Goal: Task Accomplishment & Management: Manage account settings

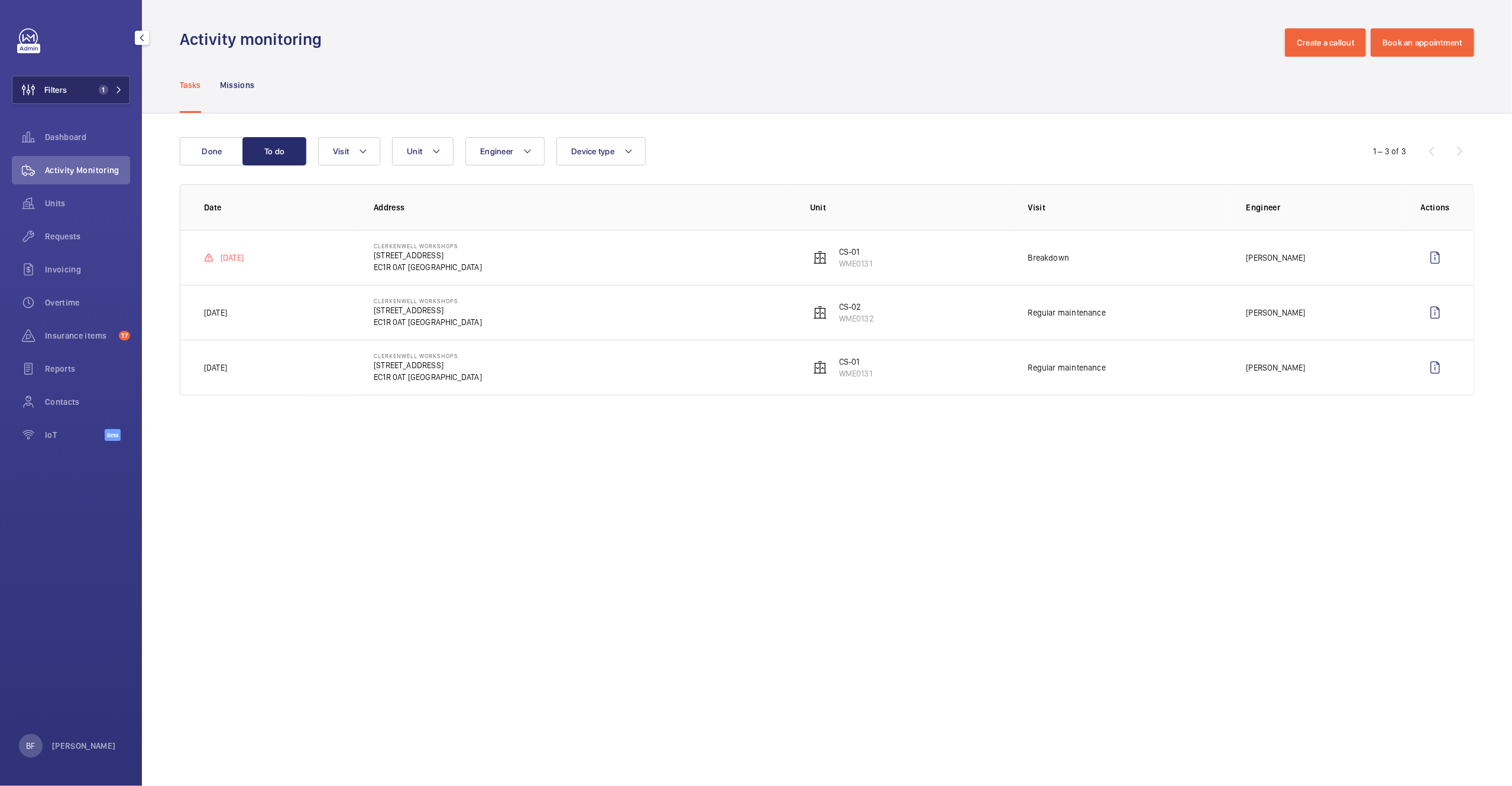
click at [111, 89] on span "1" at bounding box center [108, 90] width 28 height 10
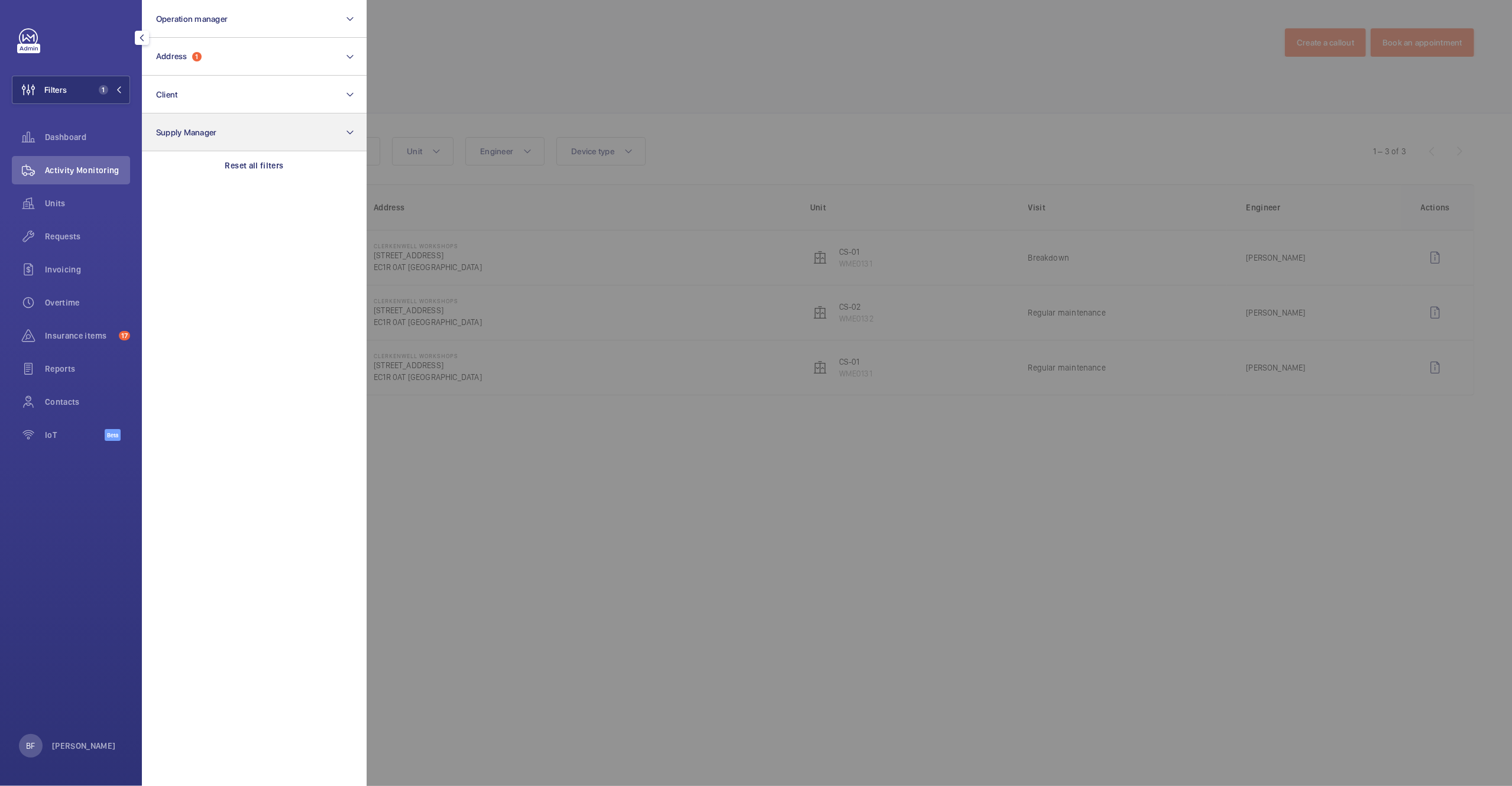
click at [247, 154] on div "Reset all filters" at bounding box center [254, 166] width 225 height 28
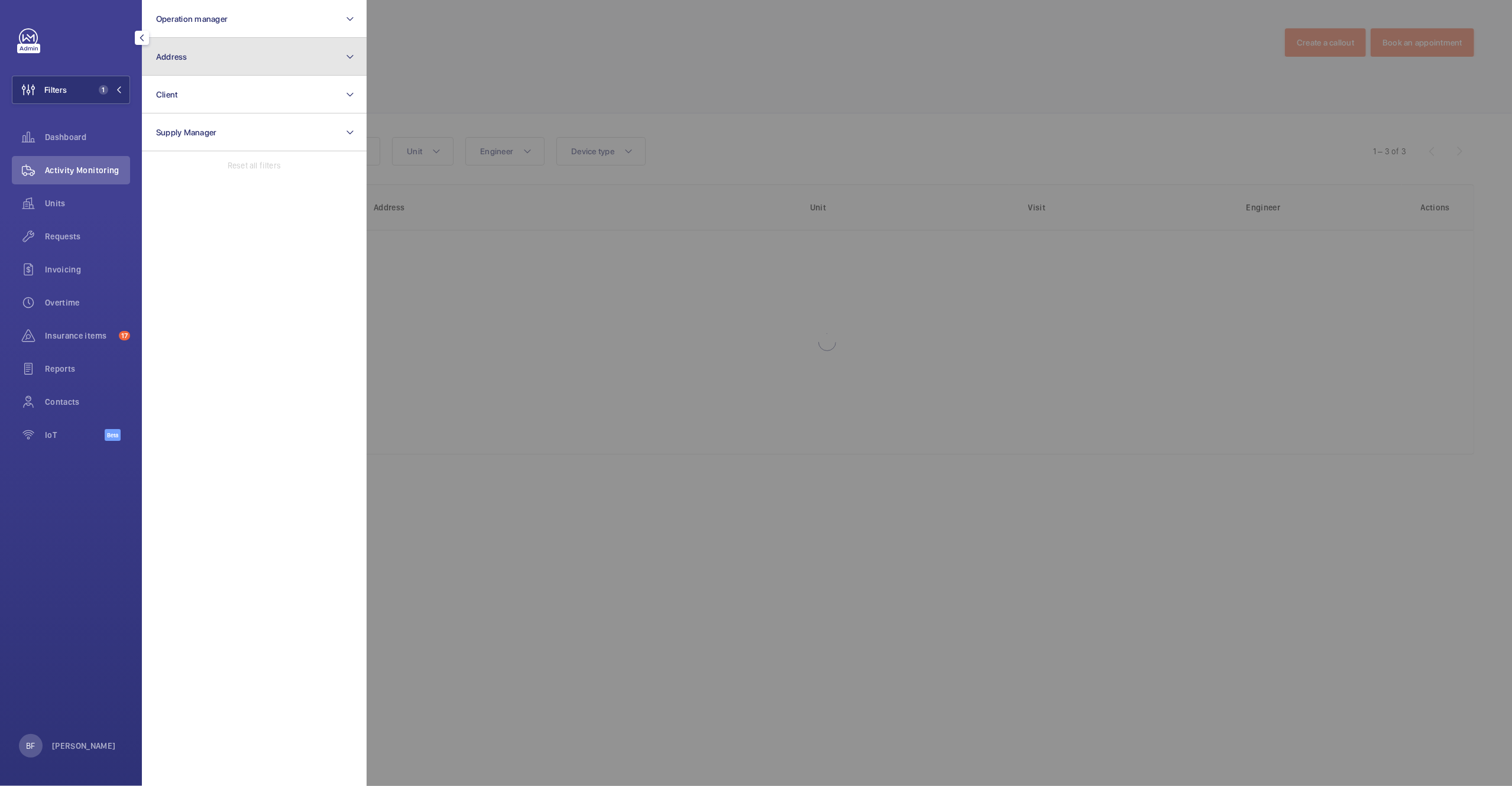
click at [224, 49] on button "Address" at bounding box center [254, 57] width 225 height 38
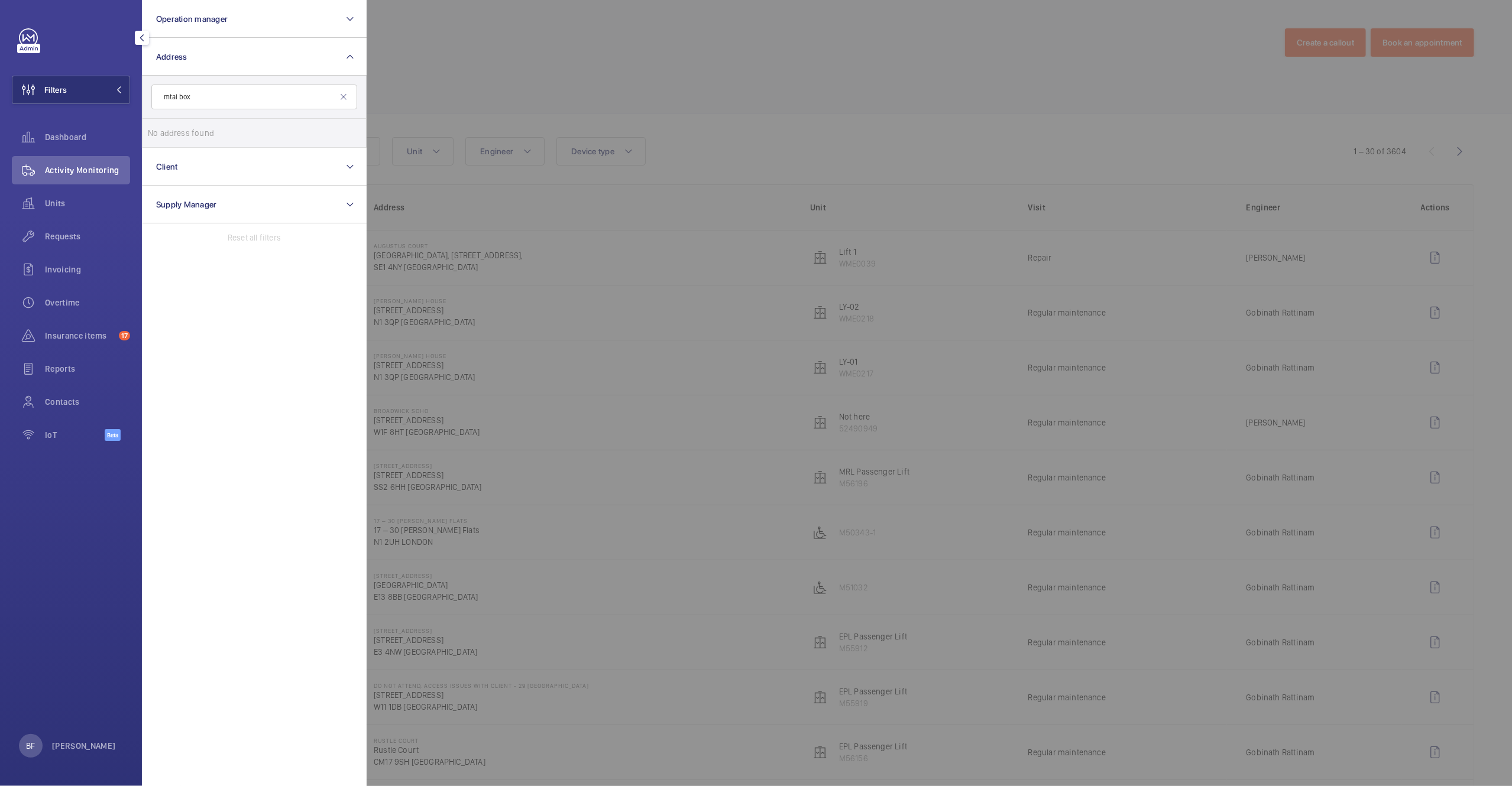
click at [171, 100] on input "mtal box" at bounding box center [254, 96] width 206 height 25
type input "metal box"
click at [233, 123] on label "Metal Box Factory - 30 Gt. [STREET_ADDRESS]" at bounding box center [245, 133] width 206 height 28
click at [171, 123] on input "Metal Box Factory - 30 Gt. [STREET_ADDRESS]" at bounding box center [160, 133] width 24 height 24
checkbox input "true"
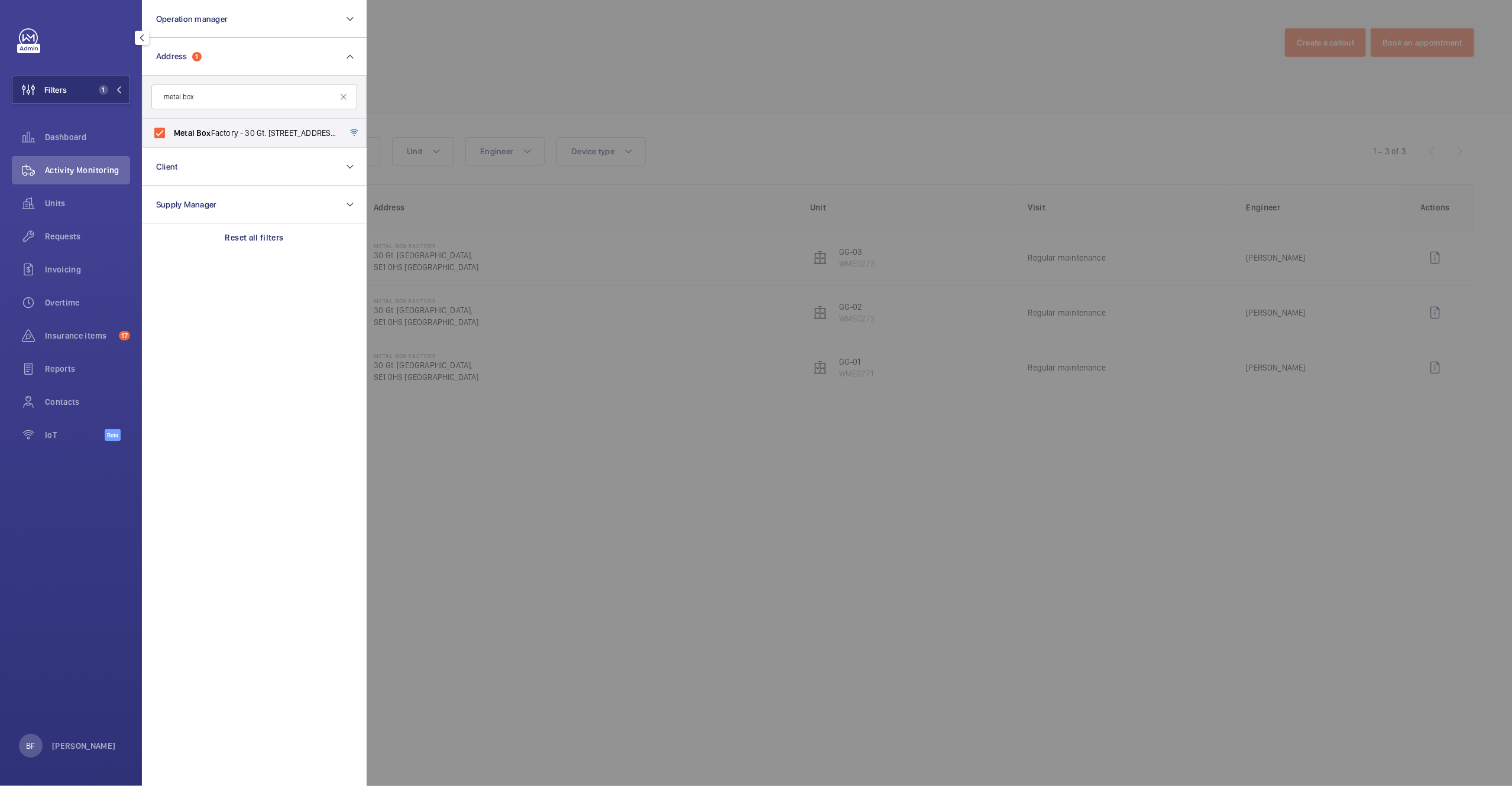
click at [623, 103] on div at bounding box center [1122, 393] width 1512 height 786
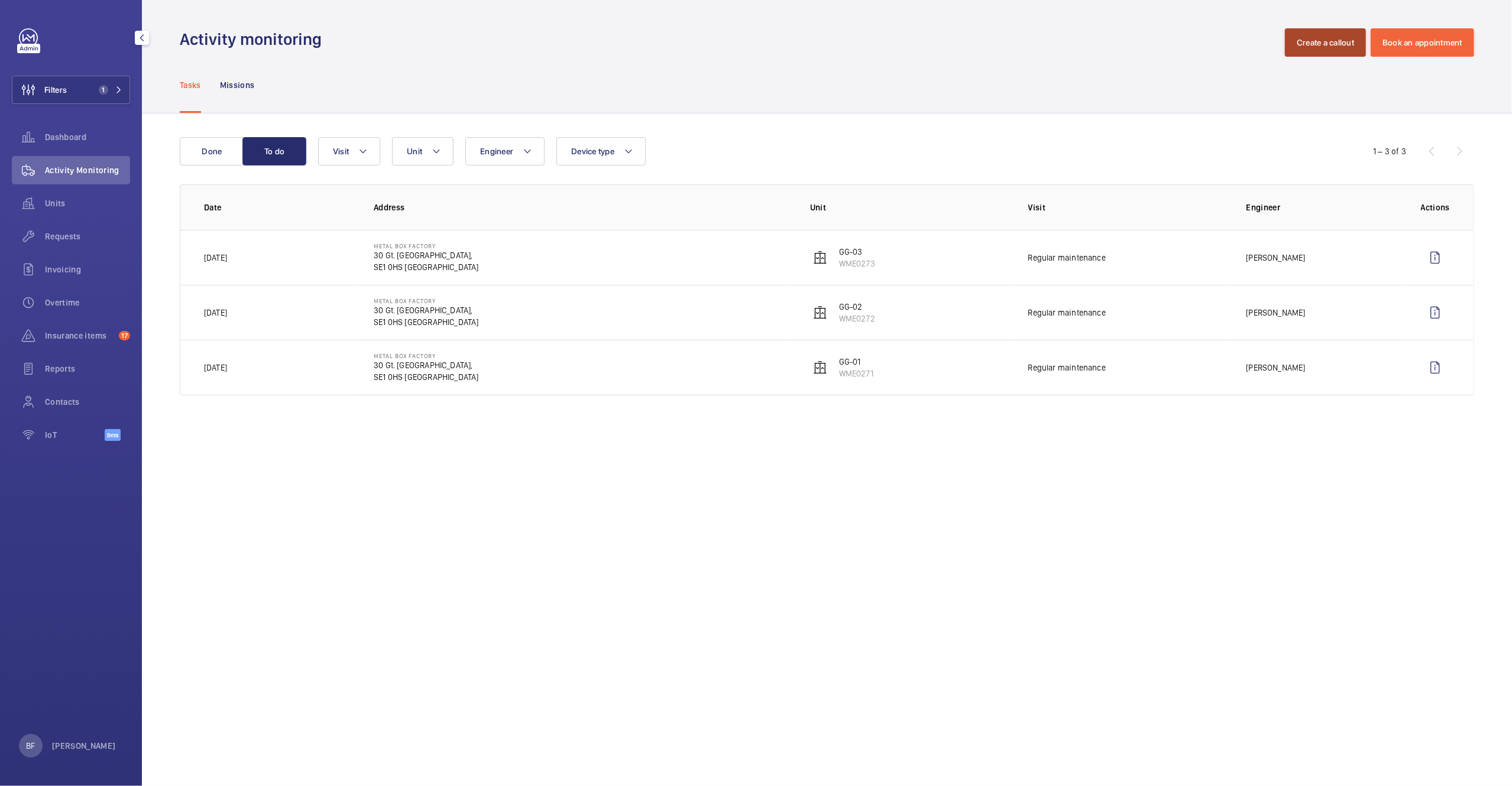
click at [1319, 48] on button "Create a callout" at bounding box center [1325, 43] width 81 height 28
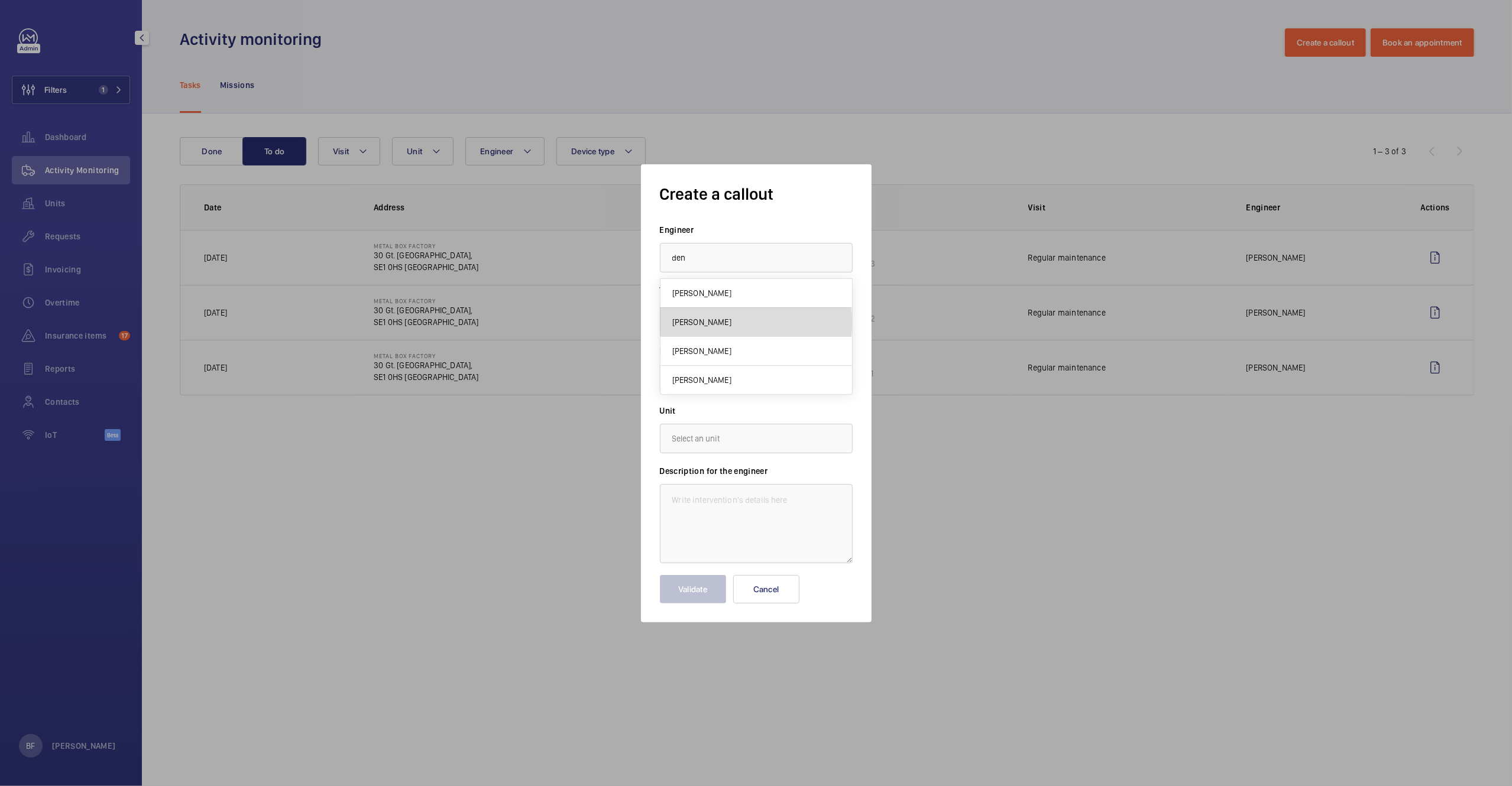
click at [712, 323] on span "[PERSON_NAME]" at bounding box center [701, 322] width 59 height 12
type input "[PERSON_NAME]"
click at [683, 369] on input "text" at bounding box center [756, 378] width 193 height 30
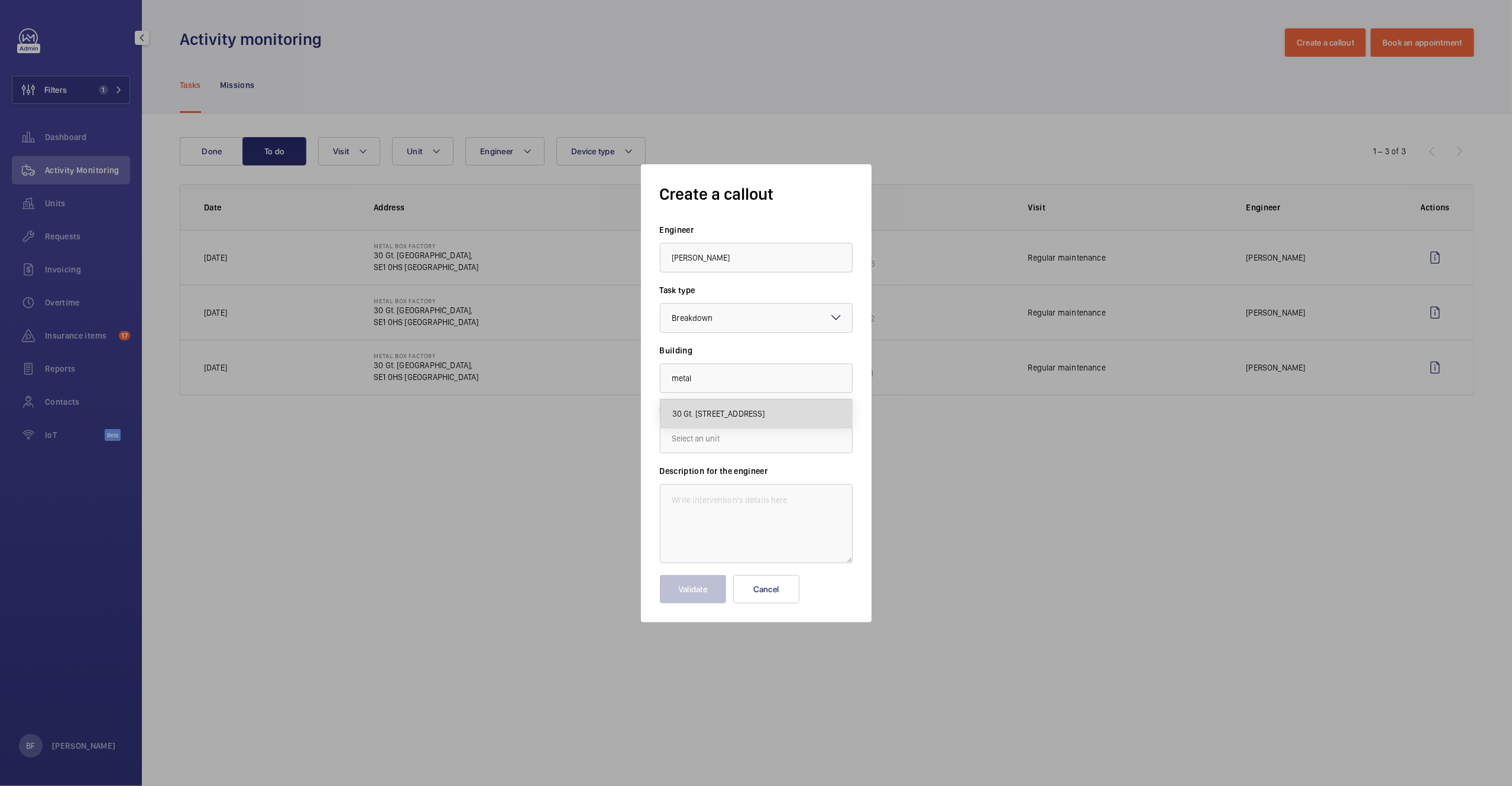
click at [811, 425] on mat-option "30 Gt. [STREET_ADDRESS]" at bounding box center [756, 414] width 191 height 28
type input "30 Gt. [STREET_ADDRESS]"
click at [786, 432] on input "text" at bounding box center [756, 439] width 193 height 30
click at [751, 592] on button "Cancel" at bounding box center [766, 590] width 67 height 28
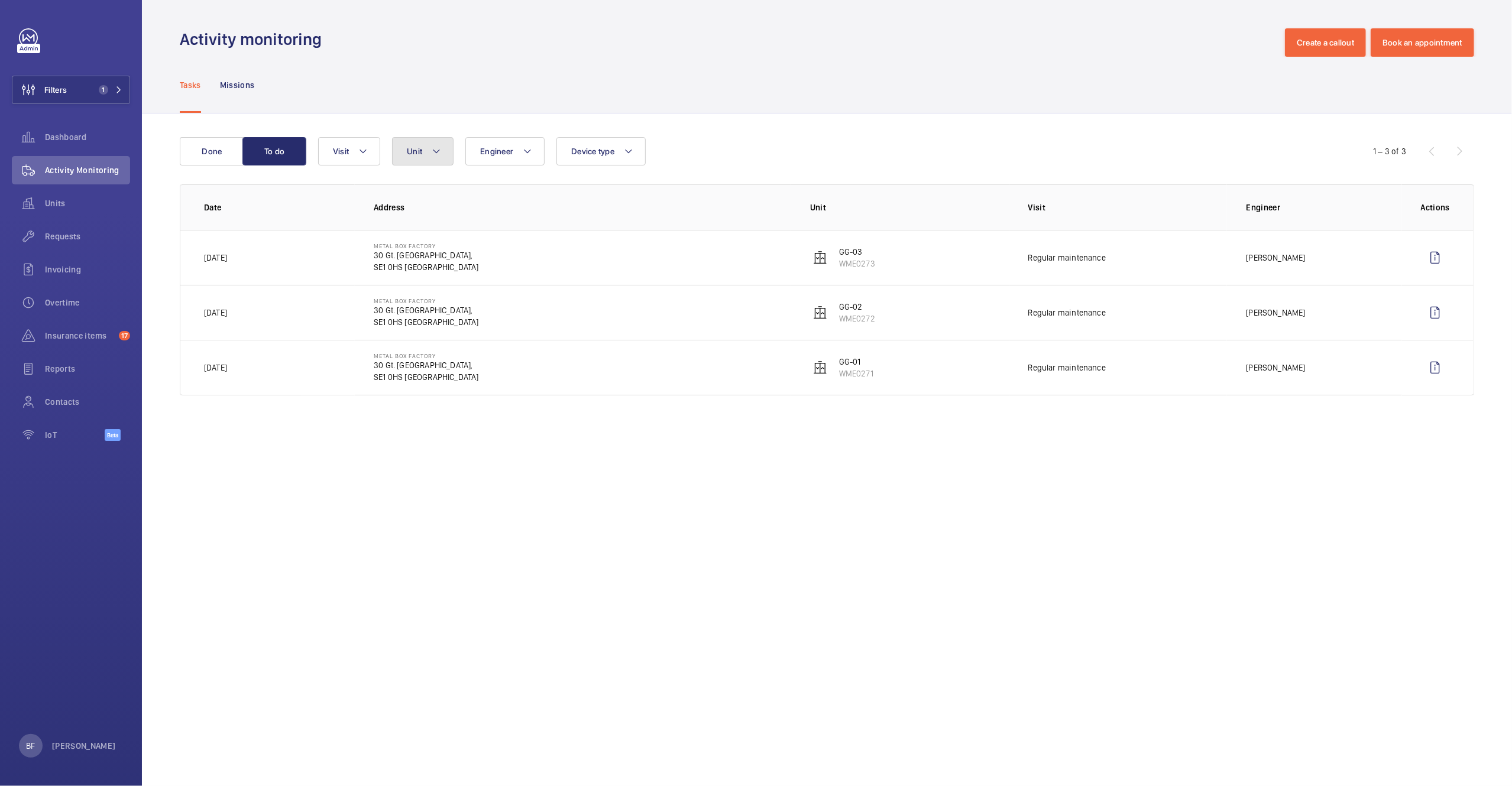
click at [435, 152] on mat-icon at bounding box center [436, 151] width 10 height 14
click at [854, 254] on p "GG-03" at bounding box center [857, 252] width 36 height 12
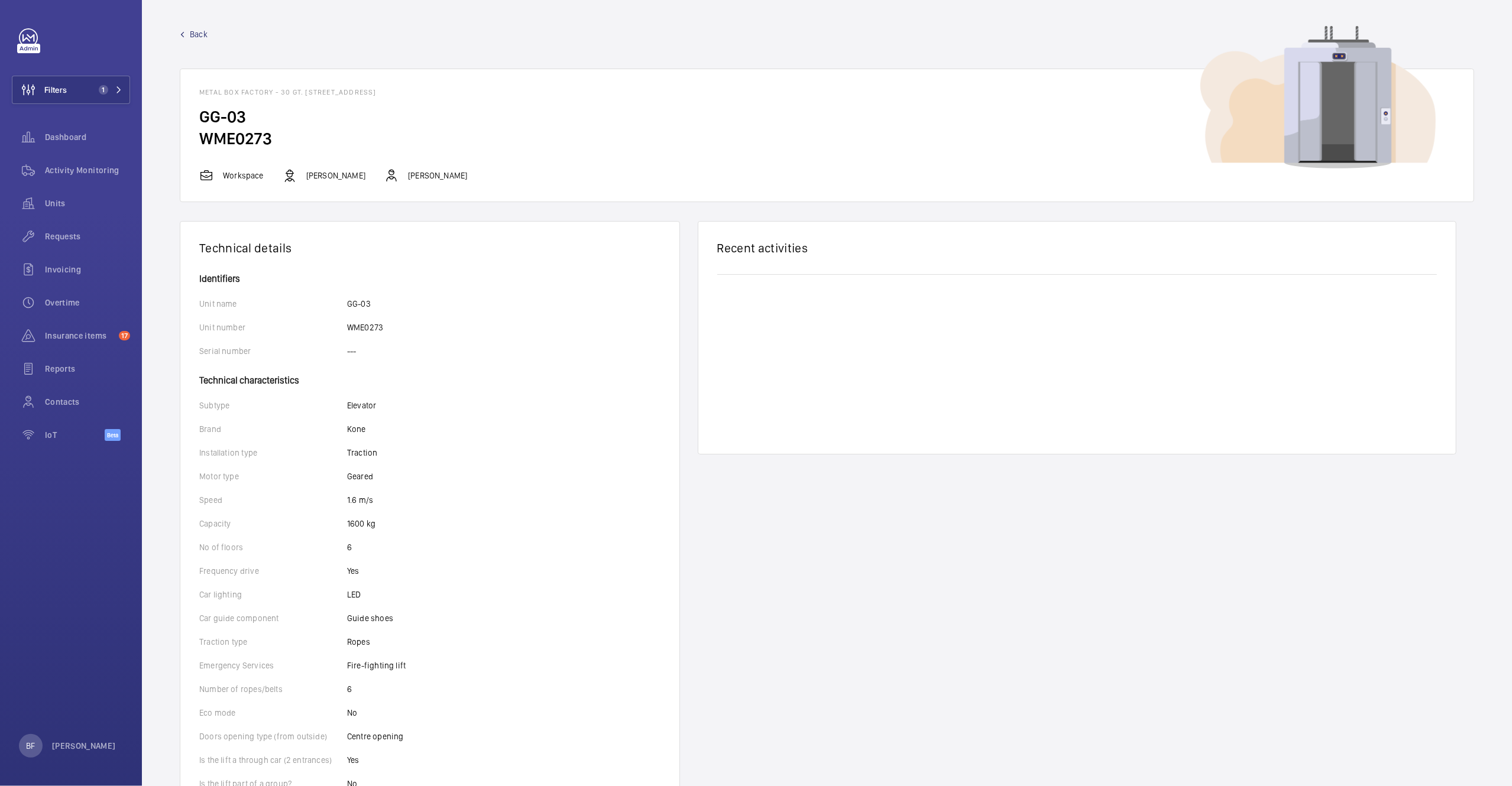
click at [197, 33] on span "Back" at bounding box center [199, 34] width 18 height 12
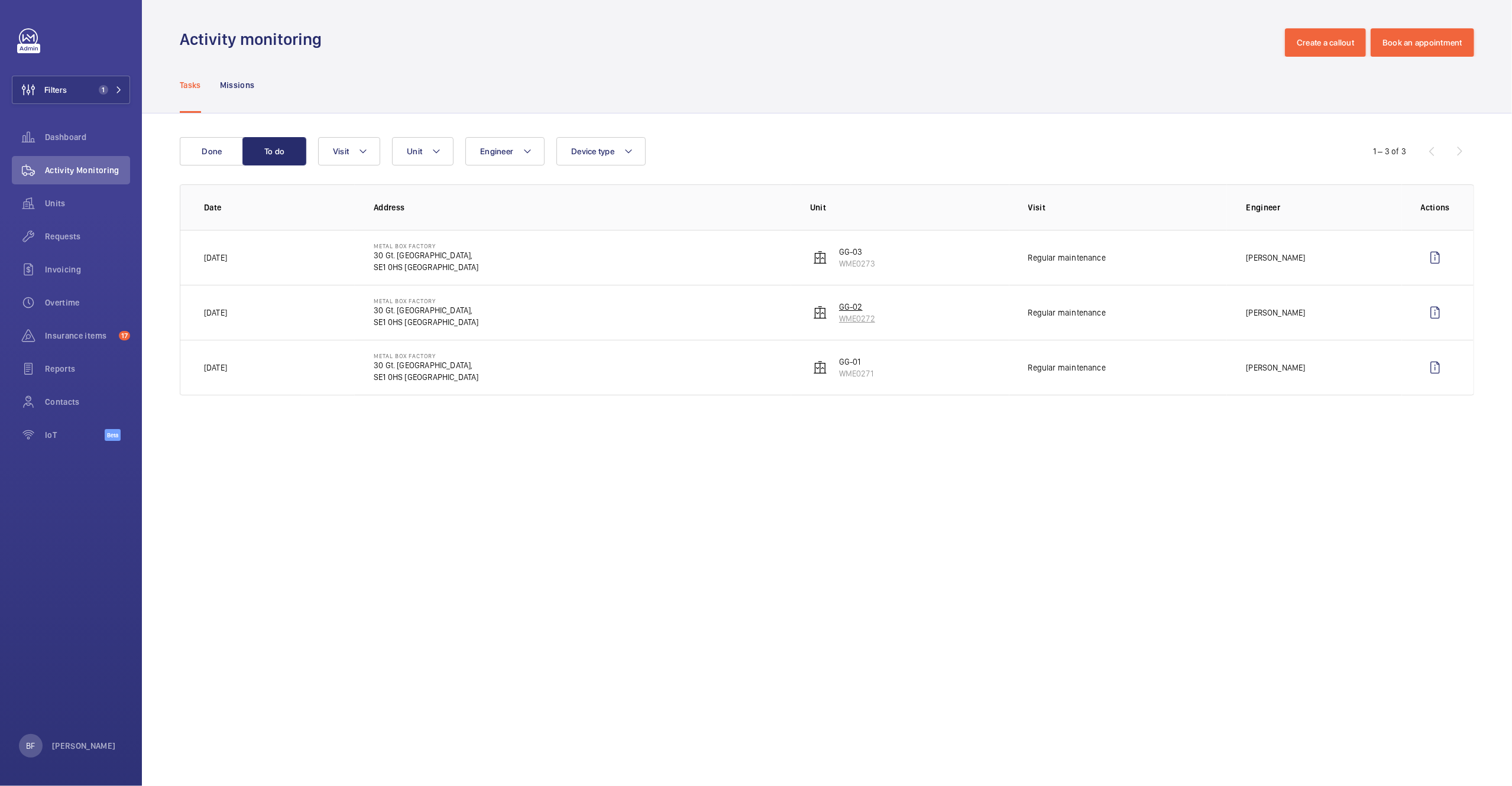
click at [845, 315] on p "WME0272" at bounding box center [857, 318] width 36 height 12
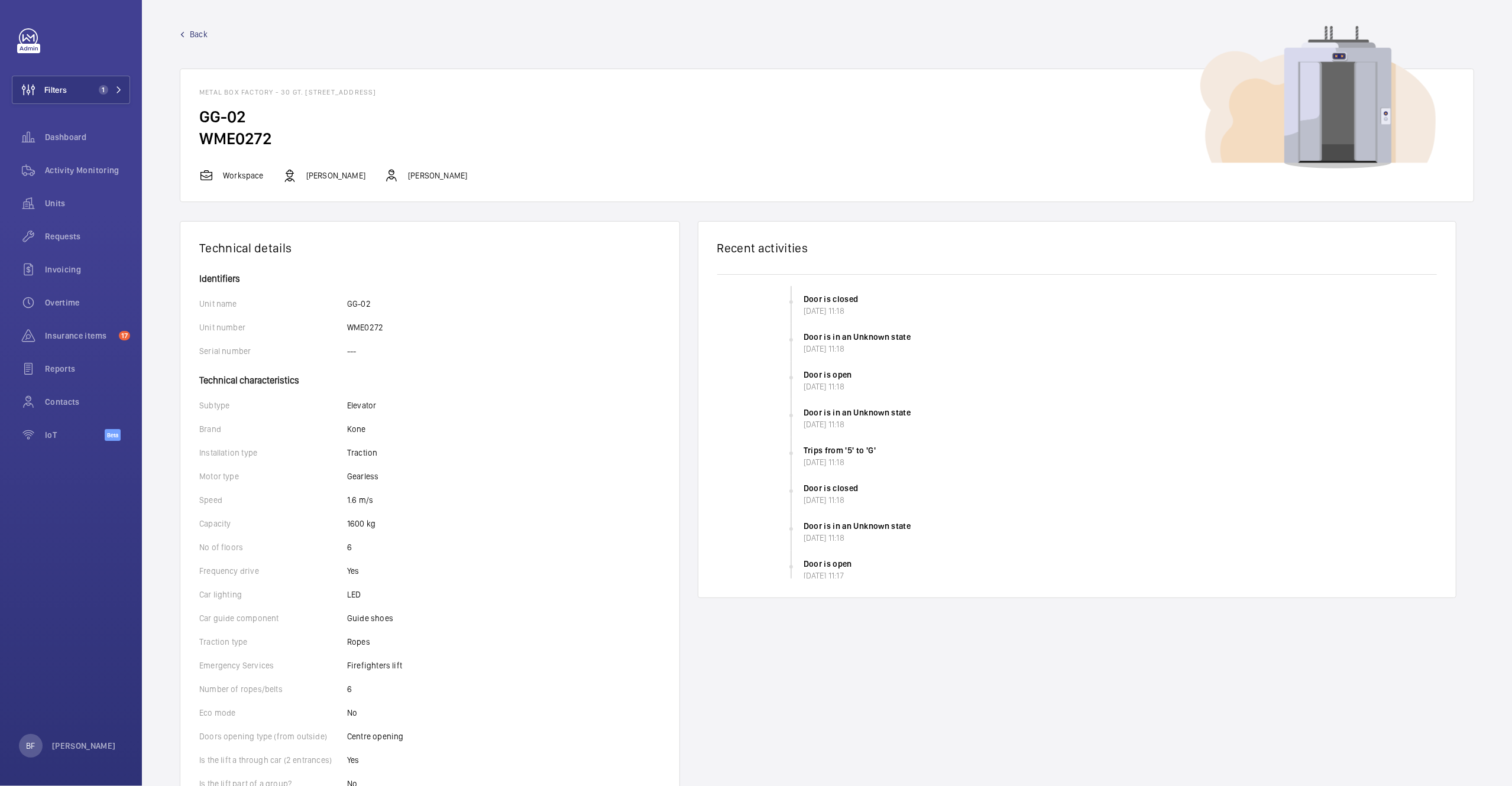
click at [197, 36] on span "Back" at bounding box center [199, 34] width 18 height 12
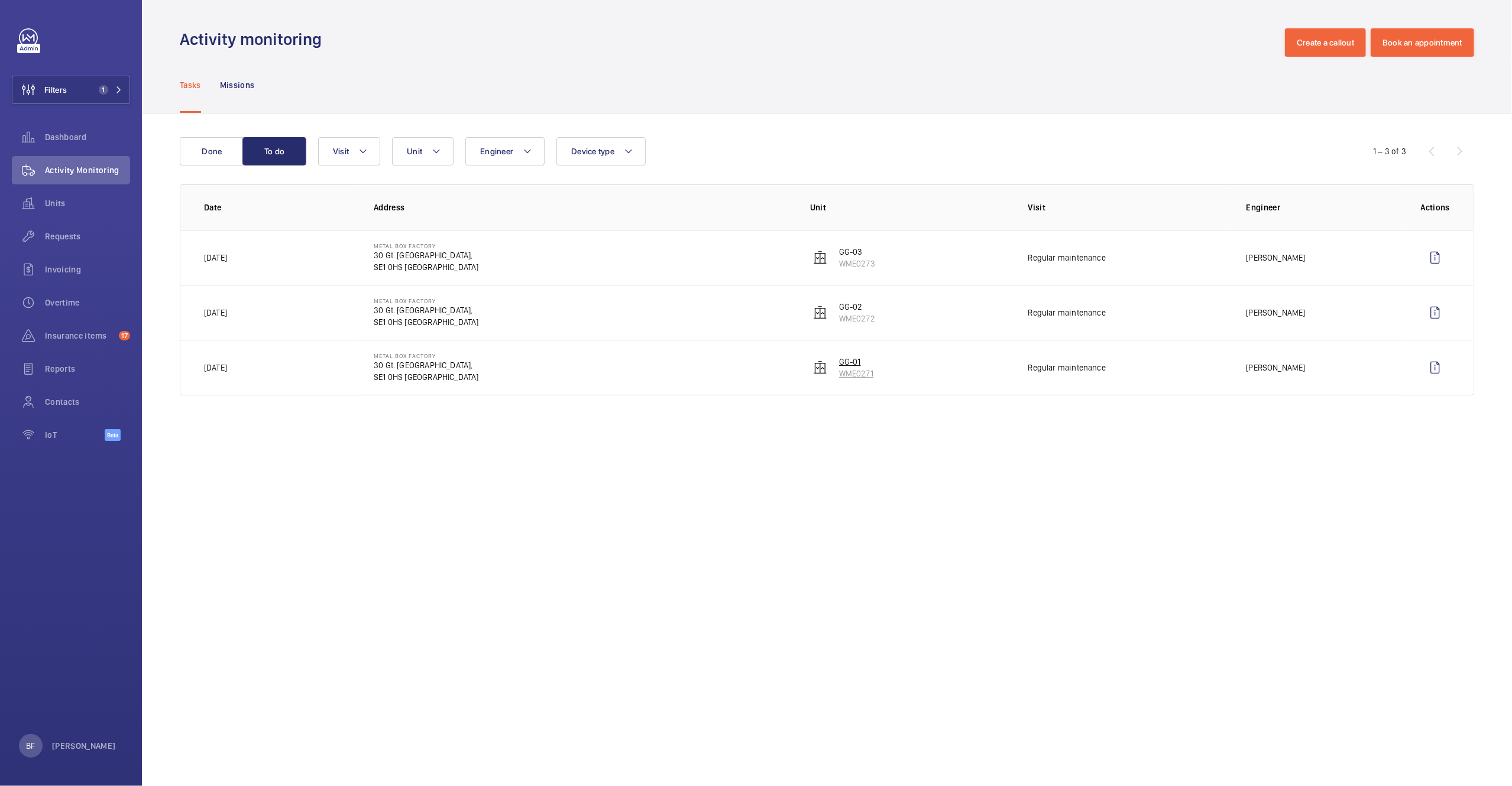
click at [851, 374] on p "WME0271" at bounding box center [856, 374] width 34 height 12
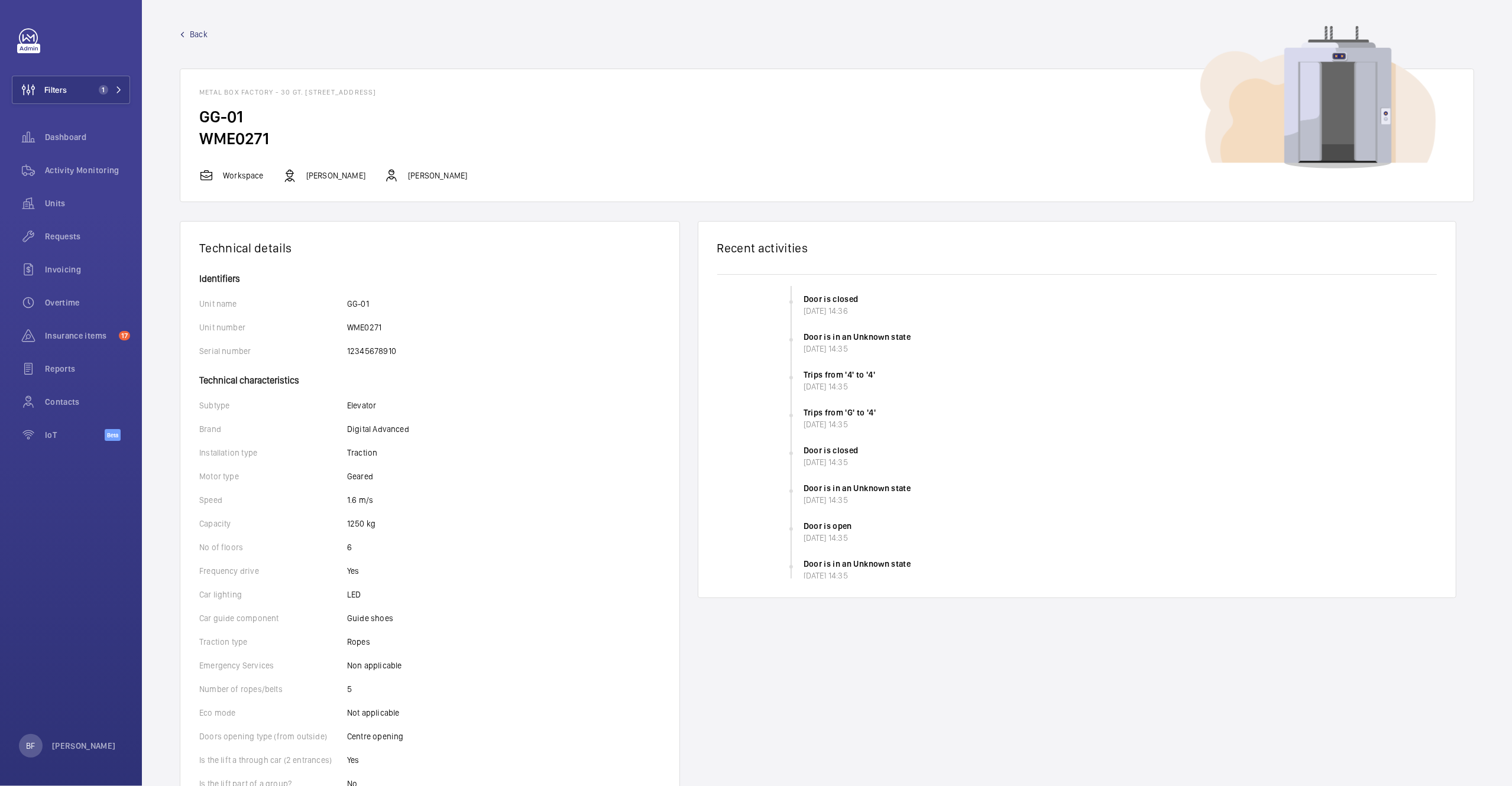
click at [203, 32] on span "Back" at bounding box center [199, 34] width 18 height 12
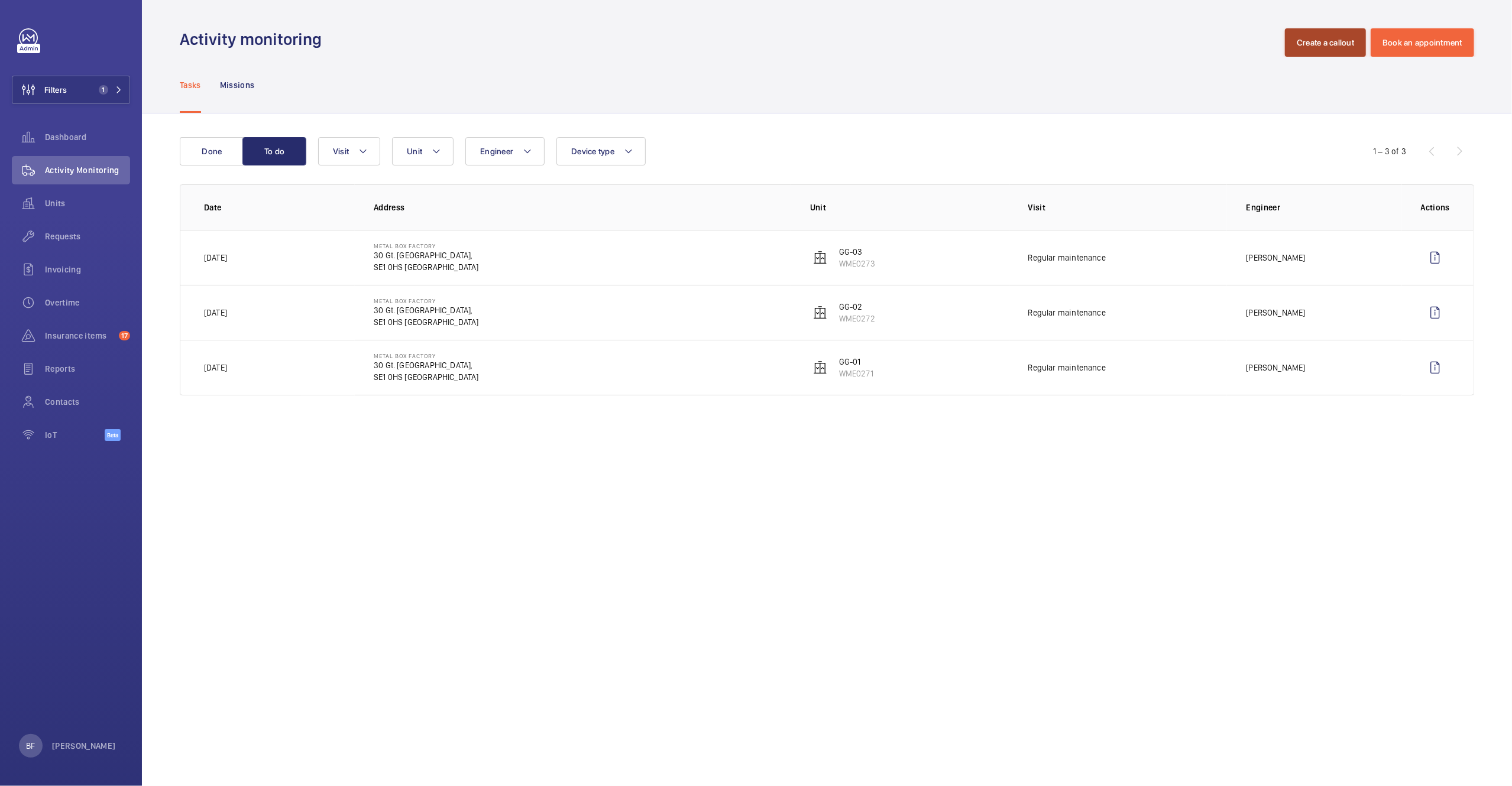
click at [1313, 38] on button "Create a callout" at bounding box center [1325, 43] width 81 height 28
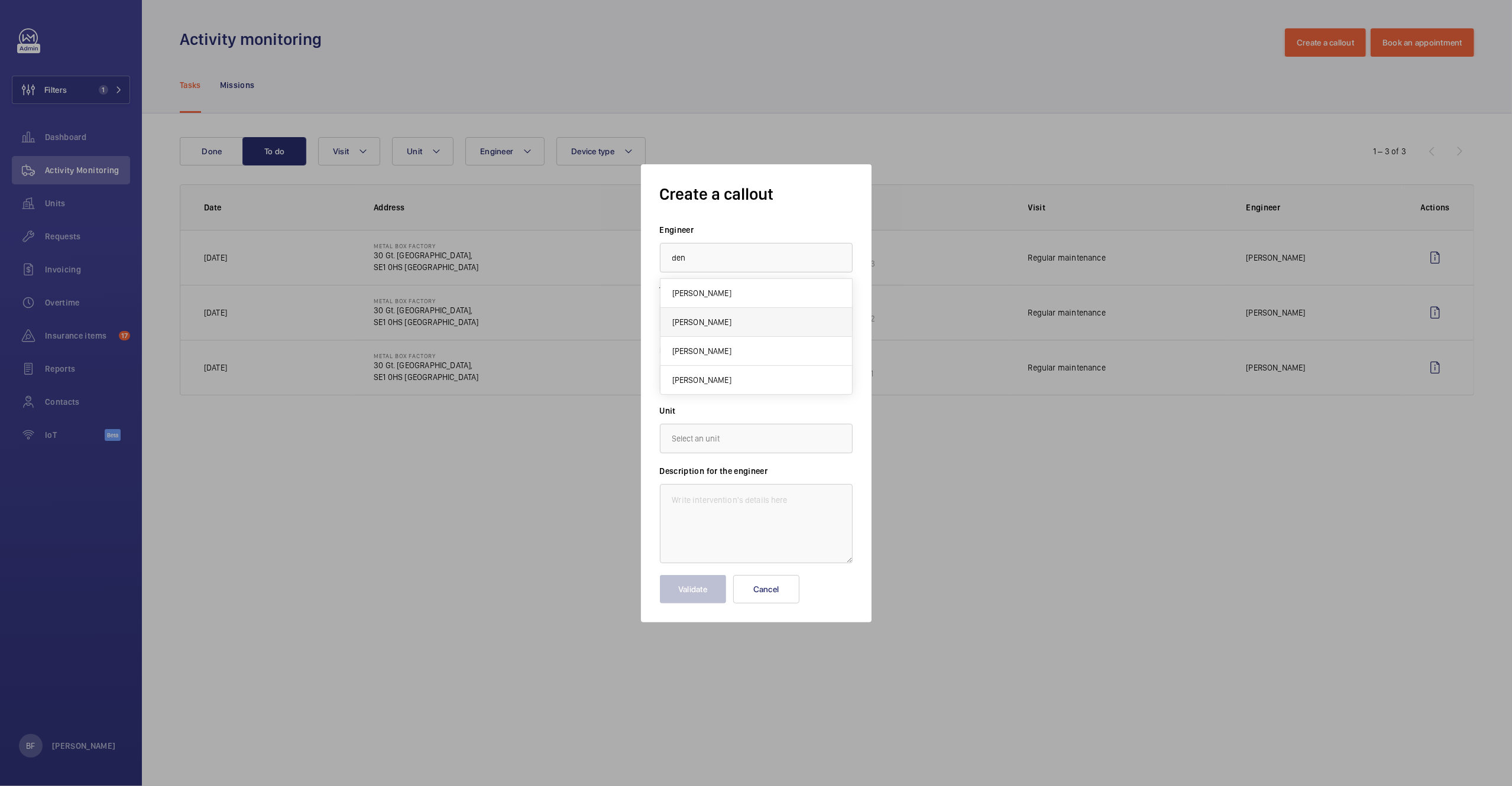
click at [754, 320] on mat-option "[PERSON_NAME]" at bounding box center [756, 322] width 191 height 29
type input "[PERSON_NAME]"
click at [735, 384] on input "text" at bounding box center [756, 378] width 193 height 30
click at [725, 406] on mat-option "30 Gt. [STREET_ADDRESS]" at bounding box center [756, 414] width 191 height 28
type input "30 Gt. [STREET_ADDRESS]"
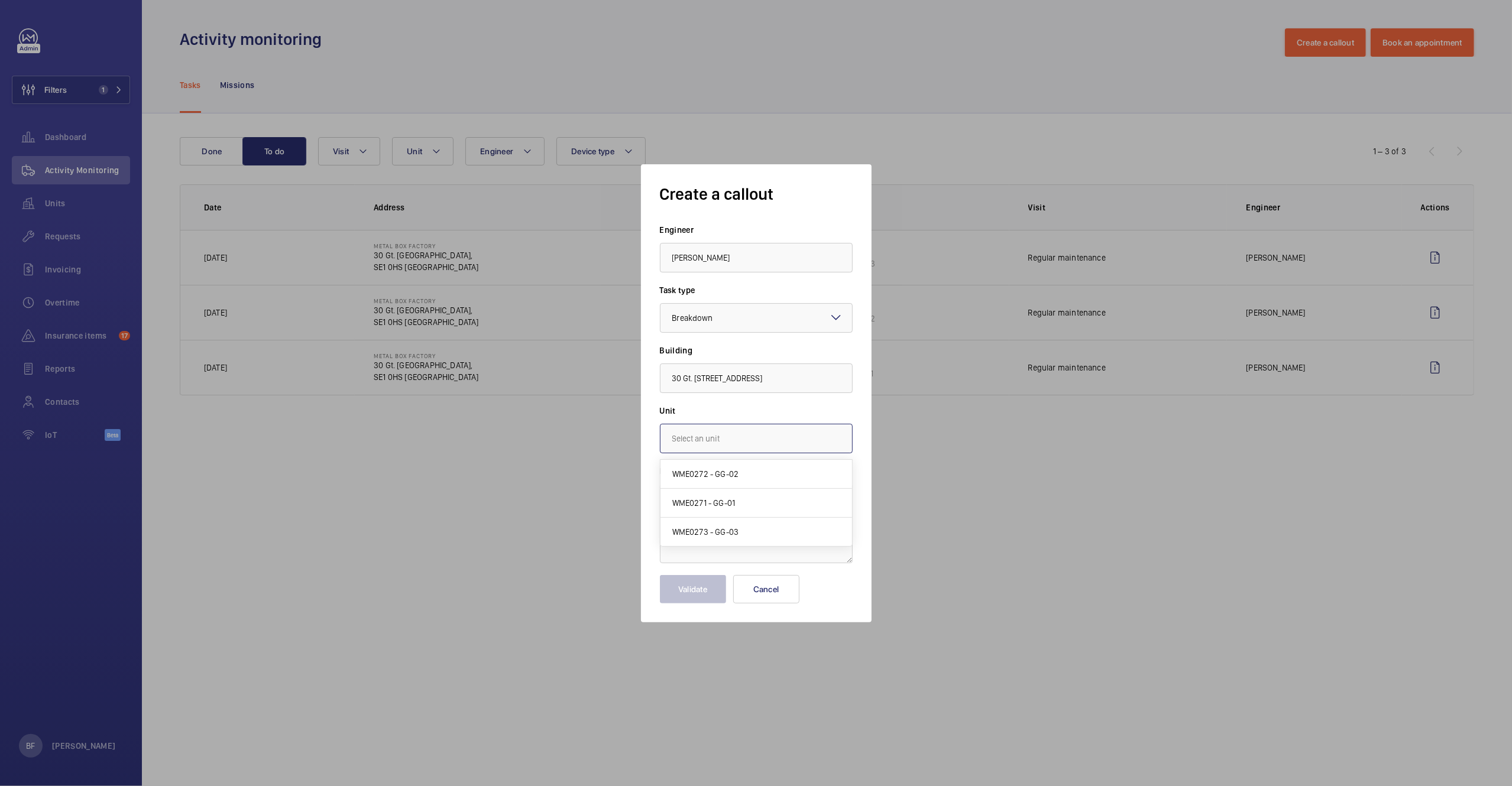
click at [754, 447] on input "text" at bounding box center [756, 439] width 193 height 30
click at [726, 502] on span "WME0271 - GG-01" at bounding box center [703, 503] width 64 height 12
type input "WME0271 - GG-01"
click at [726, 519] on textarea at bounding box center [756, 524] width 193 height 79
click at [797, 527] on textarea at bounding box center [756, 524] width 193 height 79
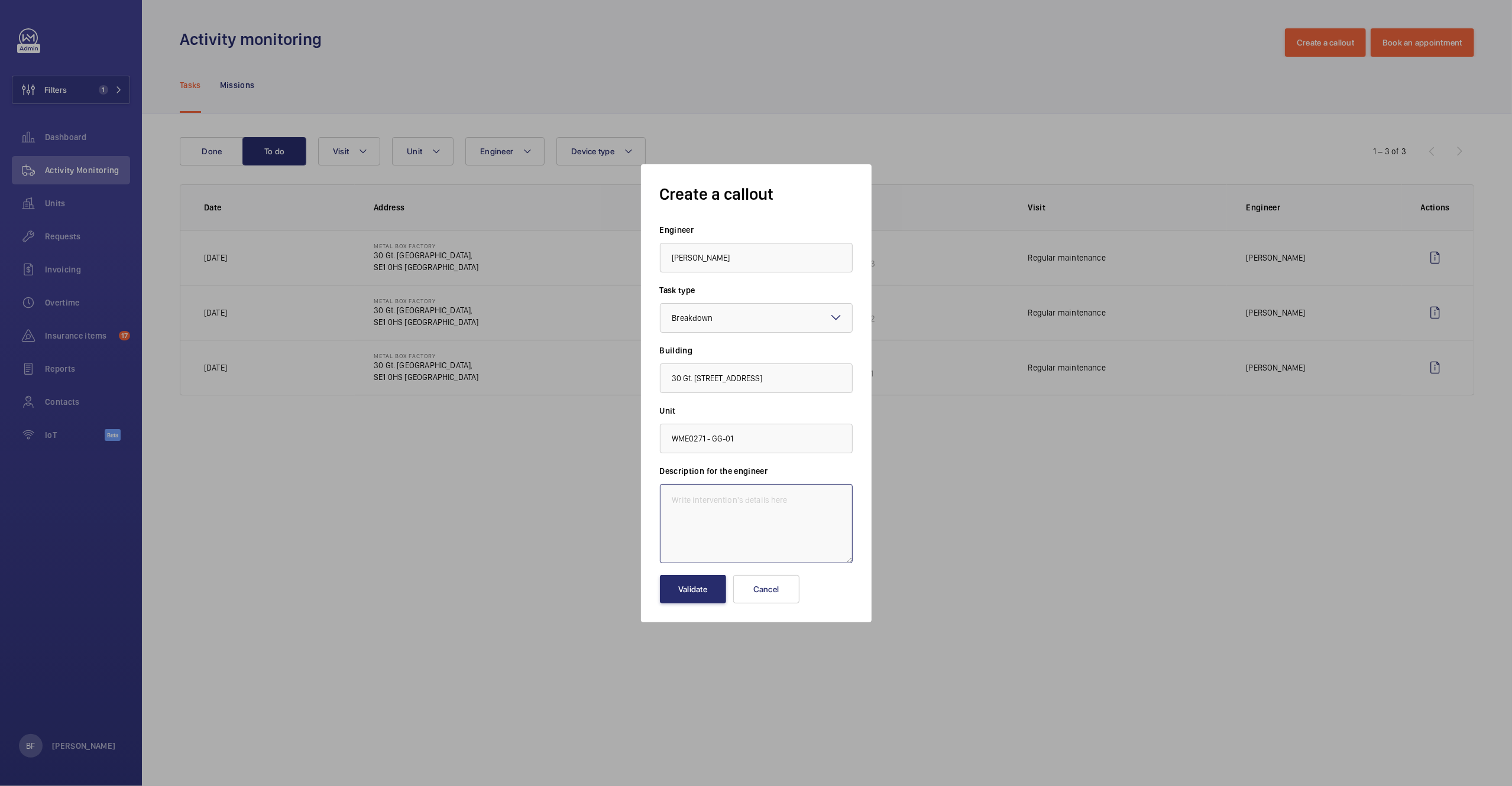
paste textarea "Floor button not activating until goods lift doors have closed"
click at [672, 503] on textarea "Floor button not activating until the goods lift doors have closed" at bounding box center [756, 524] width 193 height 79
paste textarea "Job #354882"
type textarea "Job #354882 - Floor button not activating until the goods lift doors have closed"
click at [694, 592] on button "Validate" at bounding box center [693, 590] width 67 height 28
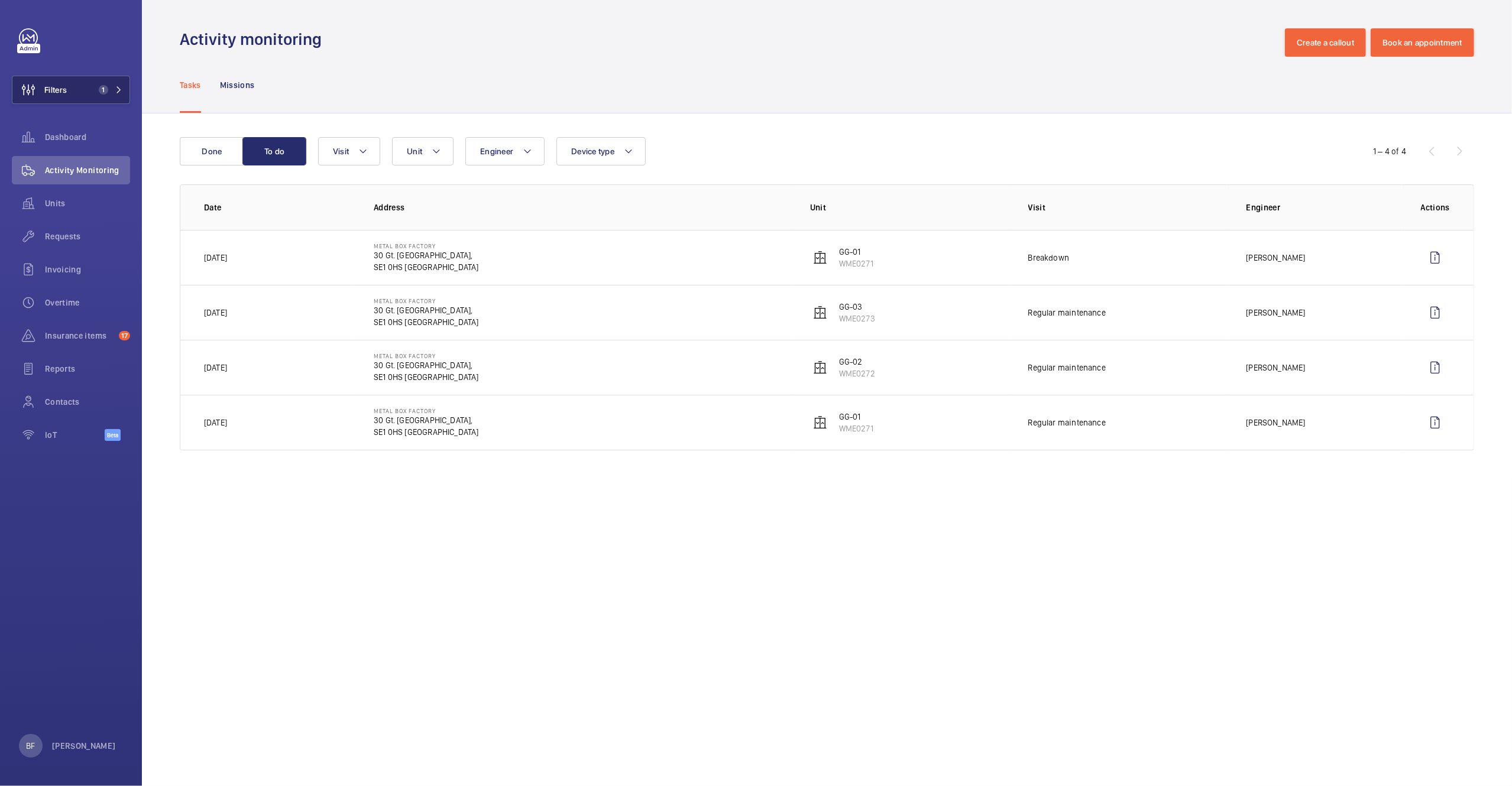
click at [92, 99] on button "Filters 1" at bounding box center [71, 90] width 118 height 28
click at [120, 97] on button "Filters 1" at bounding box center [71, 90] width 118 height 28
click at [118, 95] on button "Filters 1" at bounding box center [71, 90] width 118 height 28
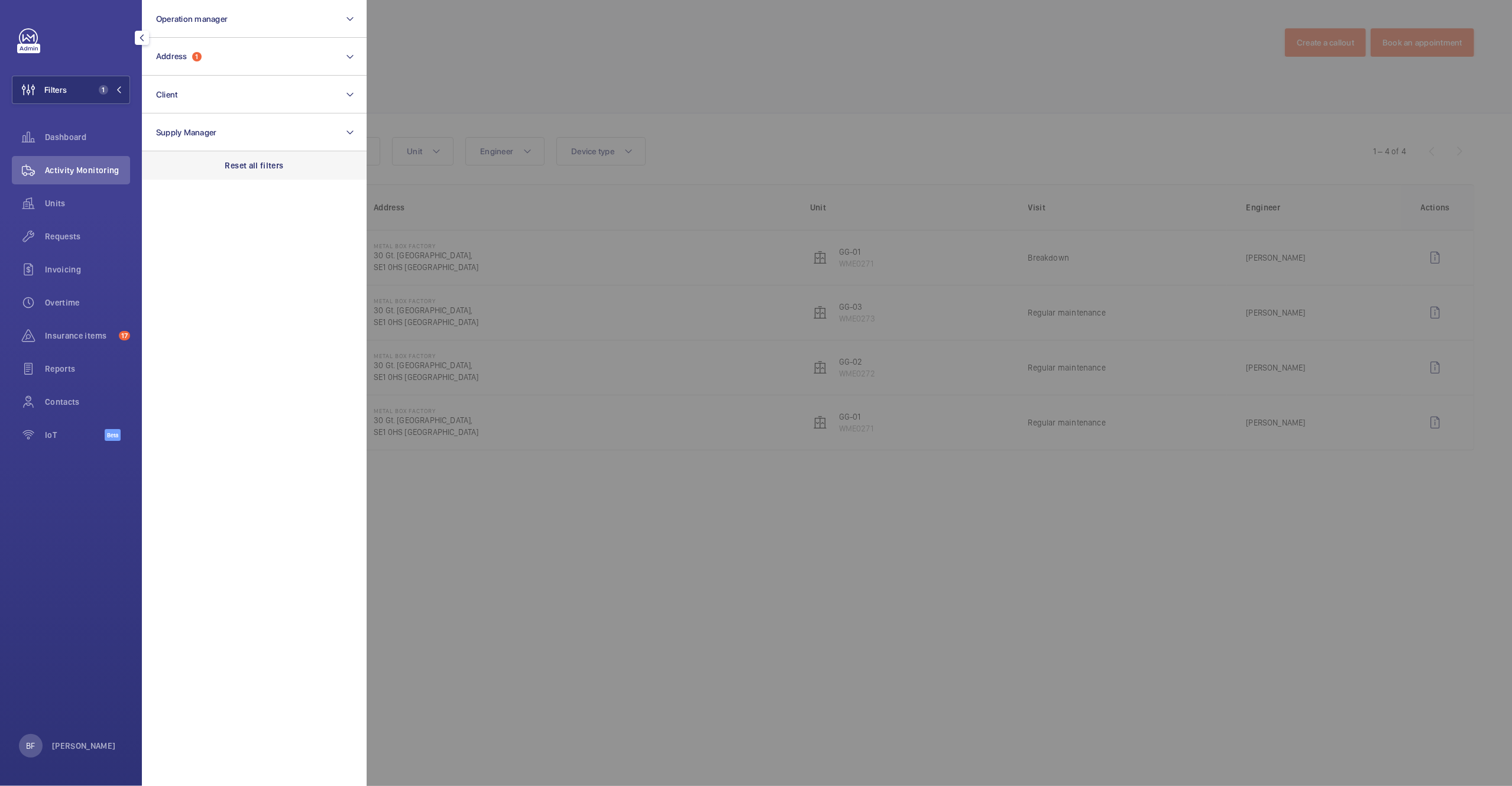
click at [248, 165] on p "Reset all filters" at bounding box center [254, 166] width 58 height 12
click at [200, 102] on button "Client" at bounding box center [254, 94] width 225 height 38
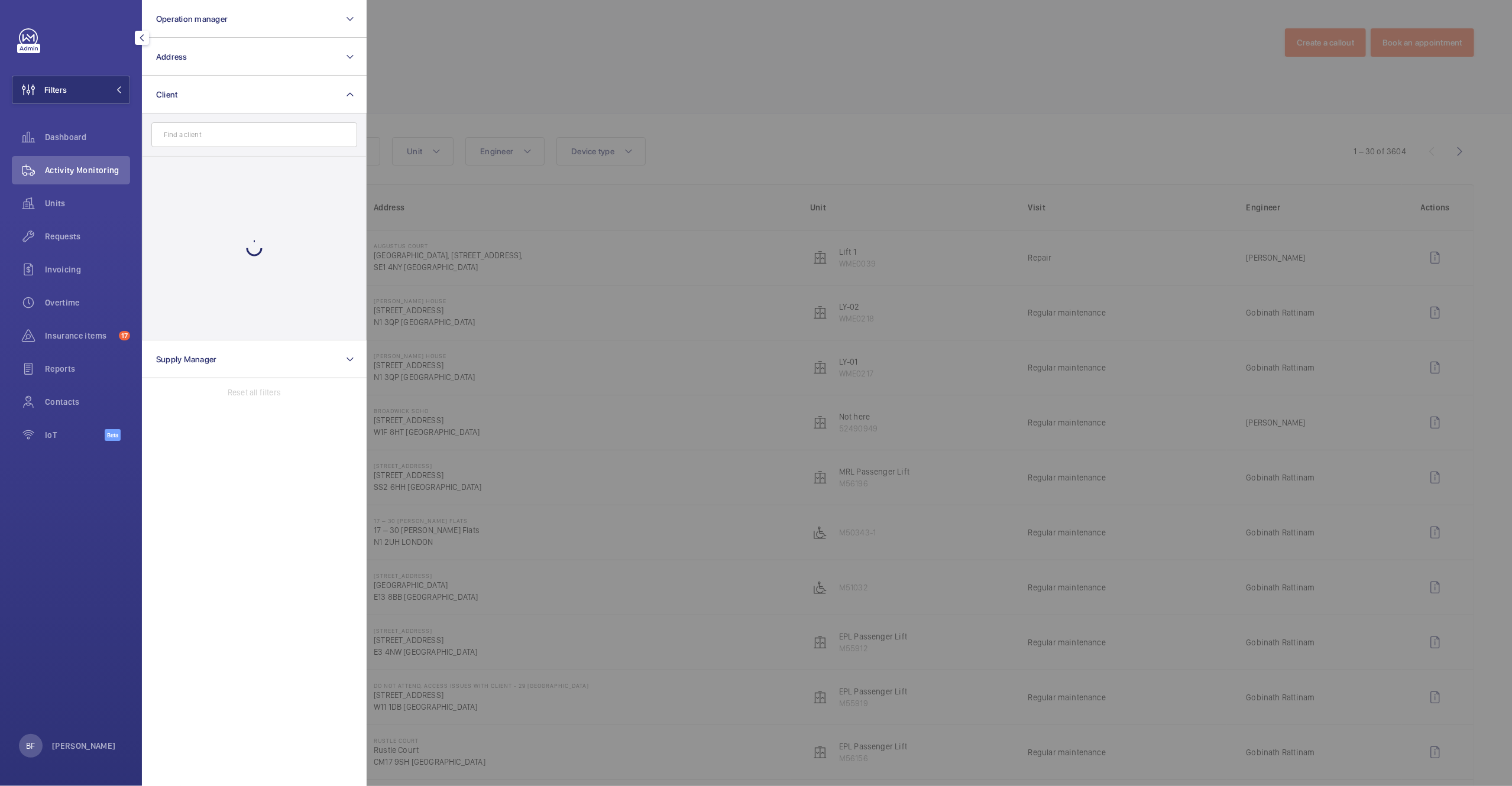
click at [200, 131] on input "text" at bounding box center [254, 134] width 206 height 25
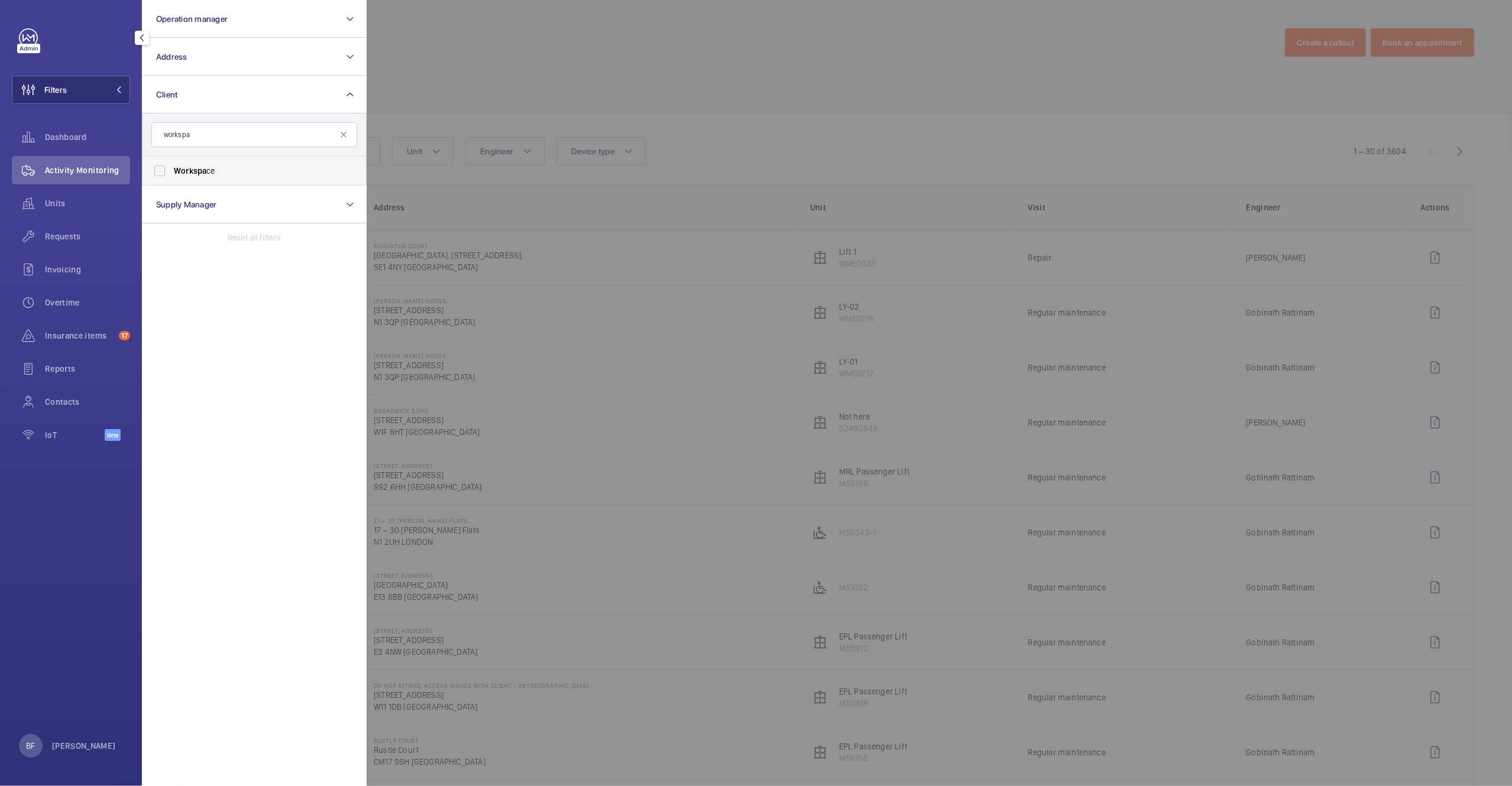
type input "workspa"
click at [244, 176] on span "Workspa ce" at bounding box center [256, 171] width 163 height 12
click at [171, 176] on input "Workspa ce" at bounding box center [160, 171] width 24 height 24
checkbox input "true"
click at [798, 93] on div at bounding box center [1122, 393] width 1512 height 786
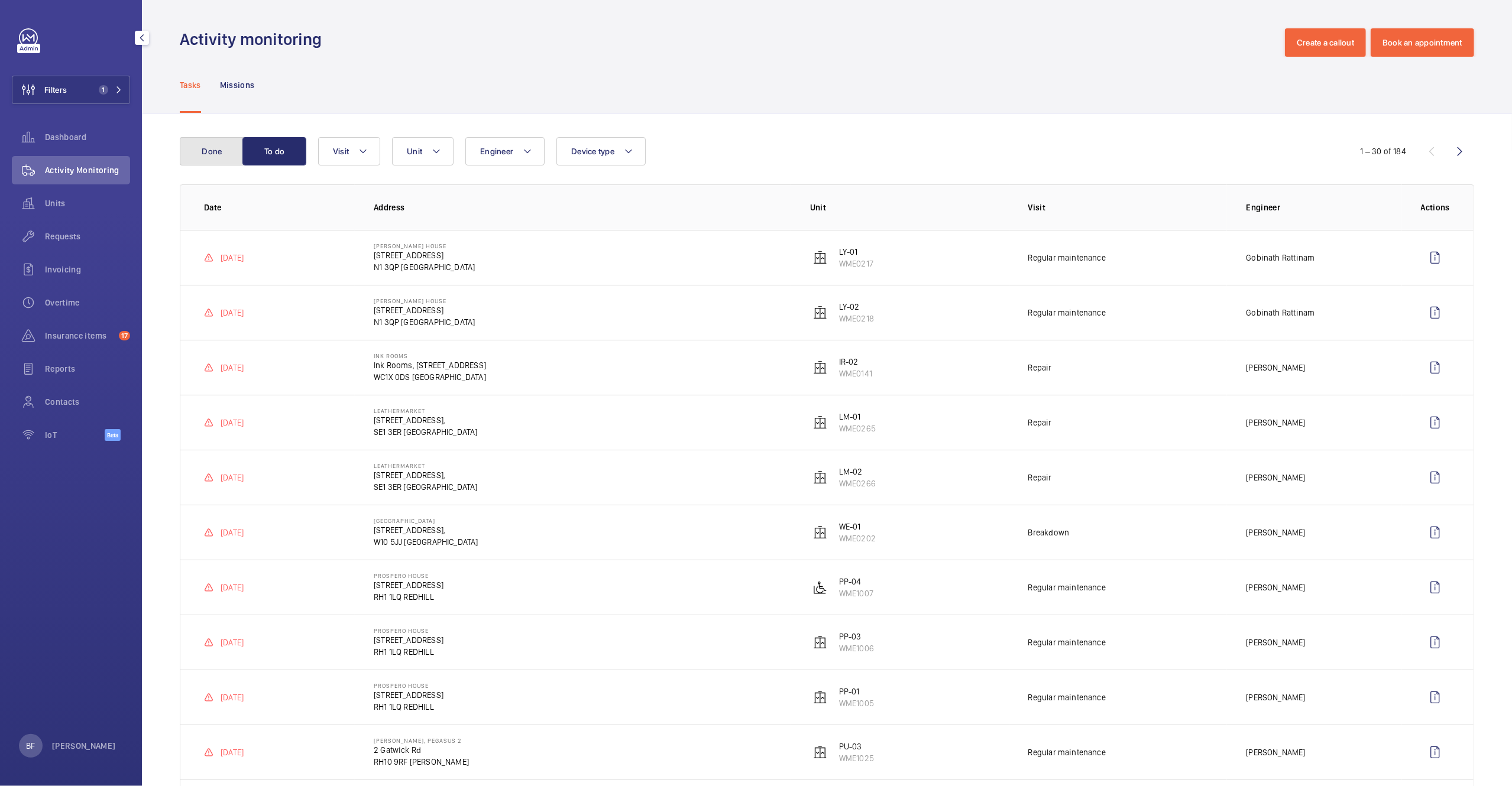
click at [219, 154] on button "Done" at bounding box center [211, 152] width 64 height 28
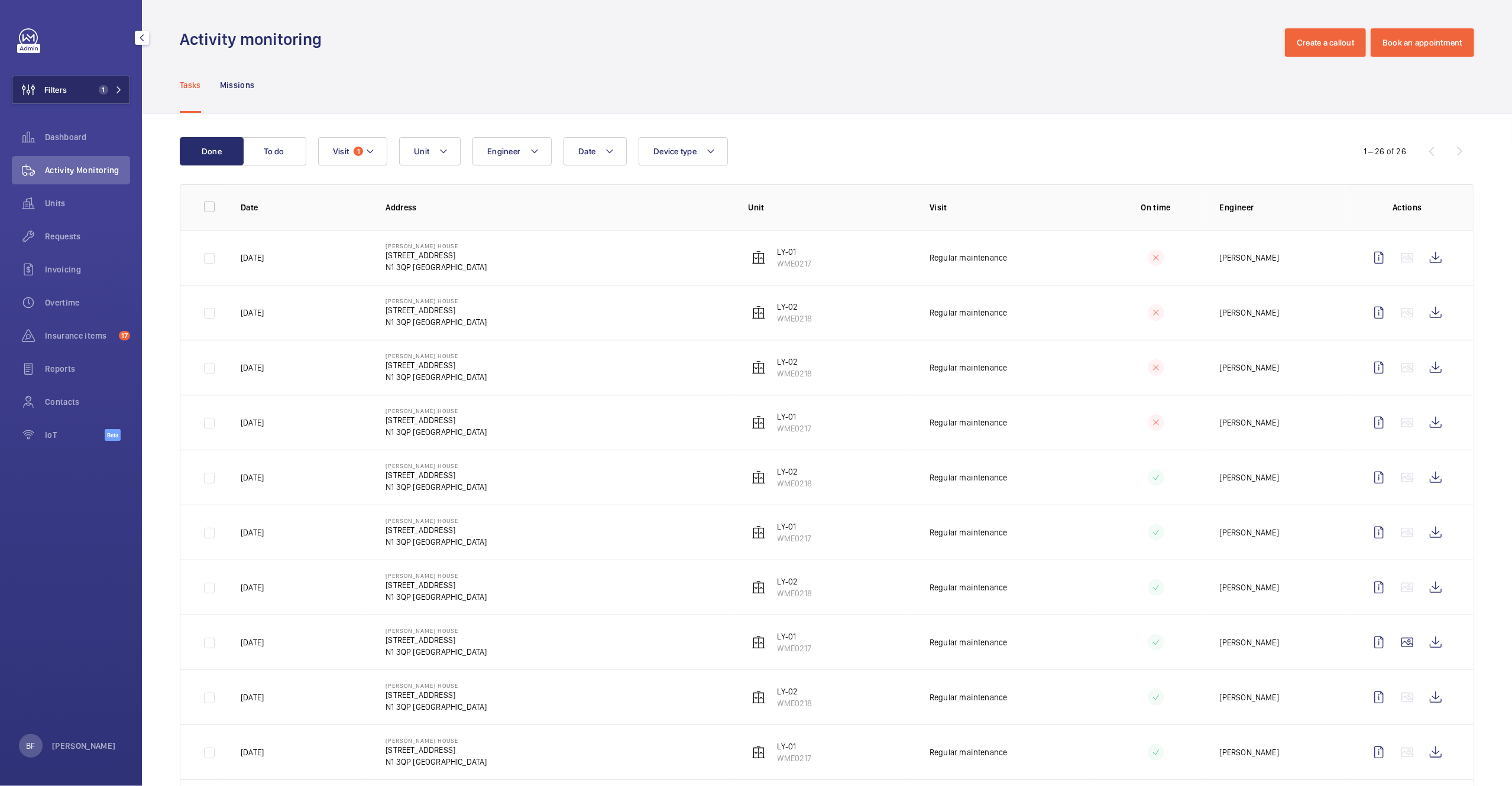
click at [89, 87] on button "Filters 1" at bounding box center [71, 90] width 118 height 28
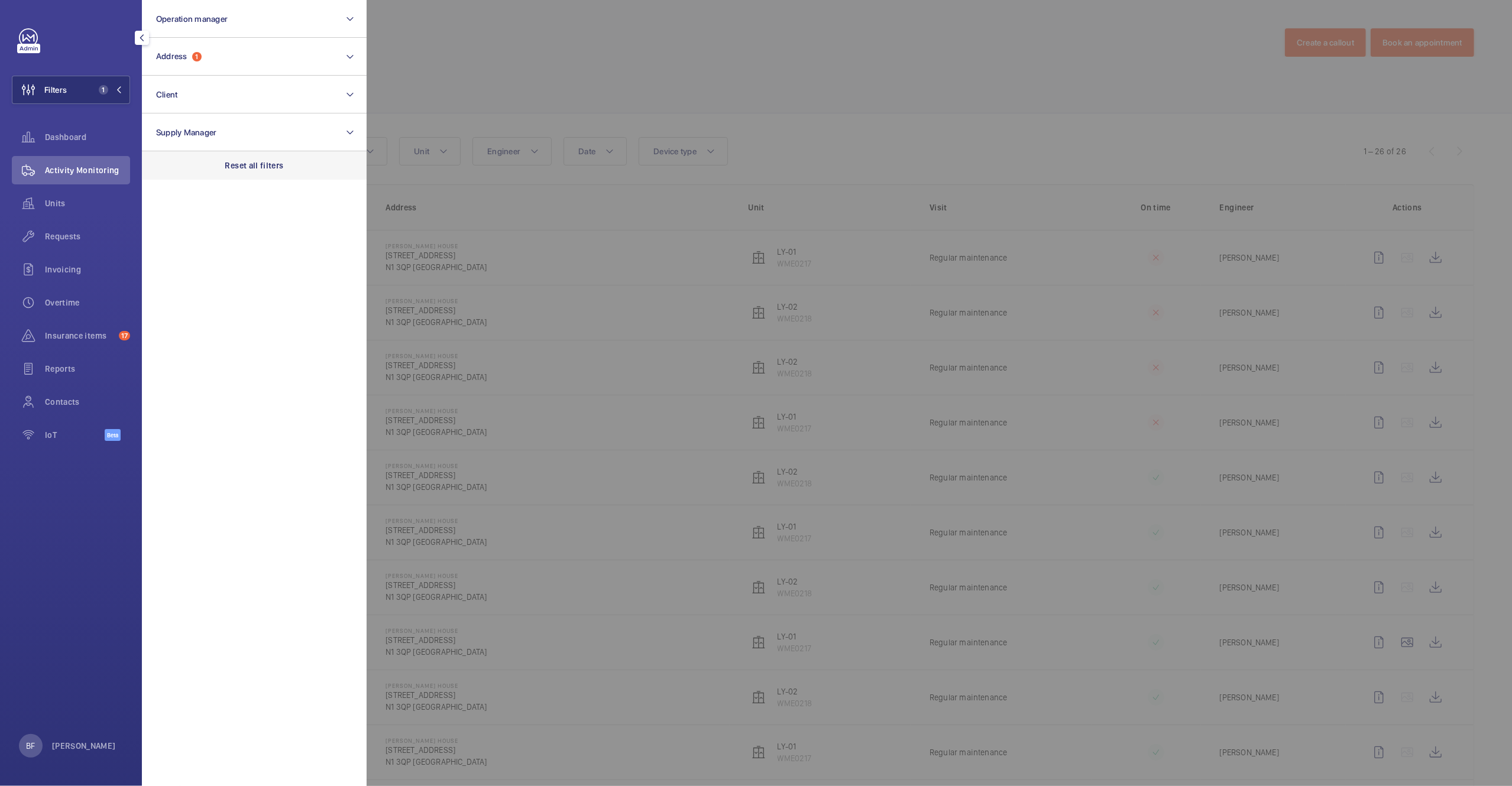
click at [247, 152] on div "Reset all filters" at bounding box center [254, 166] width 225 height 28
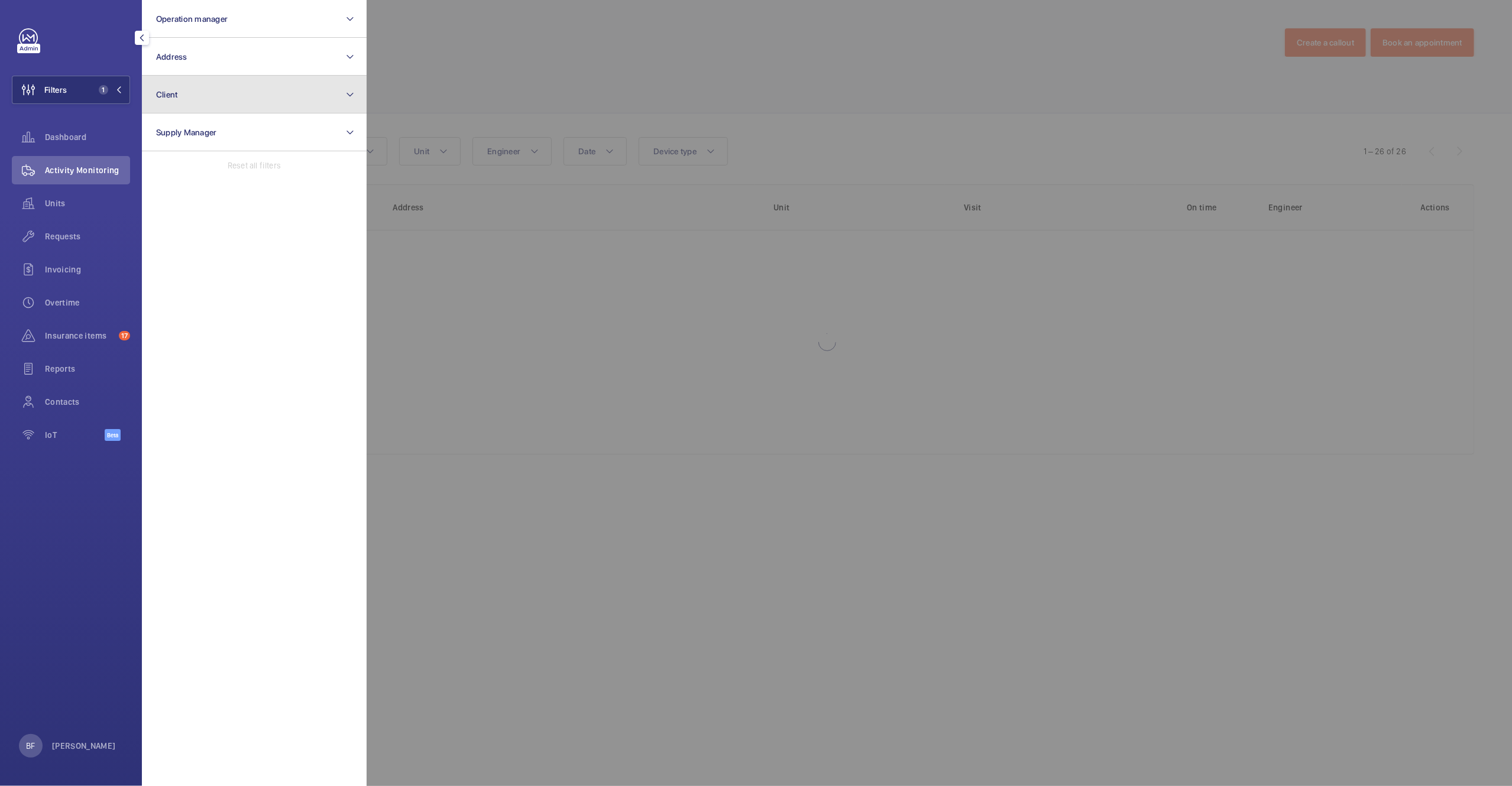
click at [225, 88] on button "Client" at bounding box center [254, 94] width 225 height 38
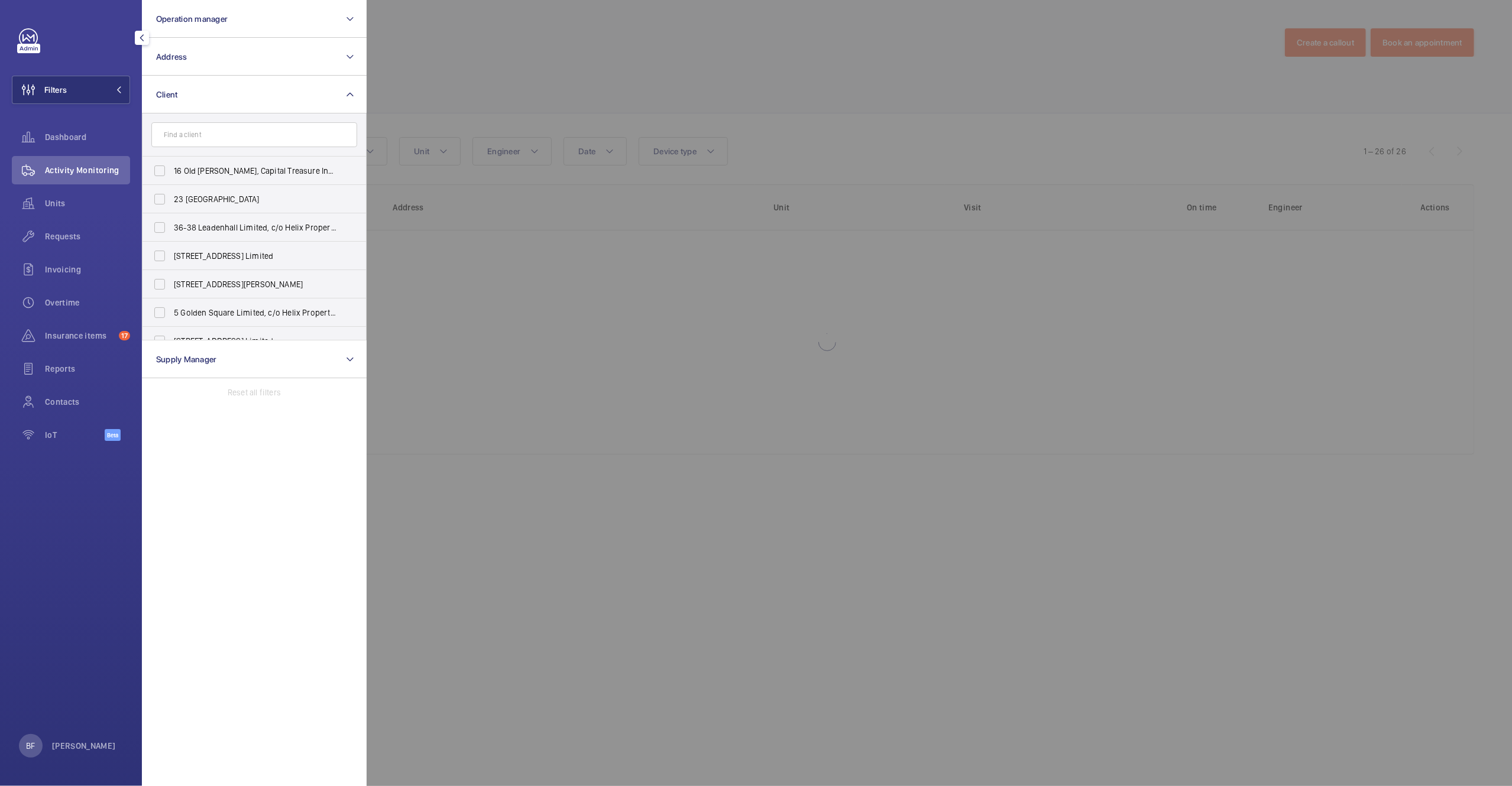
click at [225, 130] on input "text" at bounding box center [254, 134] width 206 height 25
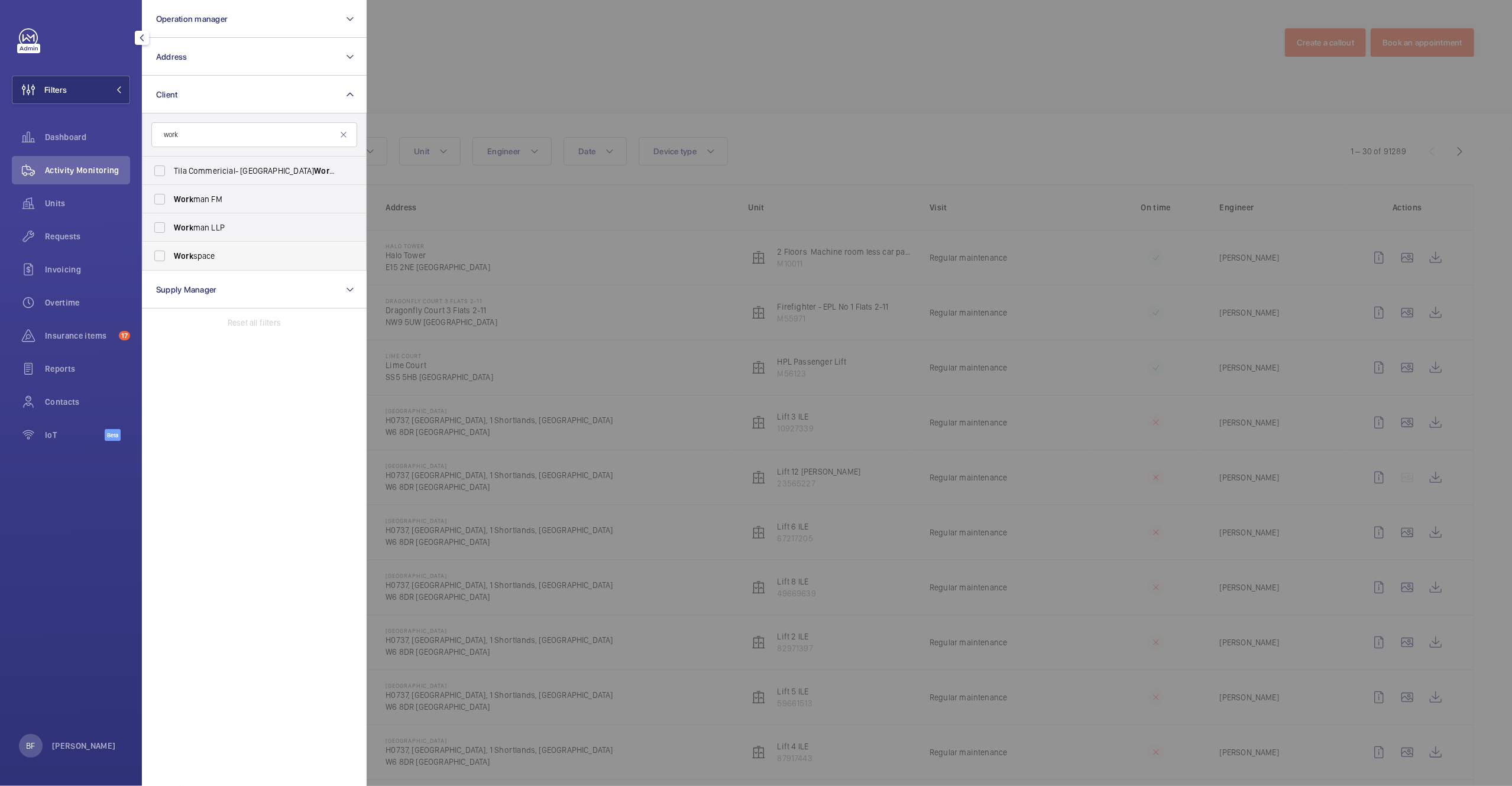
type input "work"
click at [234, 252] on span "Work space" at bounding box center [256, 256] width 163 height 12
click at [171, 252] on input "Work space" at bounding box center [160, 256] width 24 height 24
checkbox input "true"
click at [591, 60] on div at bounding box center [1122, 393] width 1512 height 786
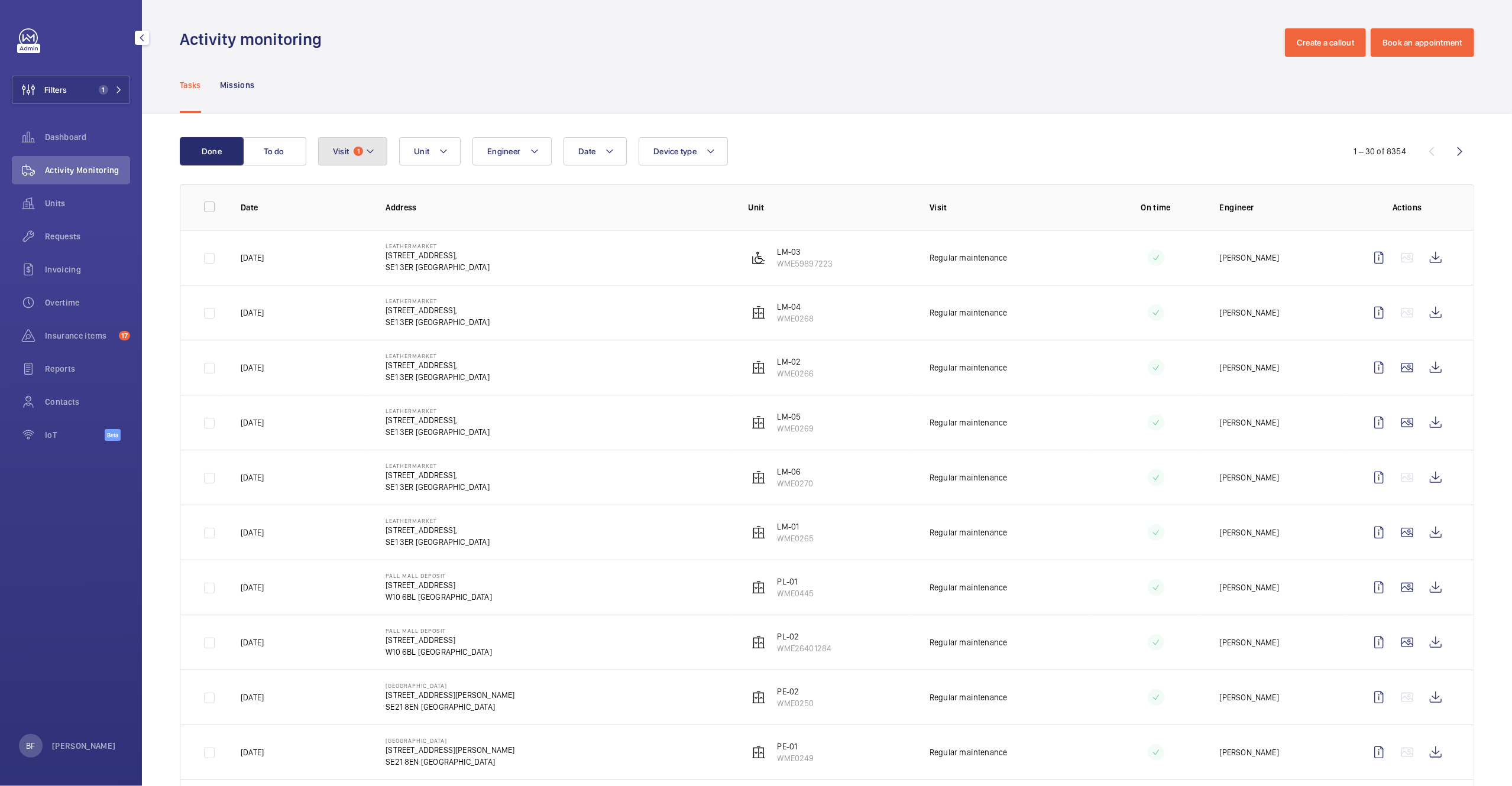
click at [358, 149] on span "1" at bounding box center [358, 151] width 10 height 10
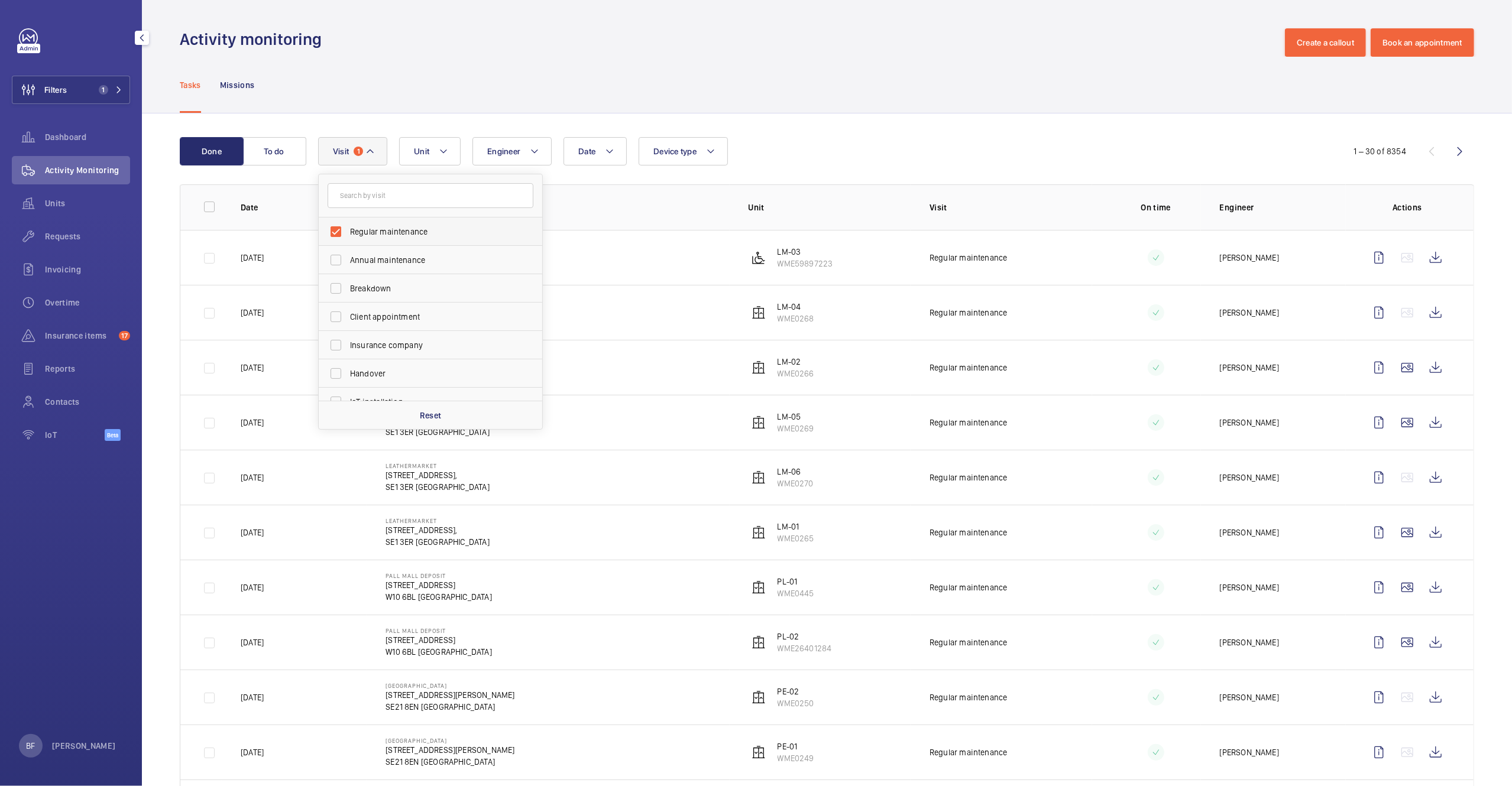
click at [379, 235] on span "Regular maintenance" at bounding box center [431, 232] width 163 height 12
click at [348, 235] on input "Regular maintenance" at bounding box center [336, 232] width 24 height 24
checkbox input "false"
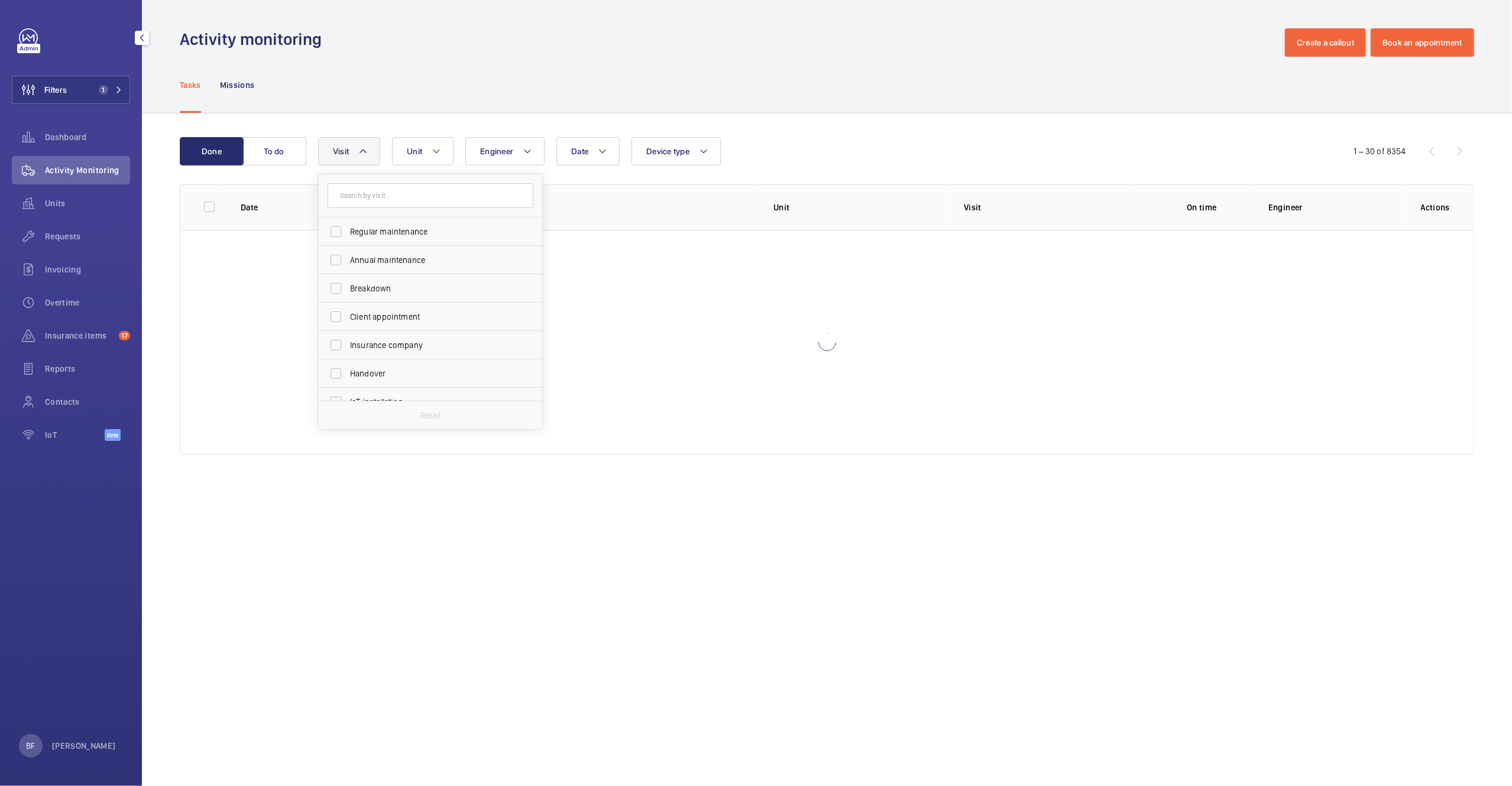
click at [719, 98] on div "Tasks Missions" at bounding box center [827, 84] width 1295 height 56
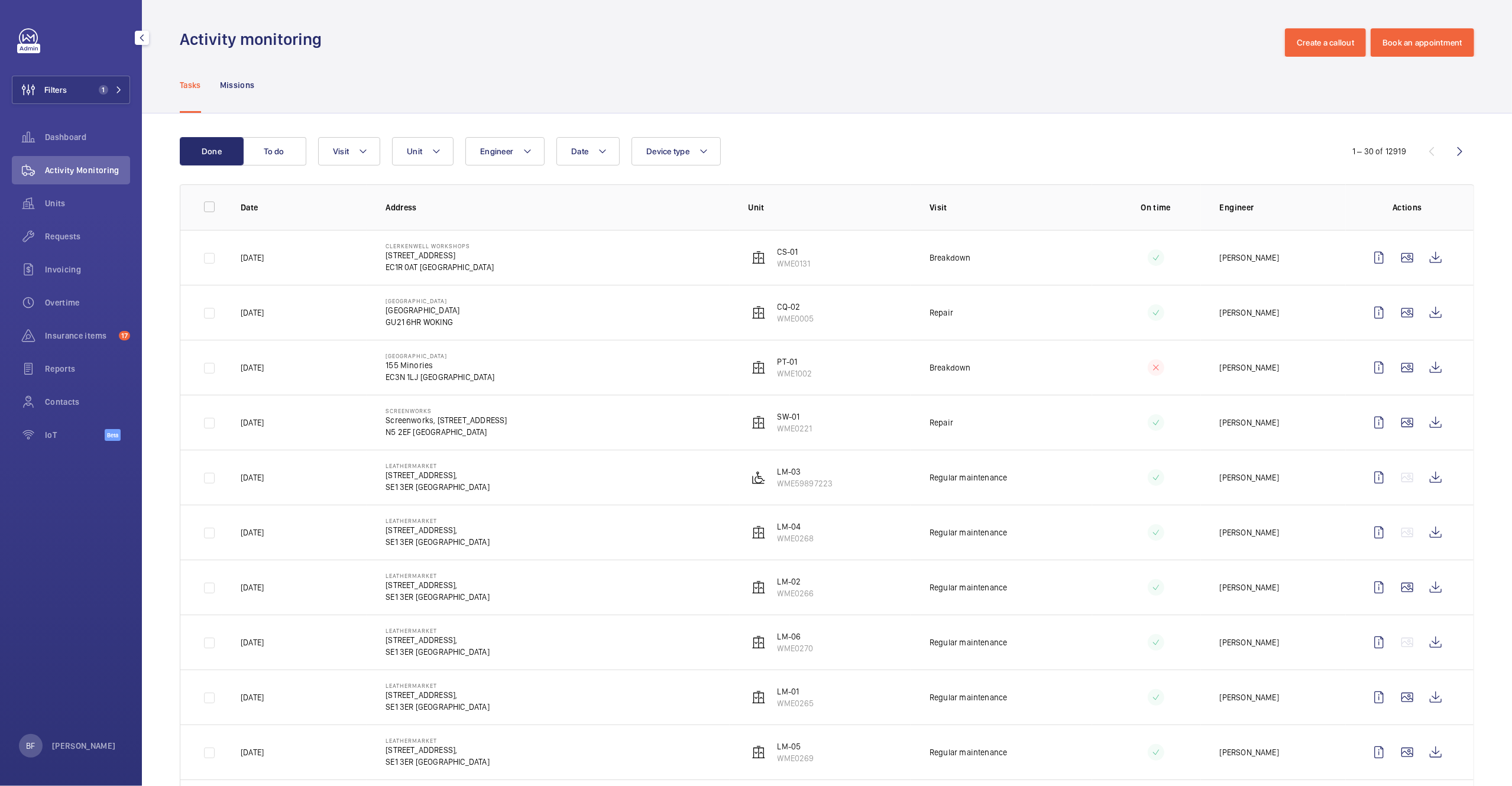
scroll to position [3, 0]
click at [1422, 261] on wm-front-icon-button at bounding box center [1436, 255] width 28 height 28
click at [1422, 310] on wm-front-icon-button at bounding box center [1436, 310] width 28 height 28
click at [1422, 364] on wm-front-icon-button at bounding box center [1436, 365] width 28 height 28
click at [1422, 422] on wm-front-icon-button at bounding box center [1436, 420] width 28 height 28
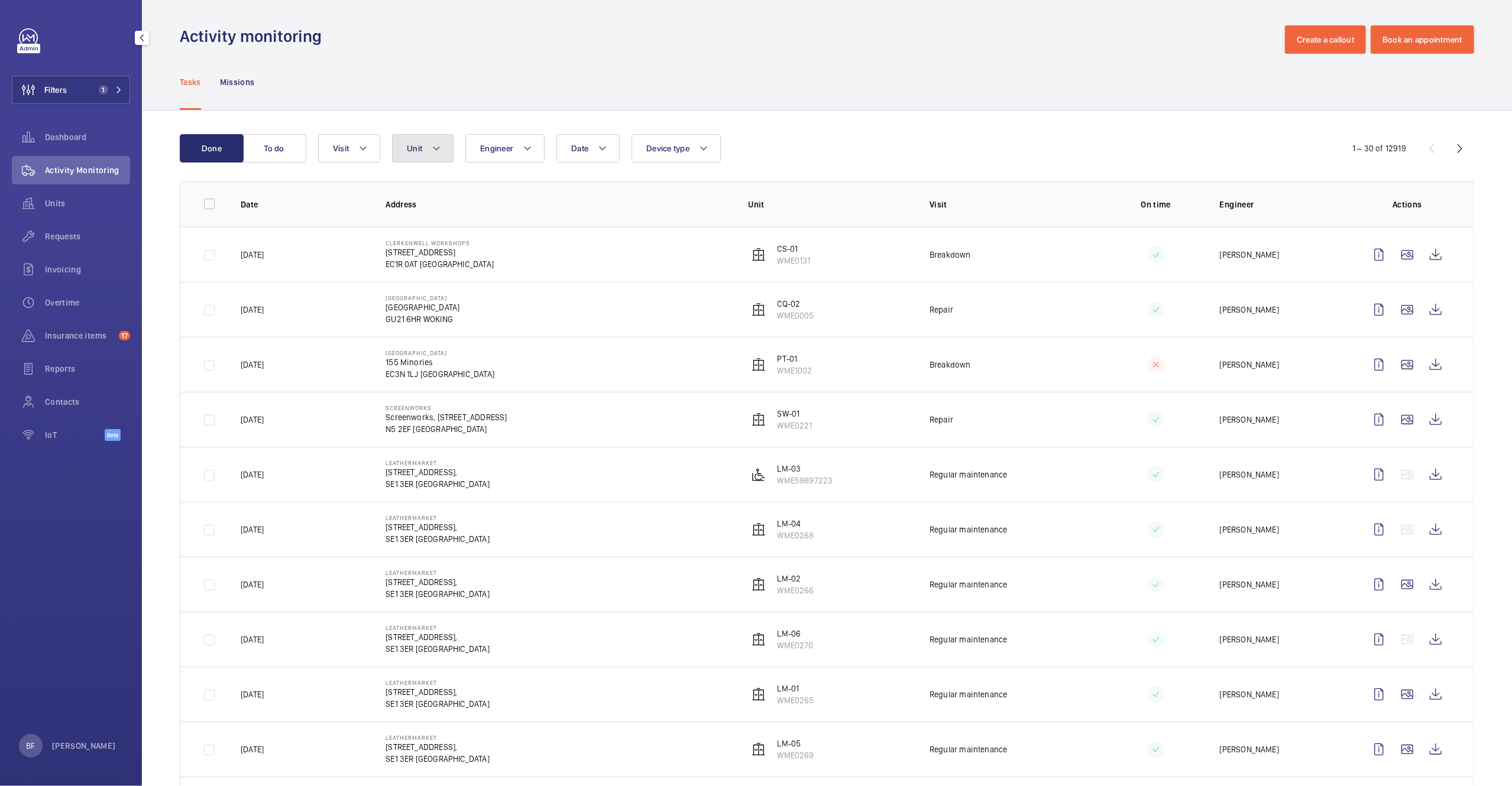
click at [407, 154] on button "Unit" at bounding box center [422, 149] width 61 height 28
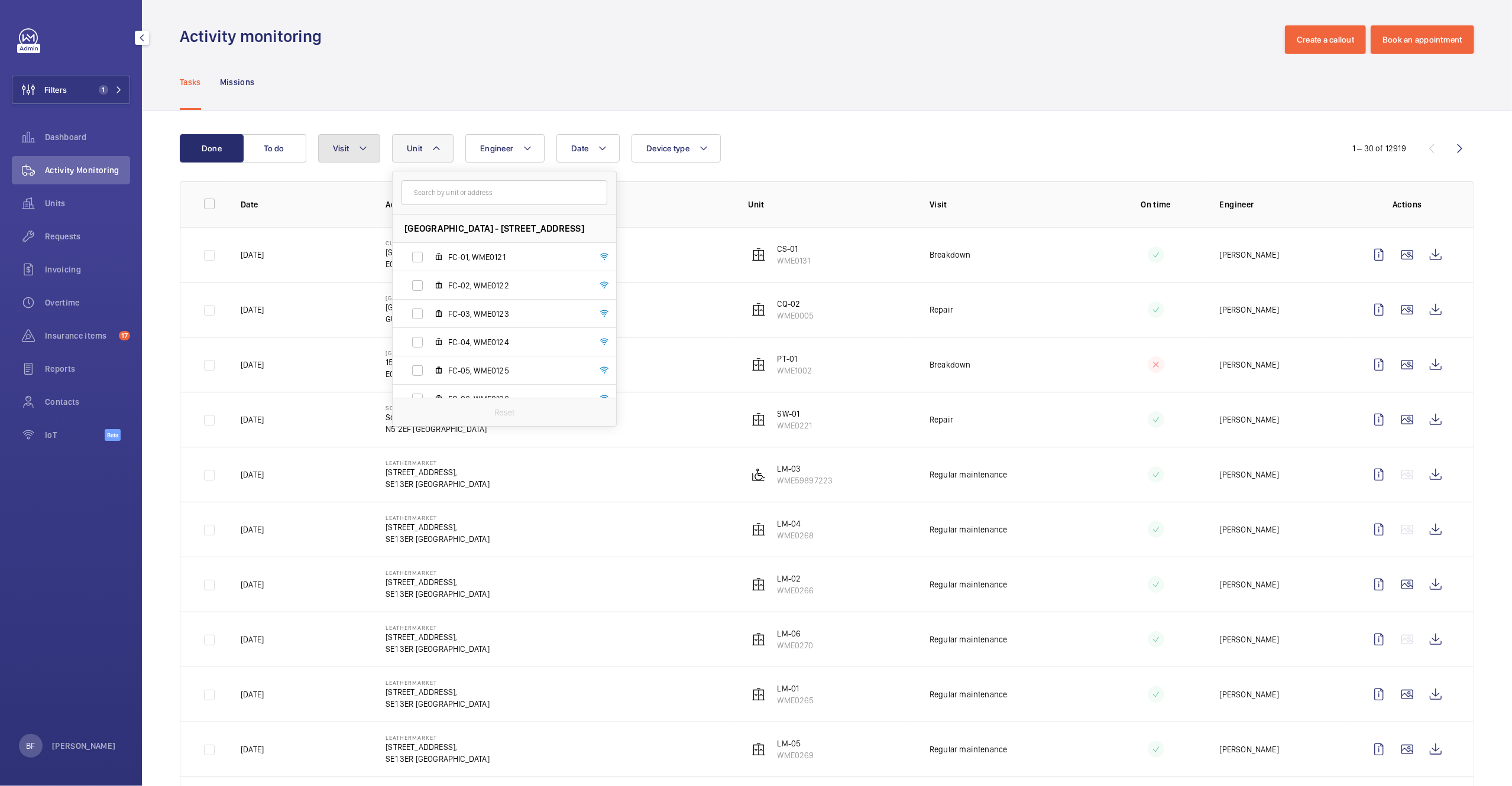
click at [366, 143] on mat-icon at bounding box center [362, 148] width 10 height 14
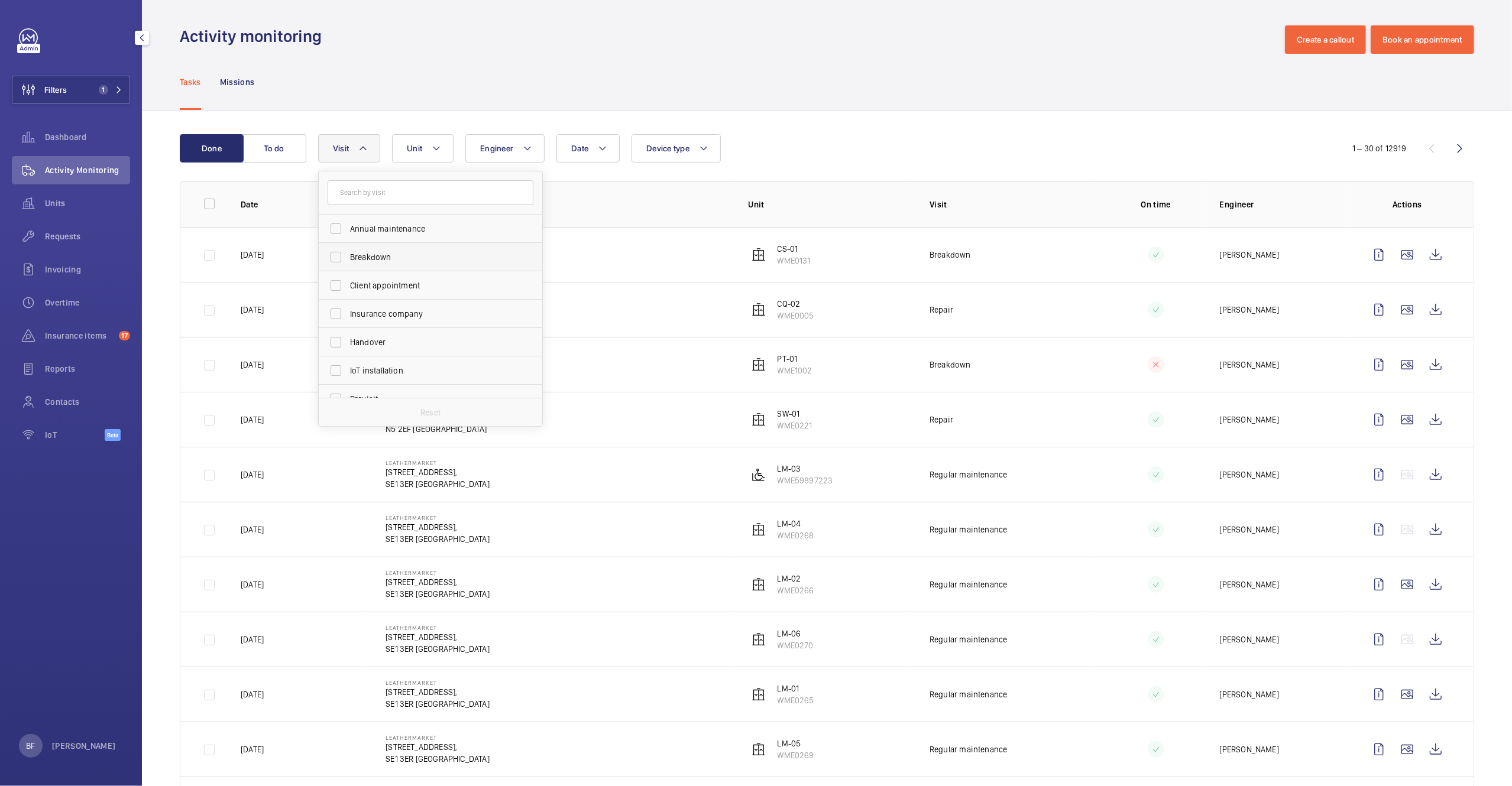
click at [358, 257] on span "Breakdown" at bounding box center [431, 257] width 163 height 12
click at [348, 257] on input "Breakdown" at bounding box center [336, 257] width 24 height 24
checkbox input "true"
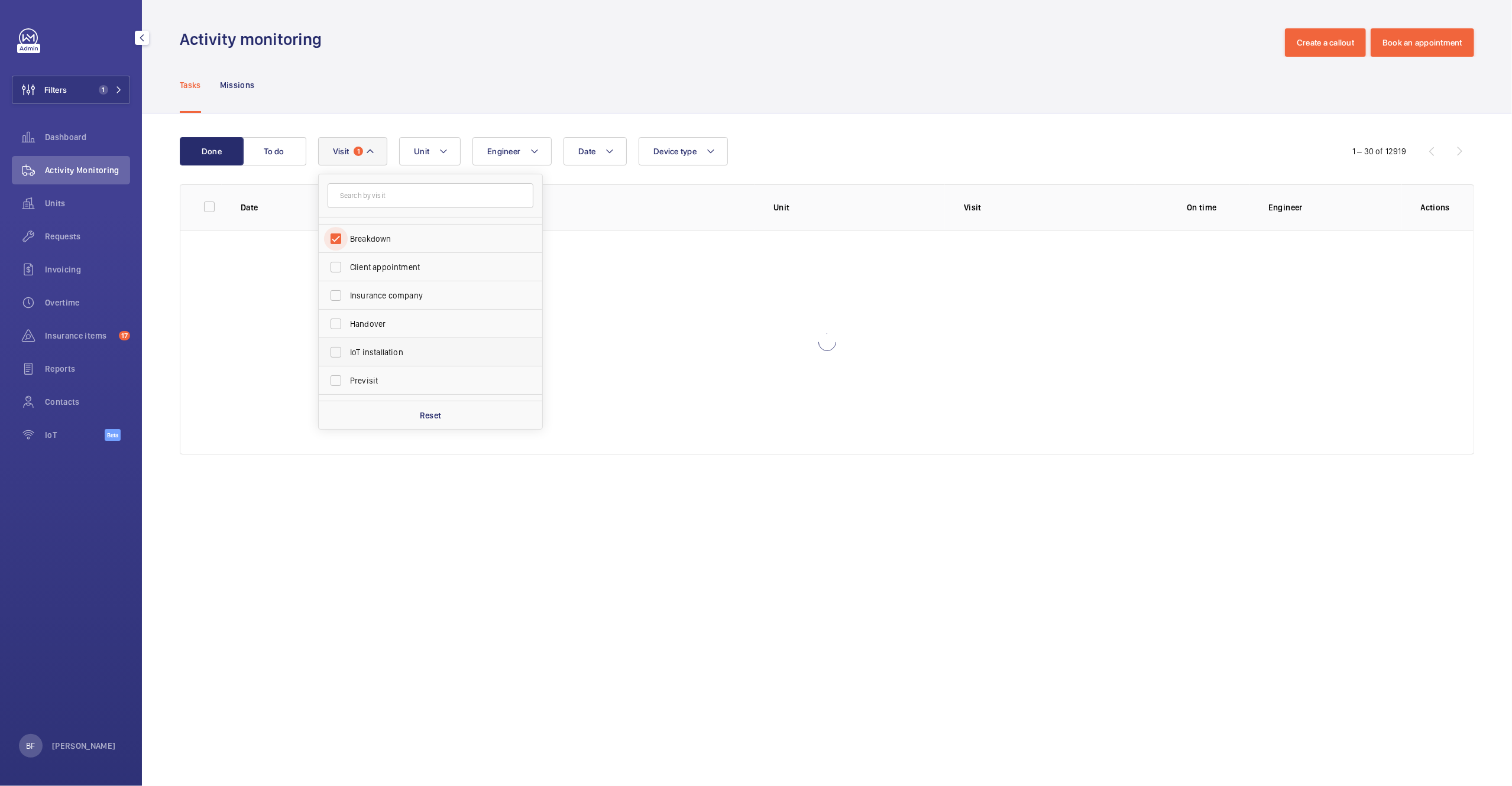
scroll to position [84, 0]
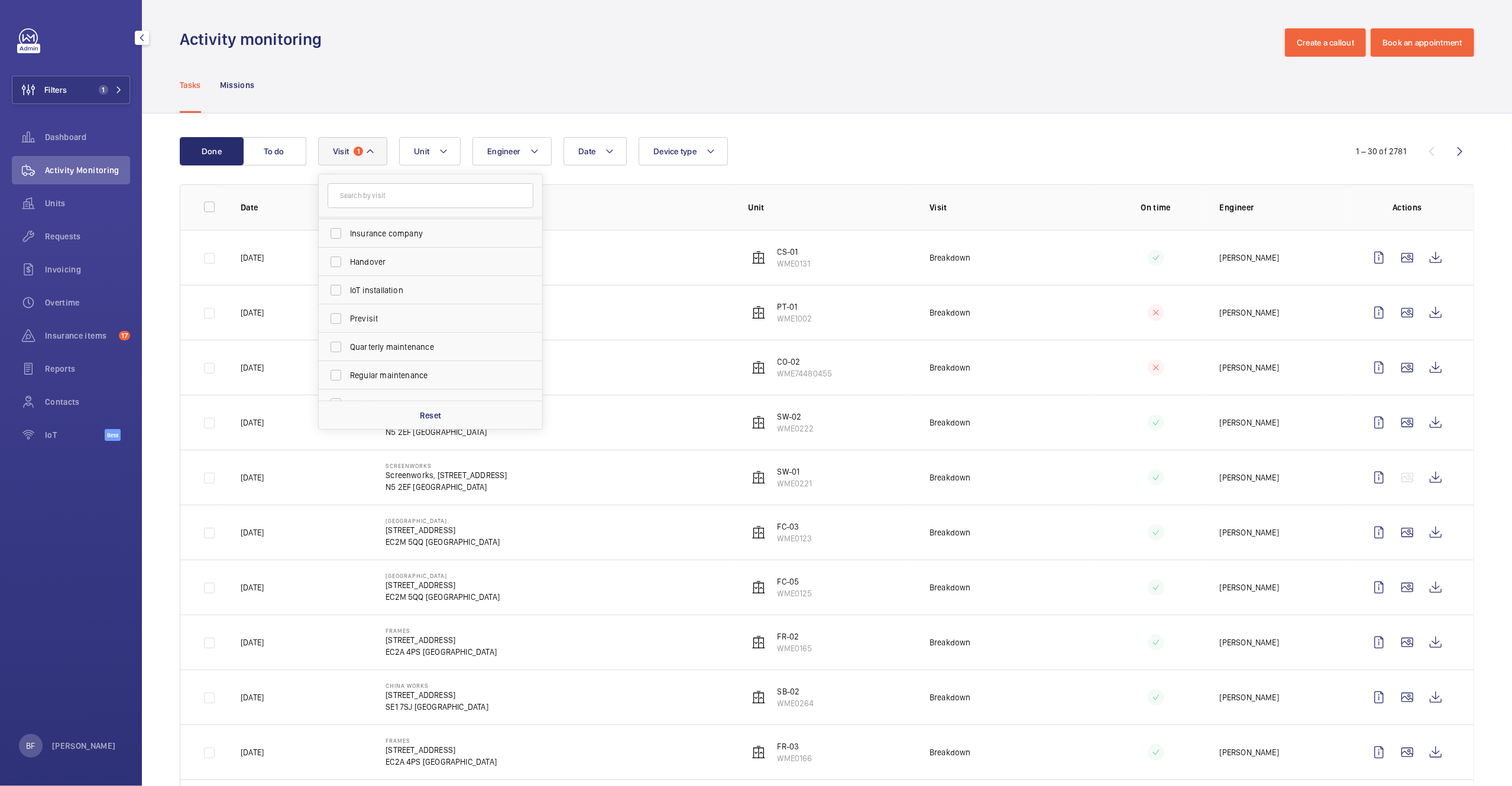
click at [720, 87] on div "Tasks Missions" at bounding box center [827, 84] width 1295 height 56
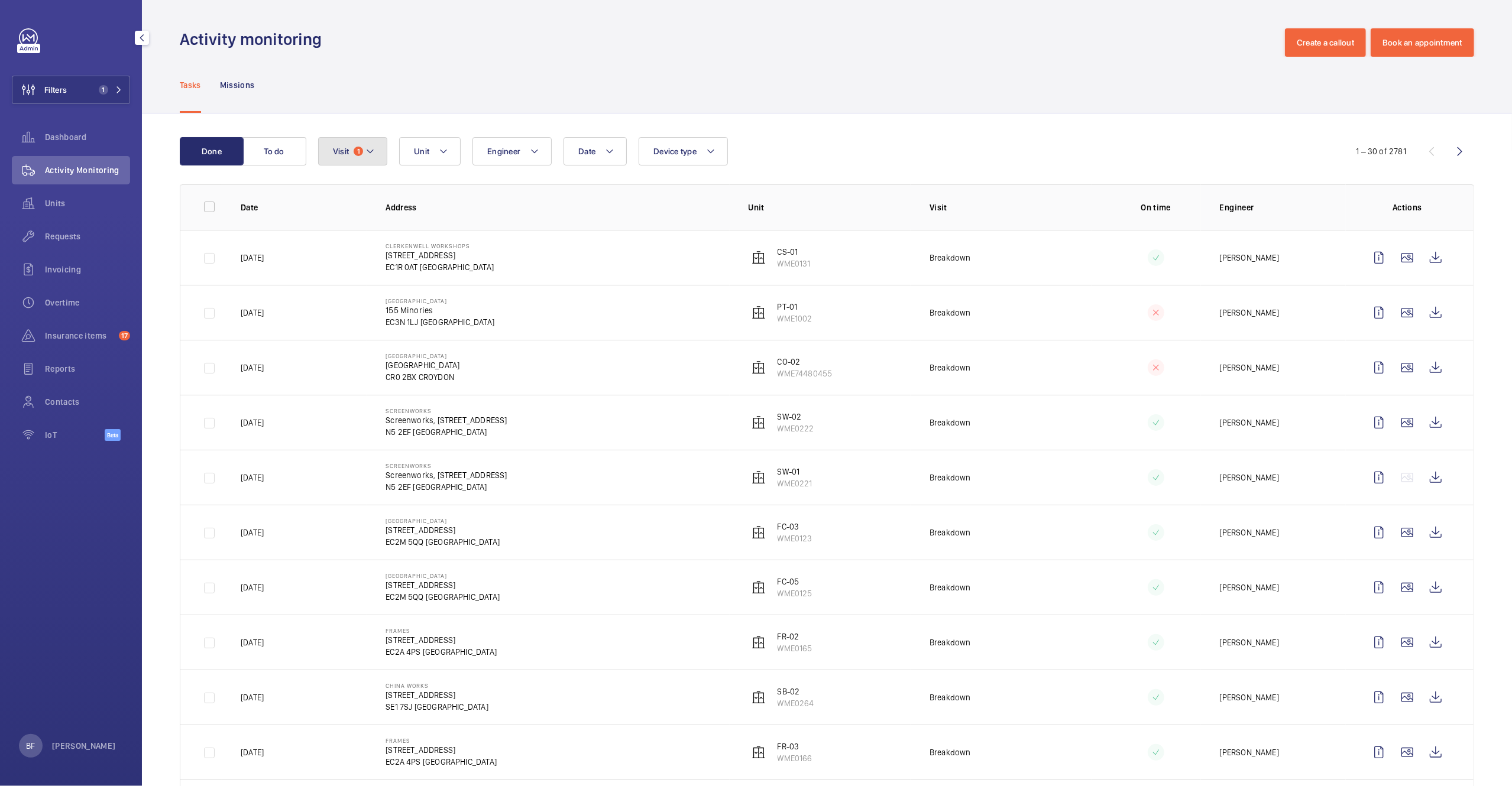
click at [368, 152] on mat-icon at bounding box center [370, 151] width 10 height 14
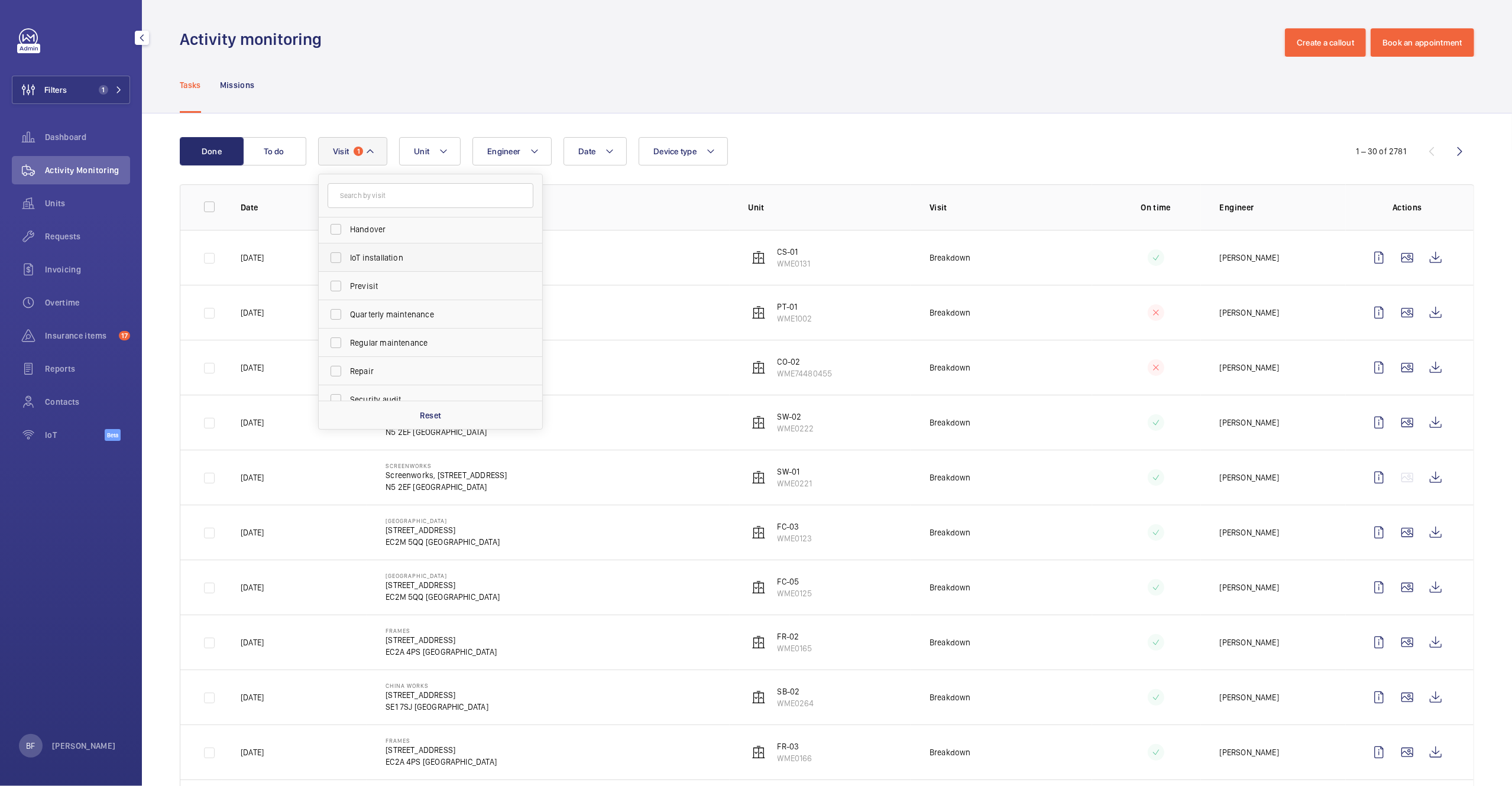
scroll to position [185, 0]
click at [406, 394] on label "Trapped passenger" at bounding box center [421, 387] width 206 height 28
click at [348, 394] on input "Trapped passenger" at bounding box center [336, 387] width 24 height 24
checkbox input "true"
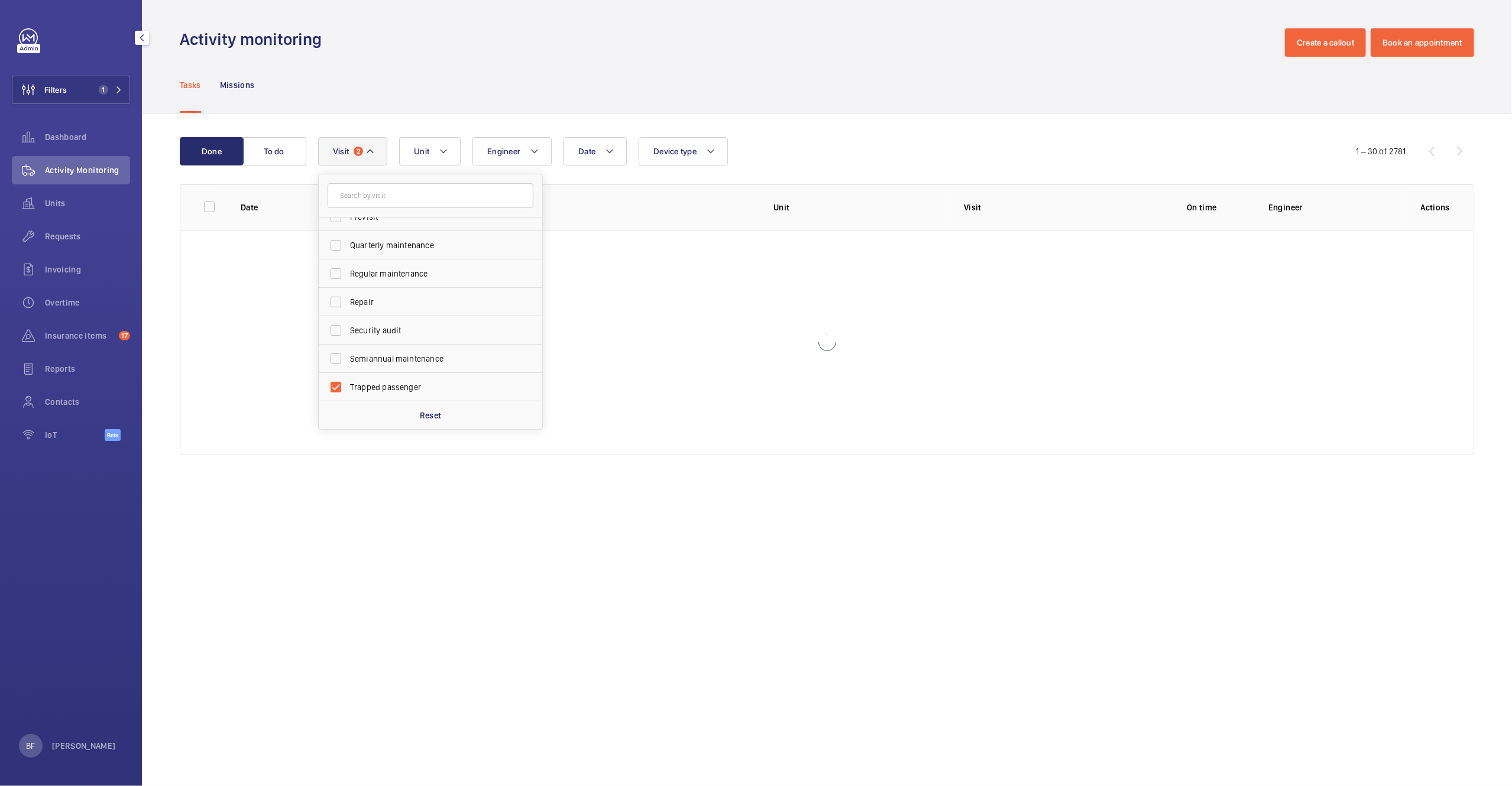
click at [913, 104] on div "Tasks Missions" at bounding box center [827, 84] width 1295 height 56
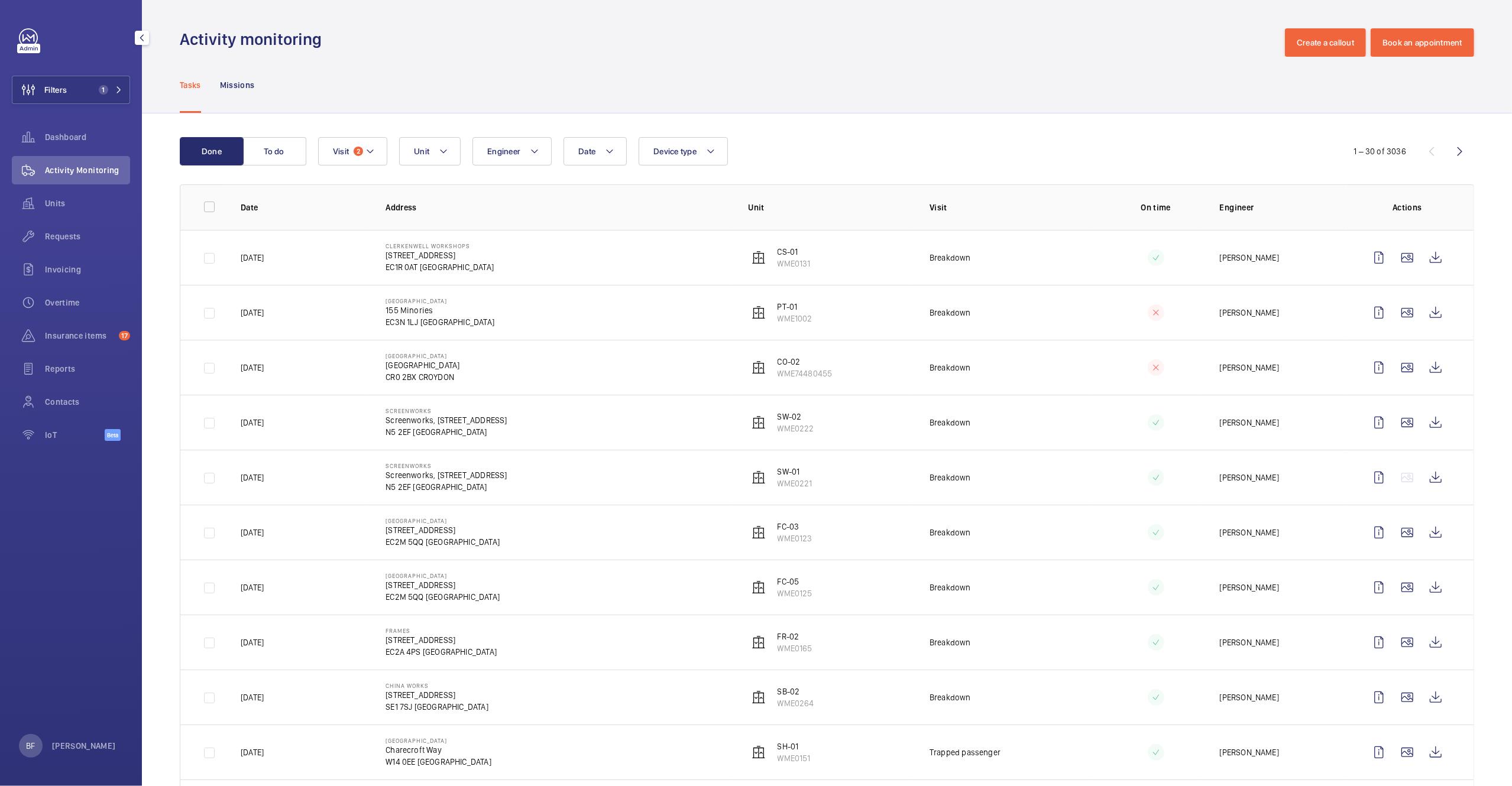
click at [292, 146] on button "To do" at bounding box center [274, 152] width 64 height 28
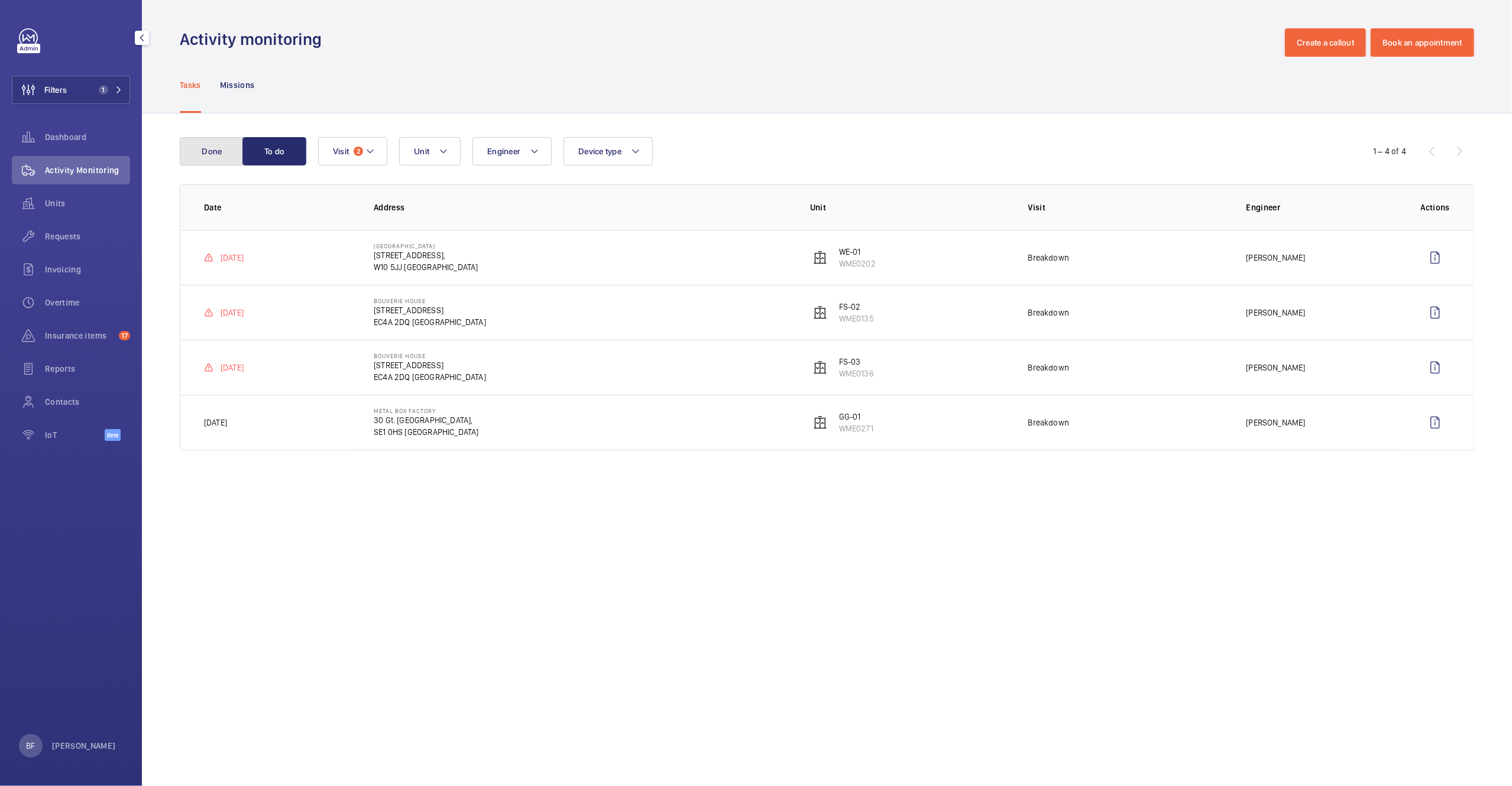
click at [219, 158] on button "Done" at bounding box center [211, 152] width 64 height 28
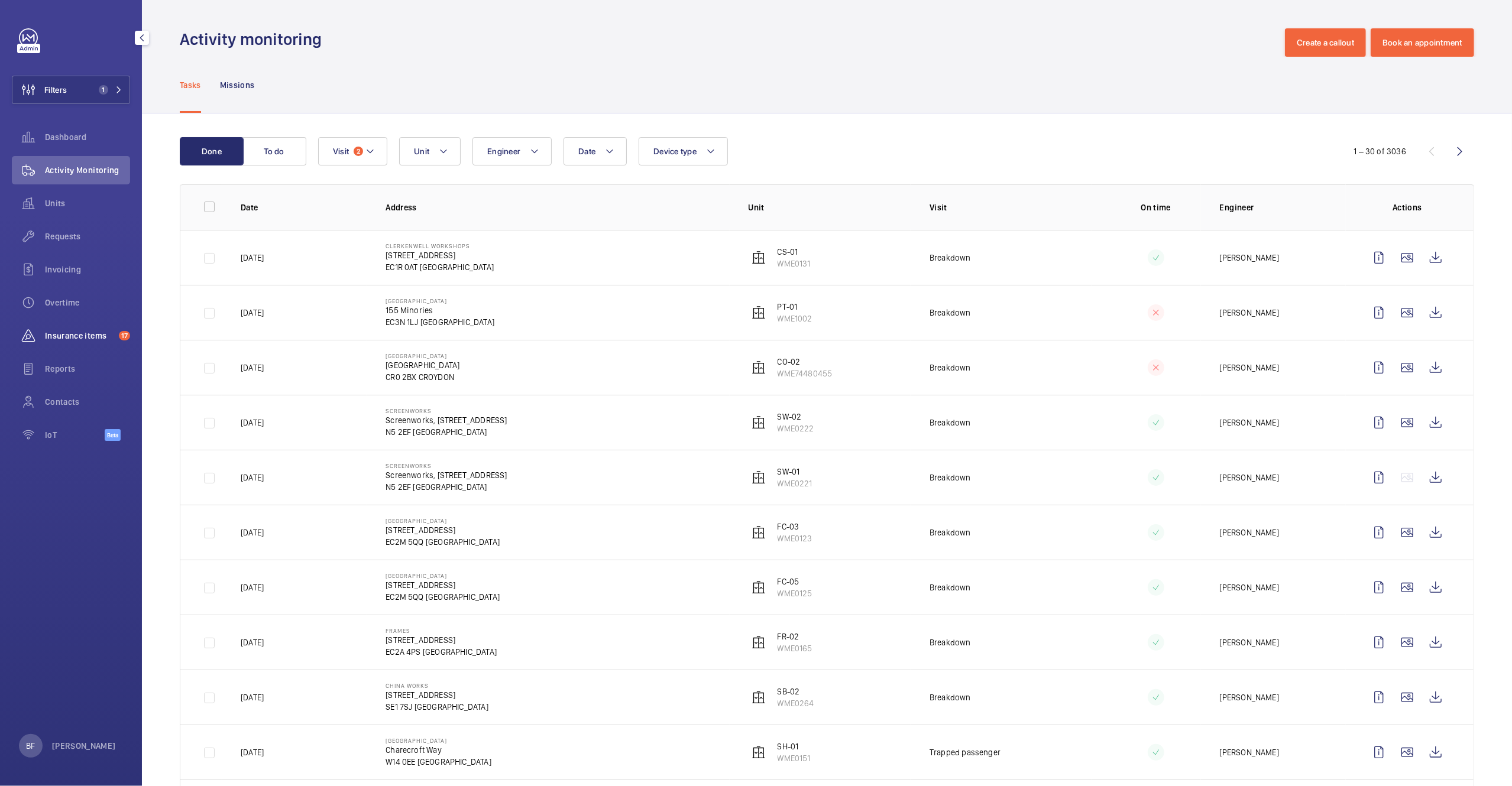
click at [100, 325] on div "Insurance items 17" at bounding box center [71, 335] width 118 height 28
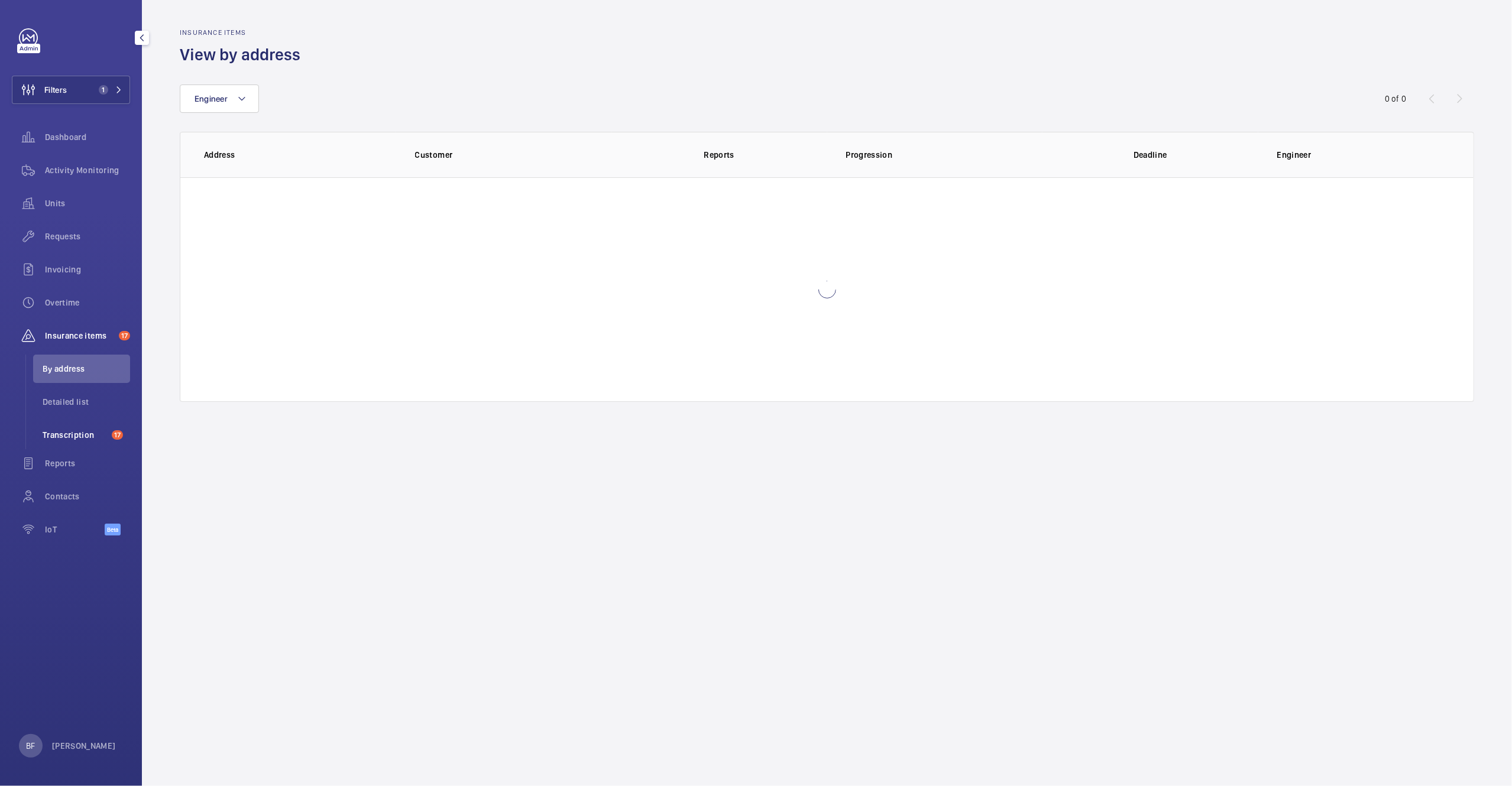
click at [70, 439] on span "Transcription" at bounding box center [75, 435] width 64 height 12
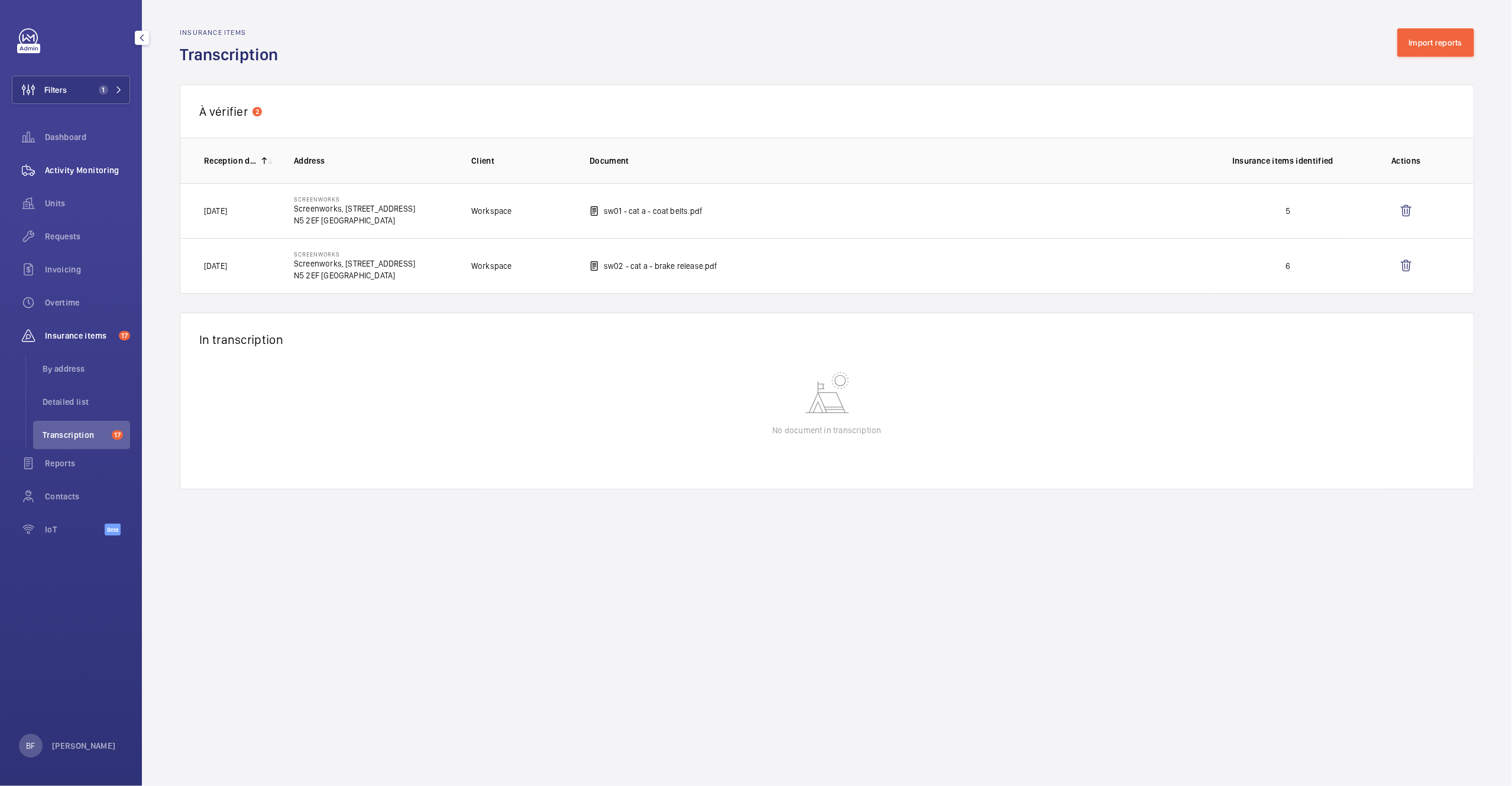
click at [46, 164] on span "Activity Monitoring" at bounding box center [87, 170] width 85 height 12
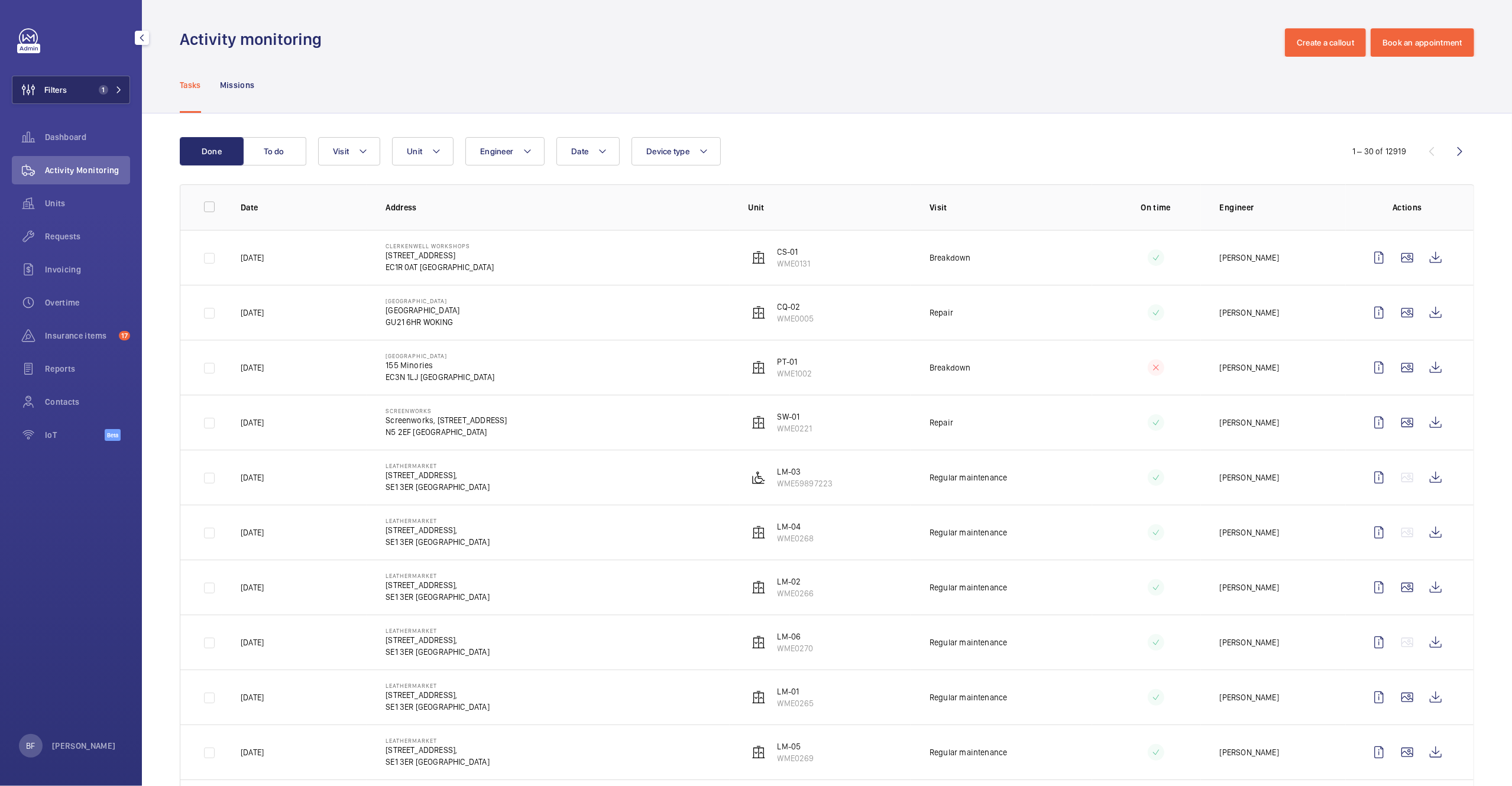
click at [81, 96] on button "Filters 1" at bounding box center [71, 90] width 118 height 28
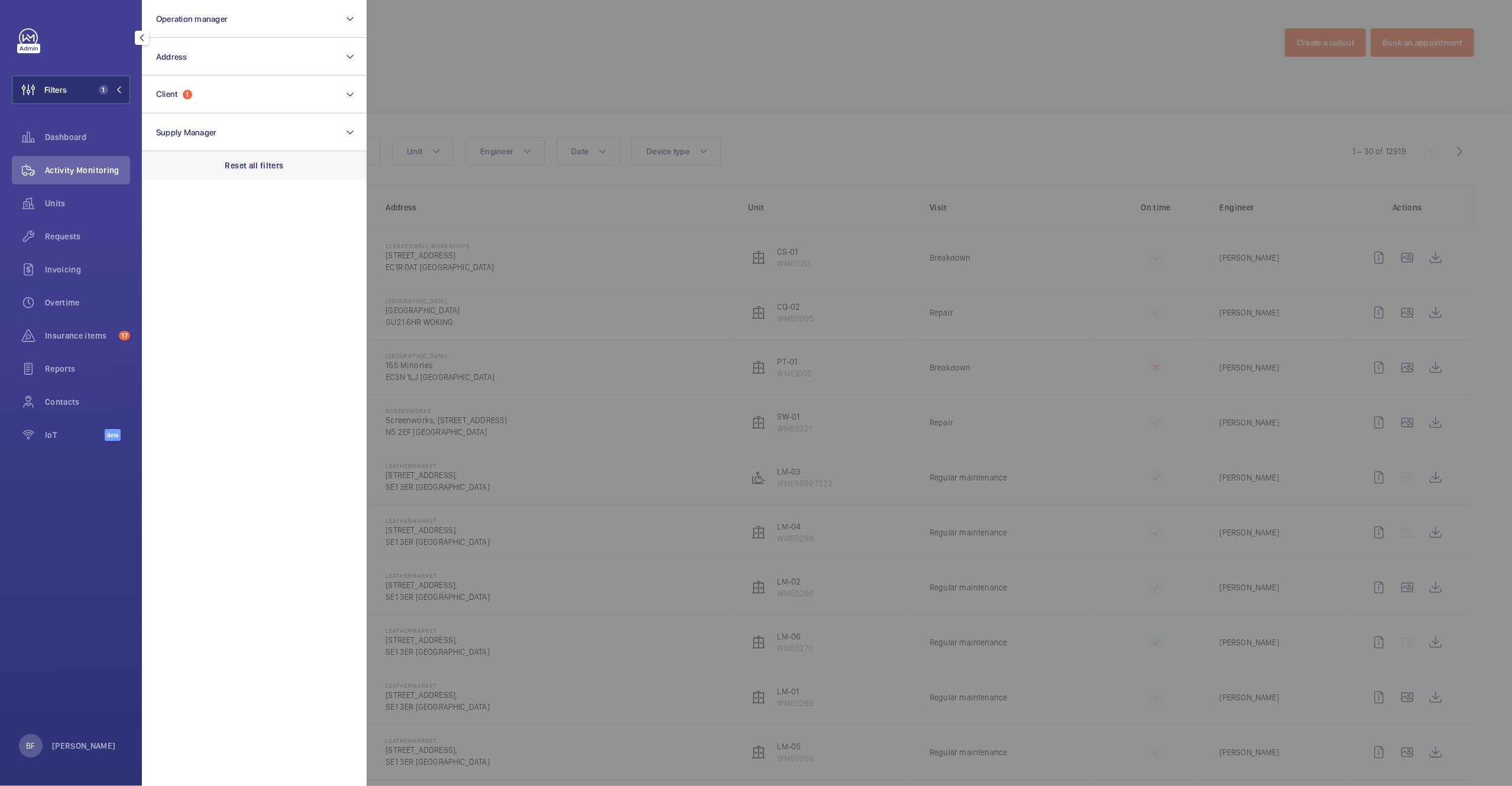
click at [279, 168] on p "Reset all filters" at bounding box center [254, 166] width 58 height 12
click at [265, 62] on button "Address" at bounding box center [254, 57] width 225 height 38
type input "centro buildings"
click at [220, 129] on span "Buildings" at bounding box center [219, 133] width 37 height 10
click at [171, 127] on input "Centro Buildings - Centro Buildings , 20-23 Mandela Street, Camden, London, NW1…" at bounding box center [160, 133] width 24 height 24
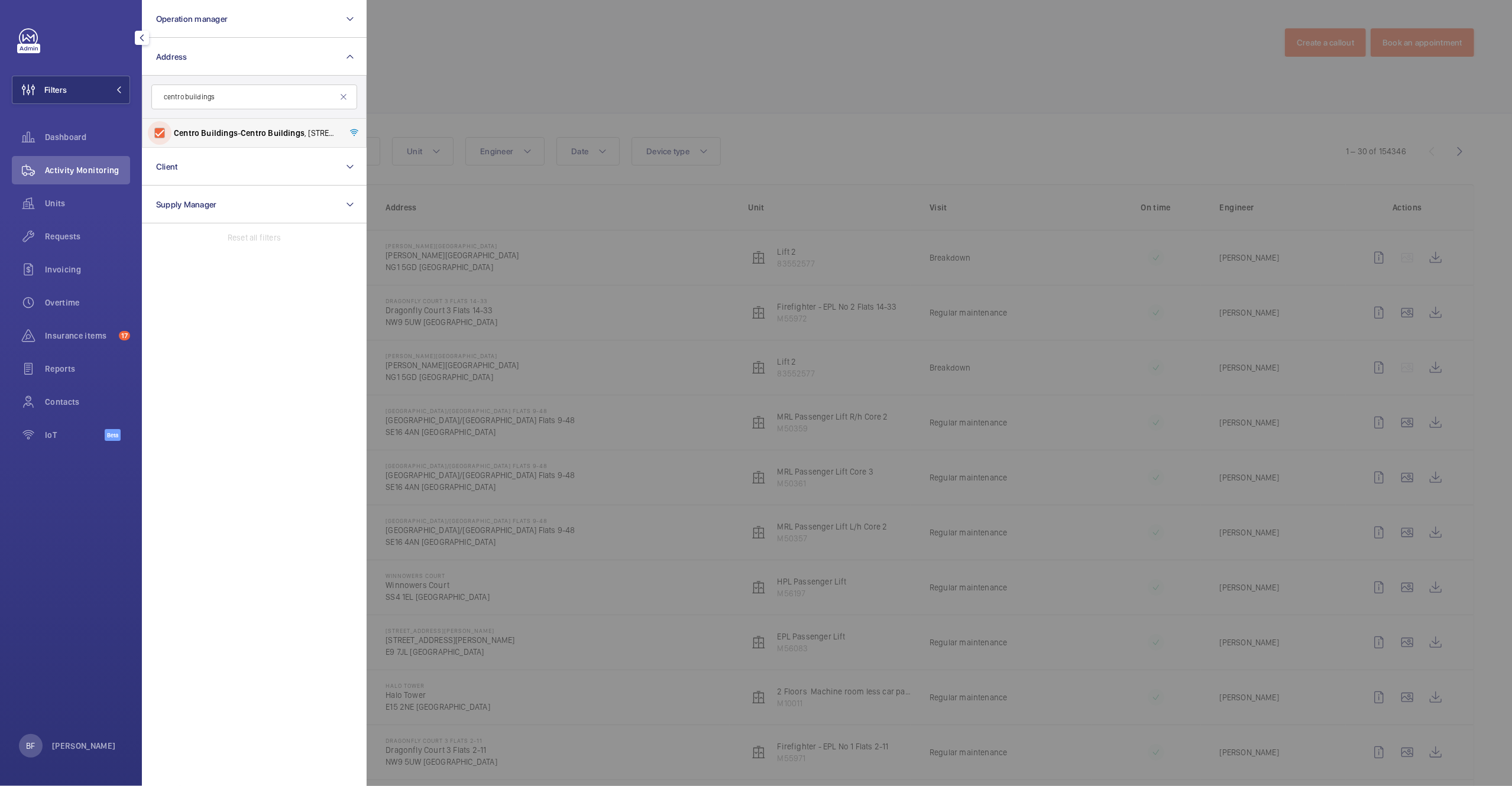
checkbox input "true"
click at [618, 78] on div at bounding box center [1122, 393] width 1512 height 786
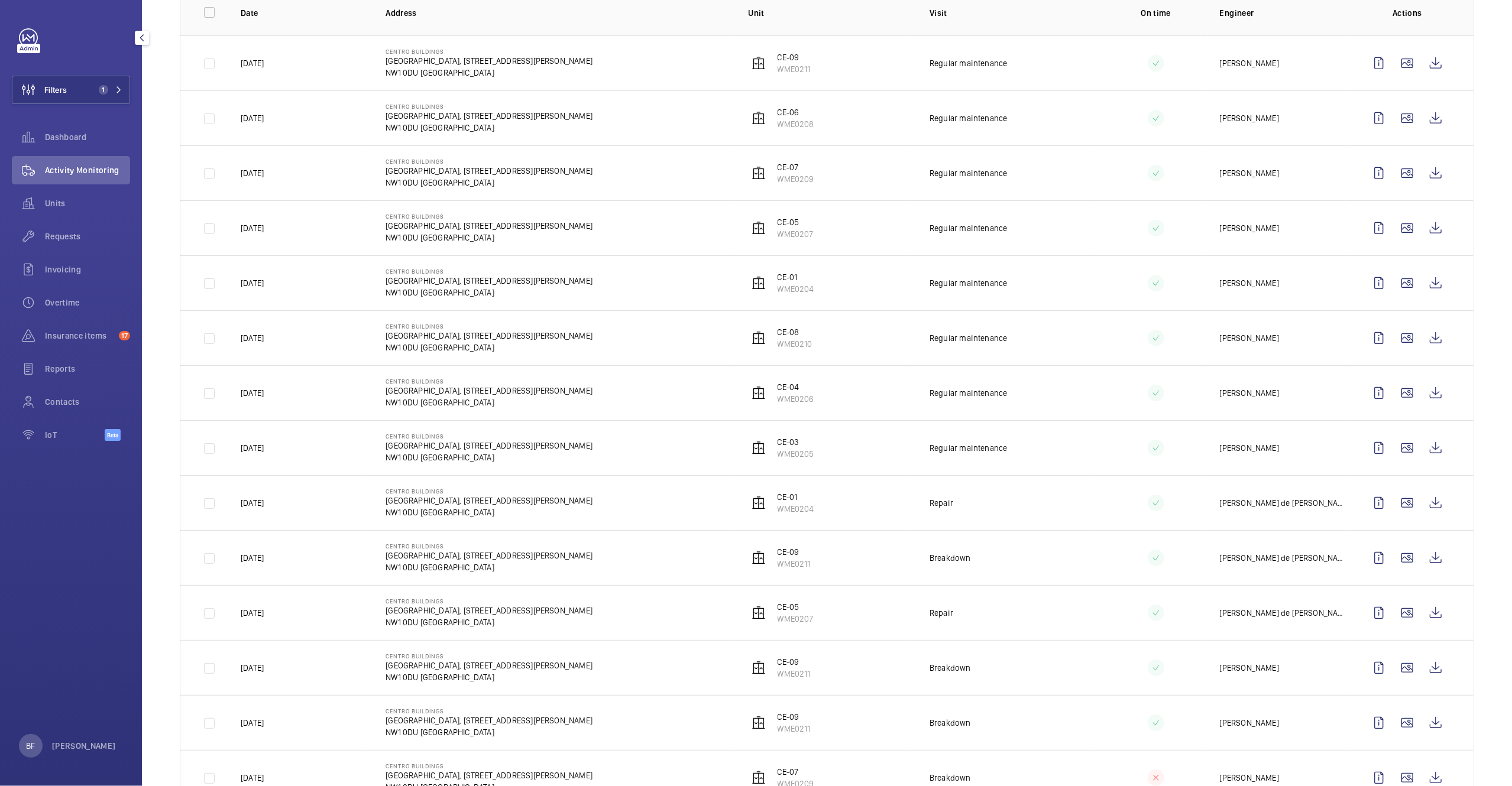
scroll to position [239, 0]
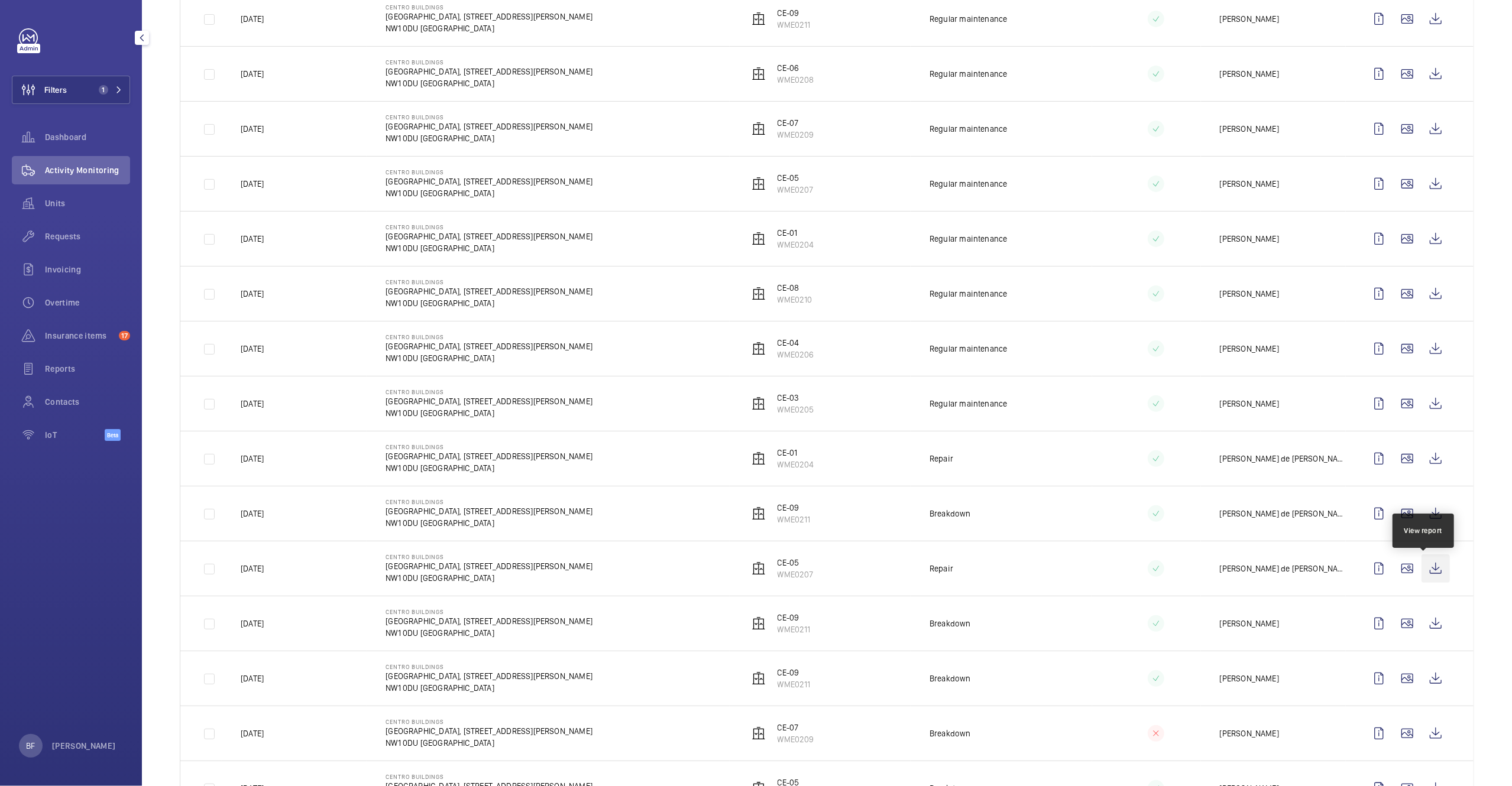
click at [1422, 572] on wm-front-icon-button at bounding box center [1436, 569] width 28 height 28
click at [106, 89] on span "1" at bounding box center [103, 90] width 10 height 10
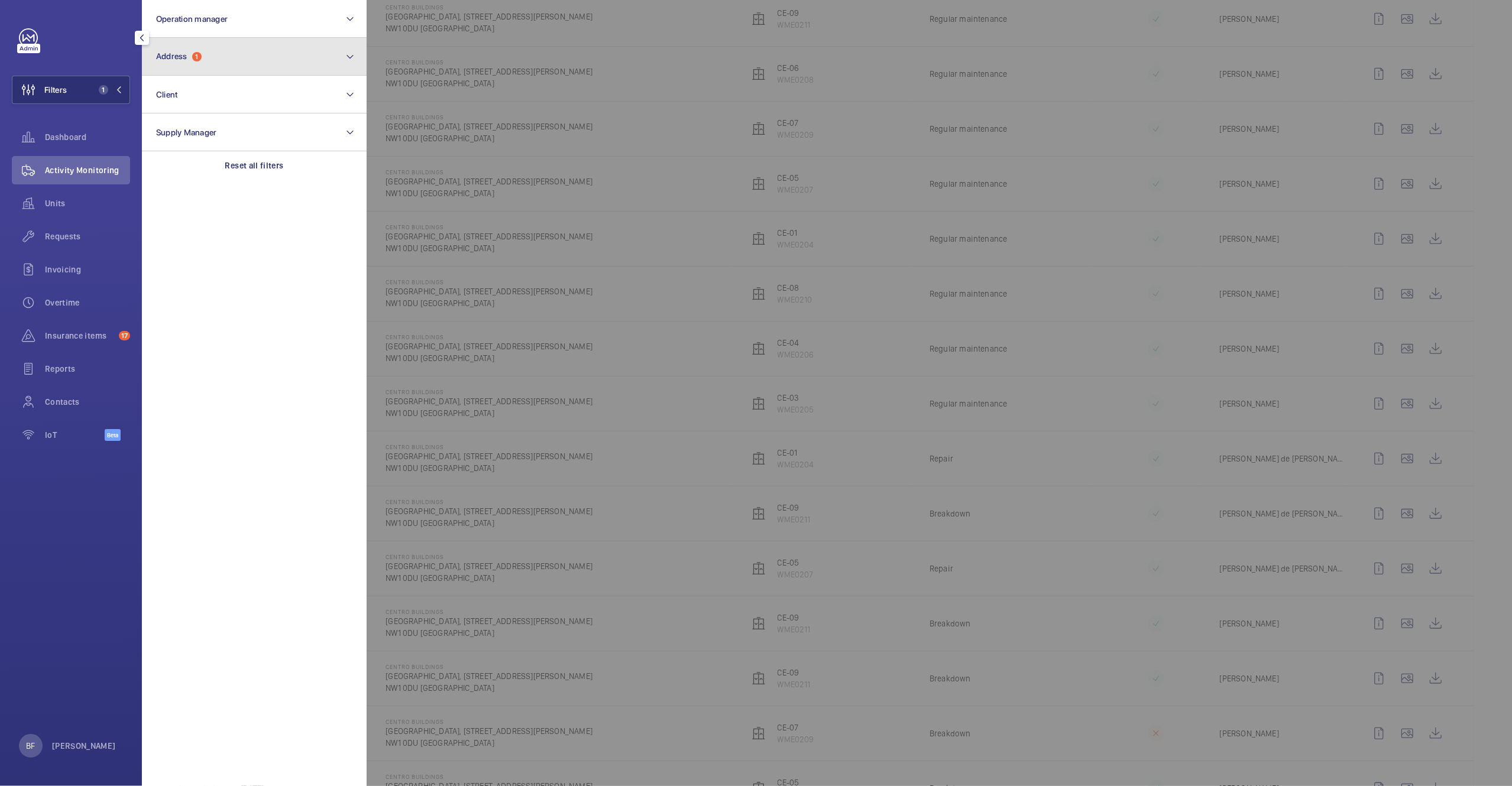
click at [228, 55] on button "Address 1" at bounding box center [254, 57] width 225 height 38
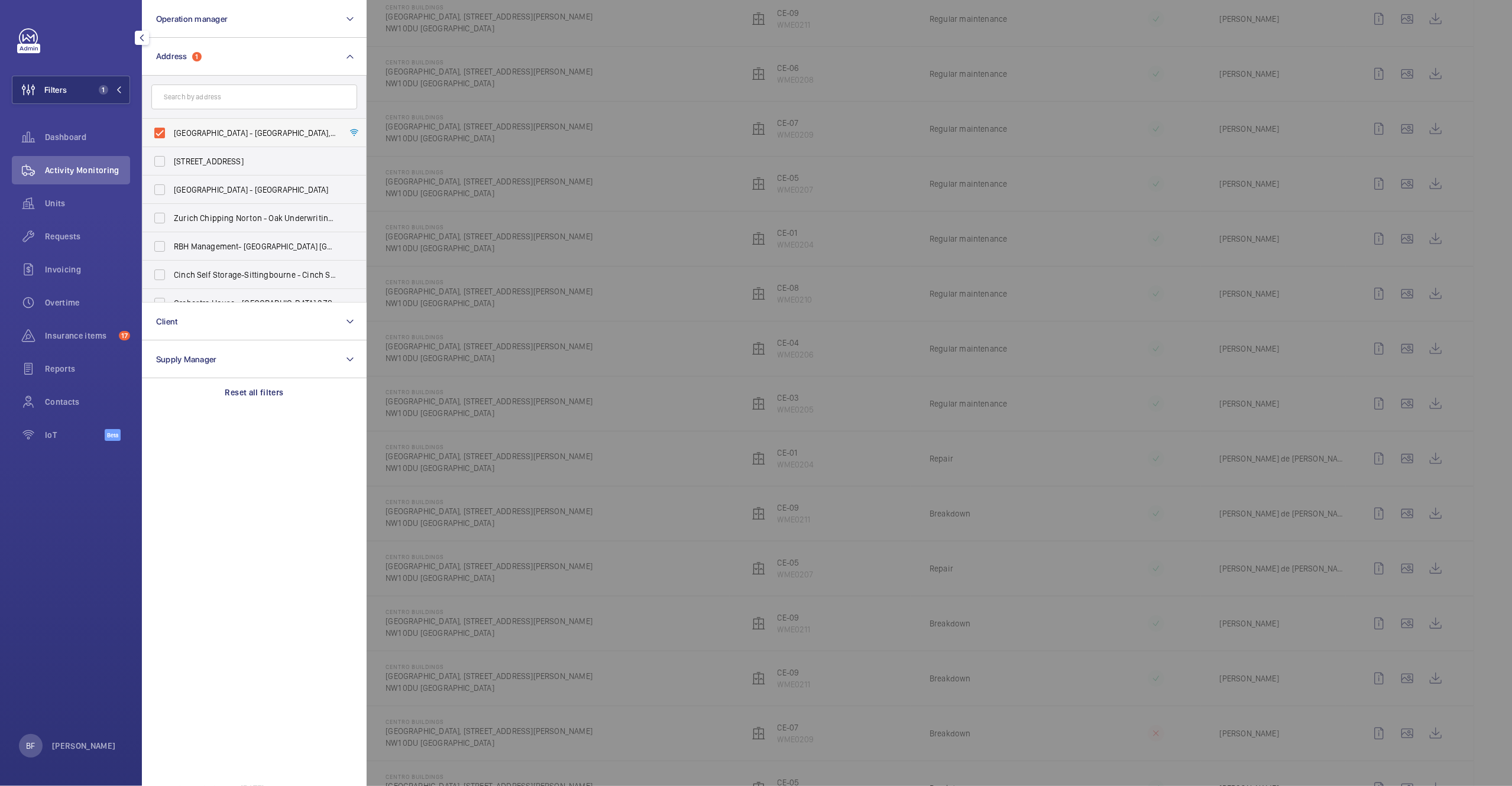
click at [197, 140] on label "Centro Buildings - Centro Buildings, 20-23 Mandela Street, Camden, London, NW1 …" at bounding box center [245, 133] width 206 height 28
click at [171, 140] on input "Centro Buildings - Centro Buildings, 20-23 Mandela Street, Camden, London, NW1 …" at bounding box center [160, 133] width 24 height 24
checkbox input "false"
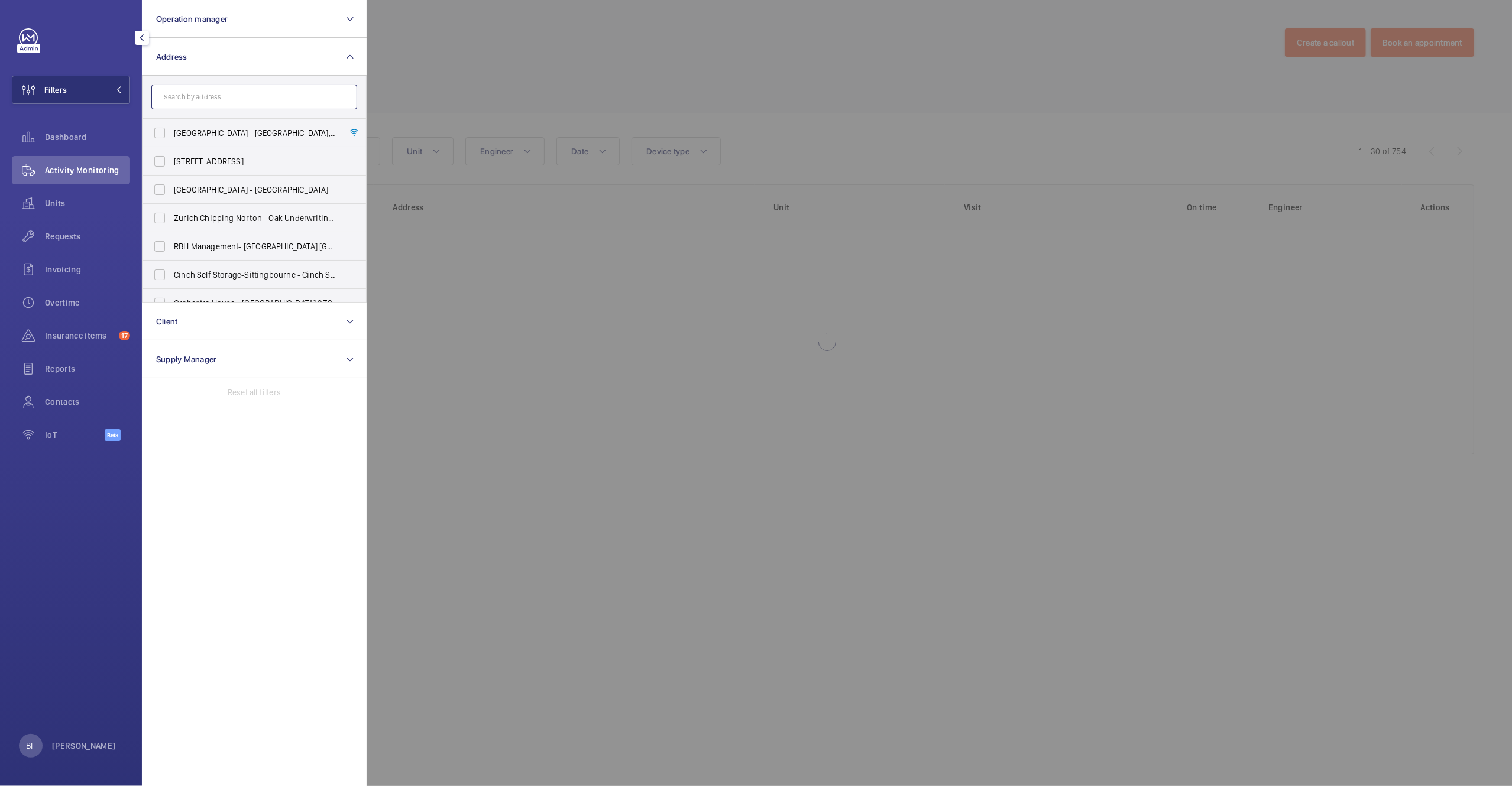
click at [233, 87] on input "text" at bounding box center [254, 96] width 206 height 25
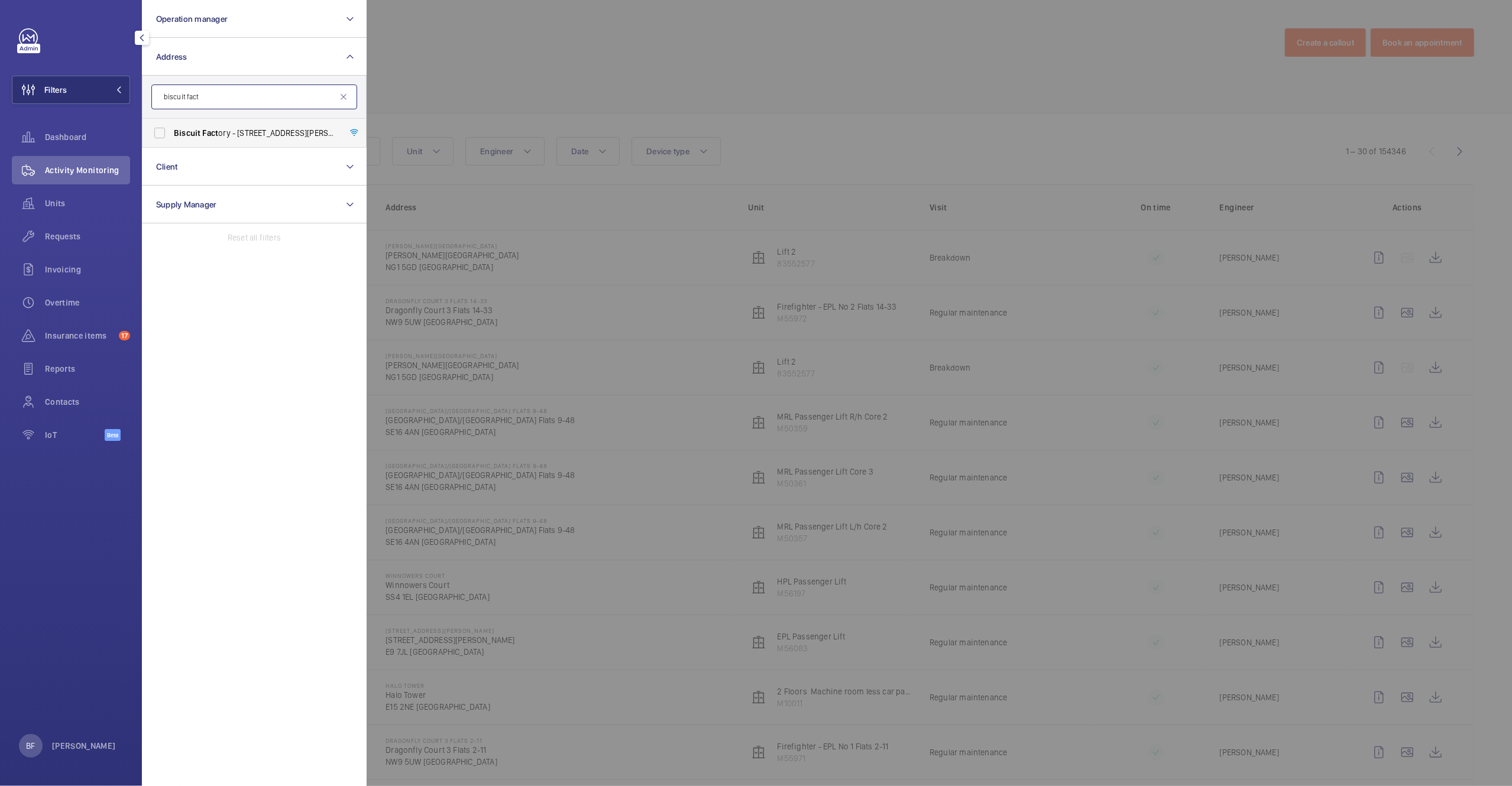
type input "biscuit fact"
click at [205, 143] on label "Biscuit Fact ory - 100 Drummond Road, LONDON SE16 4DG" at bounding box center [245, 133] width 206 height 28
click at [171, 143] on input "Biscuit Fact ory - 100 Drummond Road, LONDON SE16 4DG" at bounding box center [160, 133] width 24 height 24
checkbox input "true"
click at [757, 153] on div at bounding box center [1122, 393] width 1512 height 786
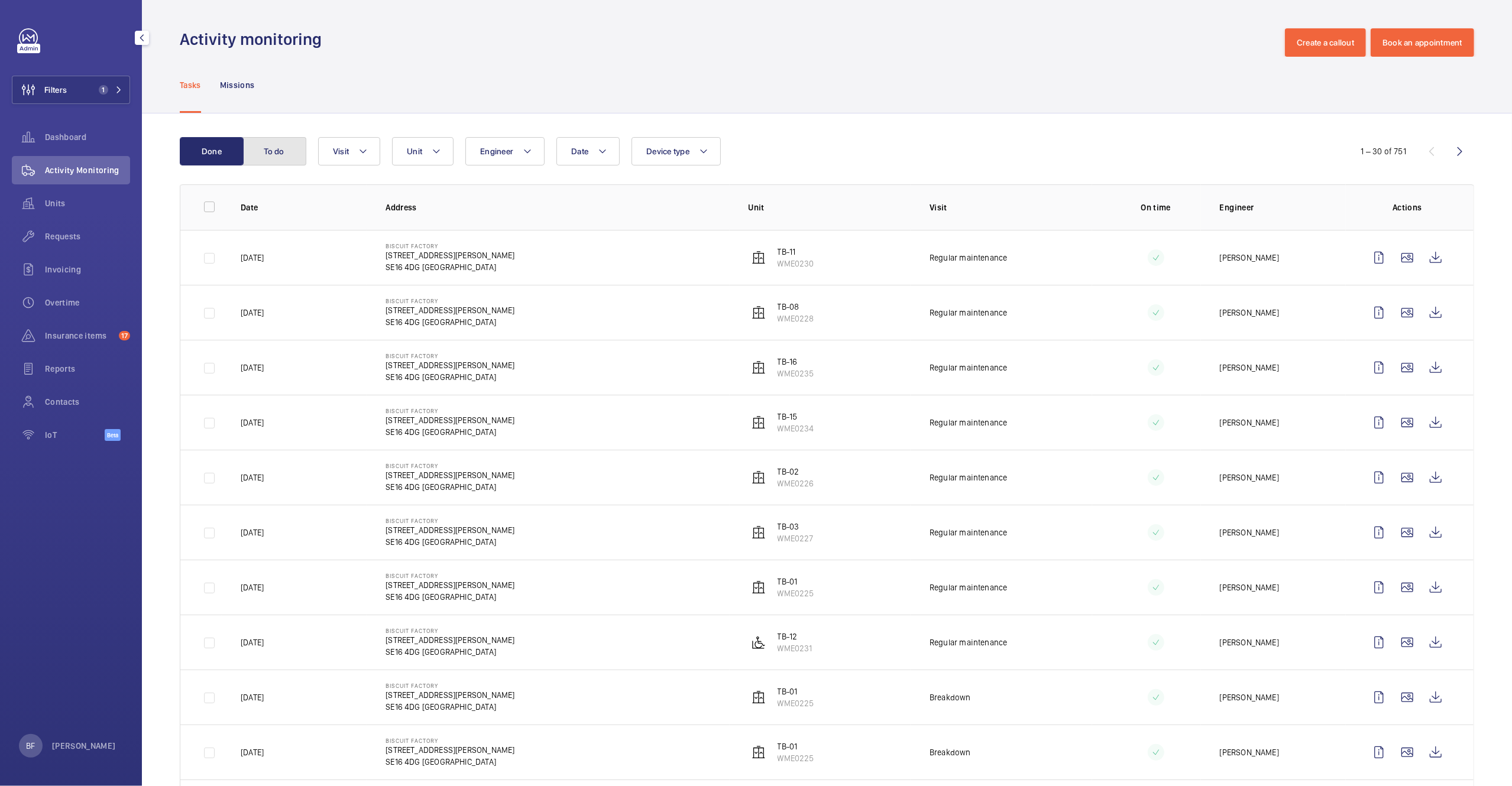
click at [272, 155] on button "To do" at bounding box center [274, 152] width 64 height 28
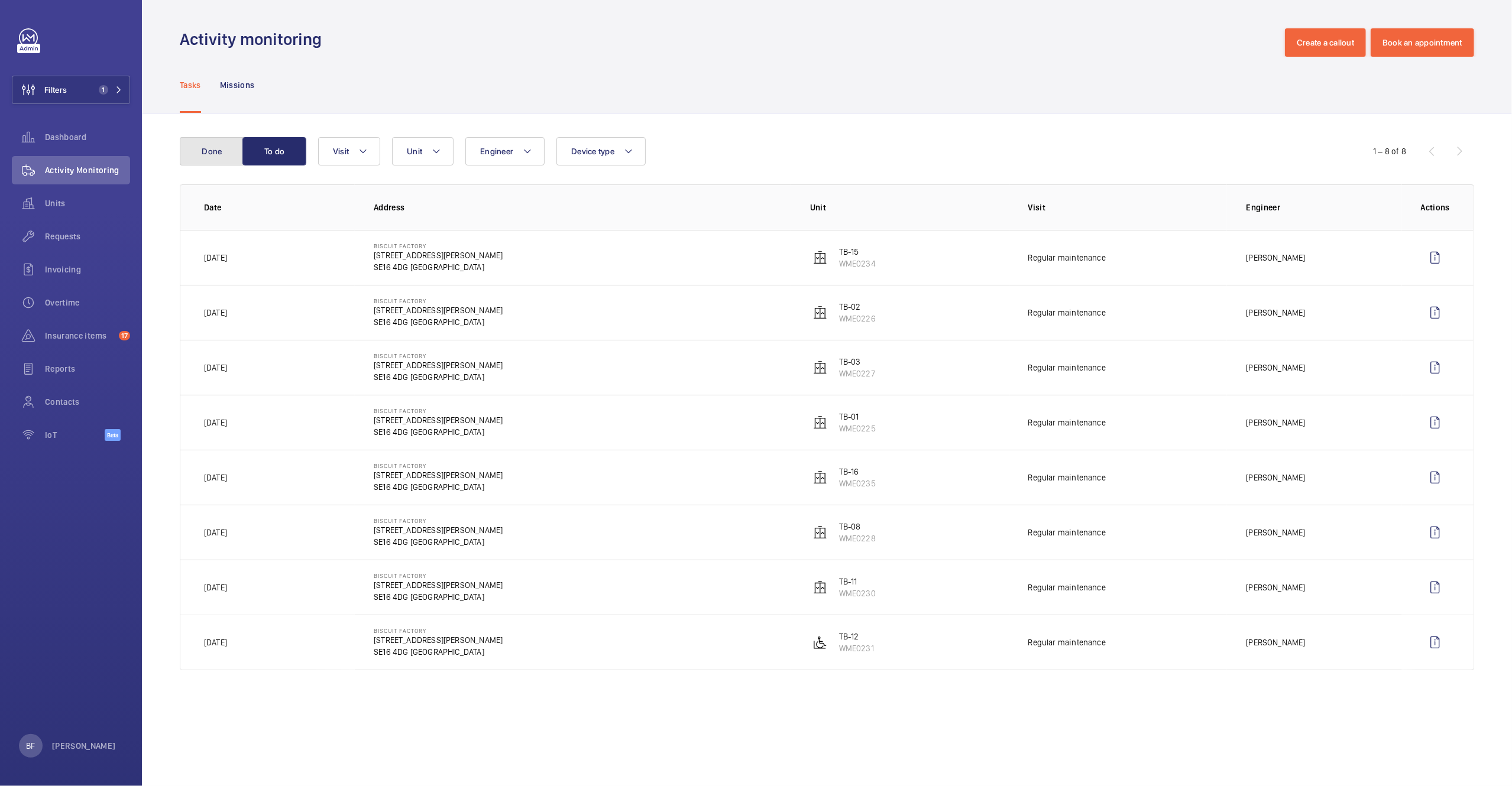
click at [229, 147] on button "Done" at bounding box center [211, 152] width 64 height 28
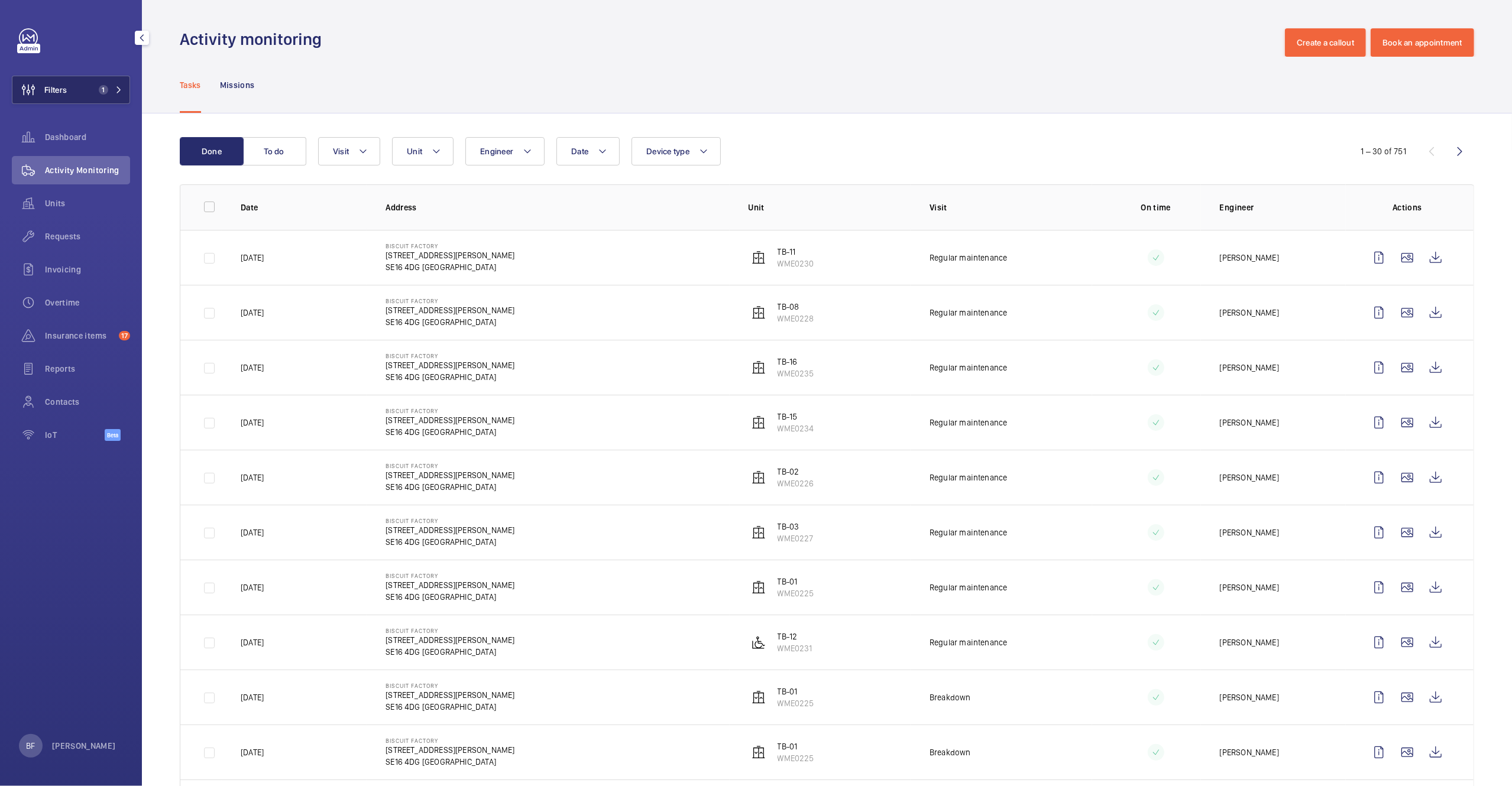
click at [116, 102] on button "Filters 1" at bounding box center [71, 90] width 118 height 28
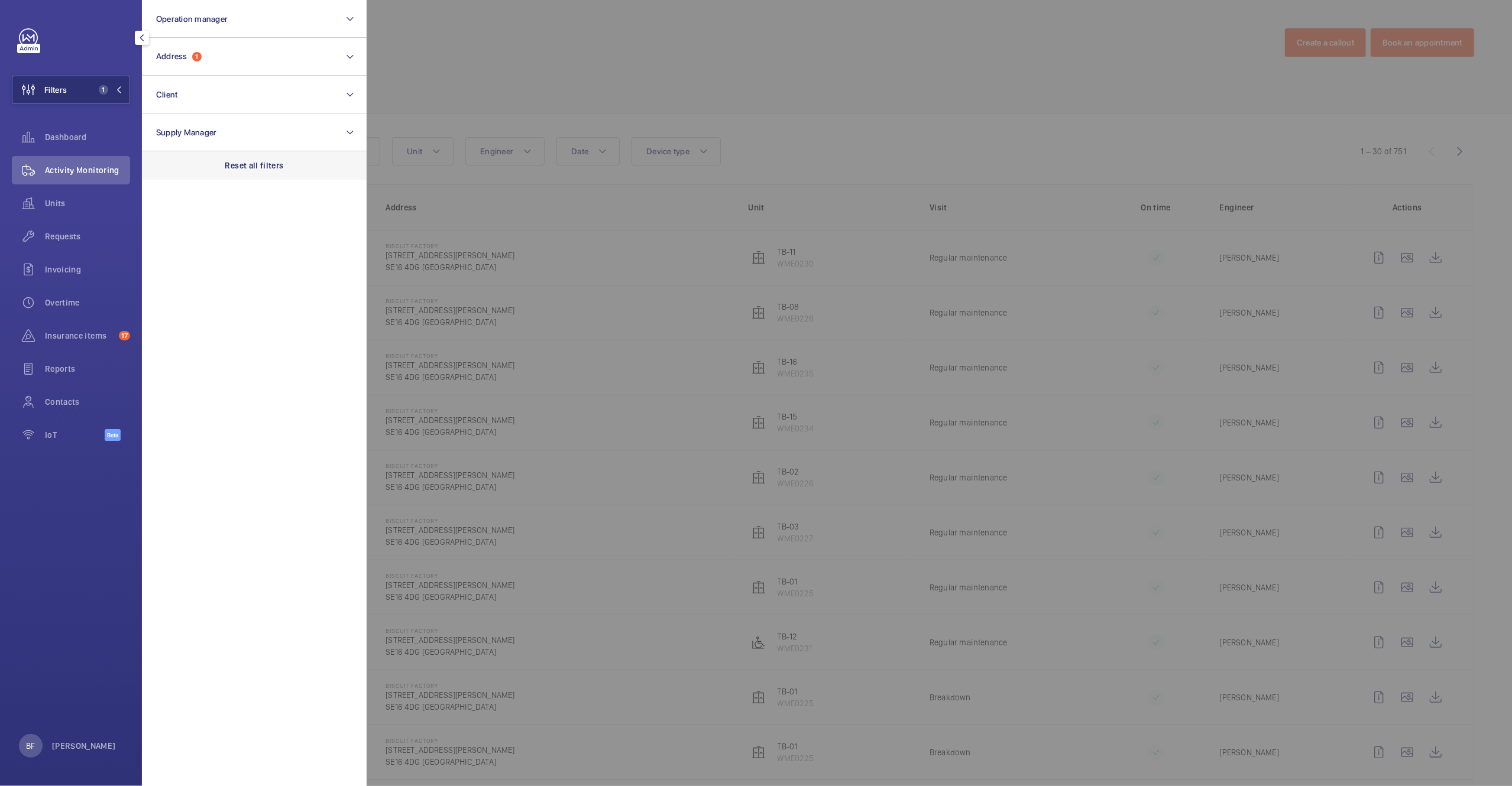
click at [241, 168] on p "Reset all filters" at bounding box center [254, 166] width 58 height 12
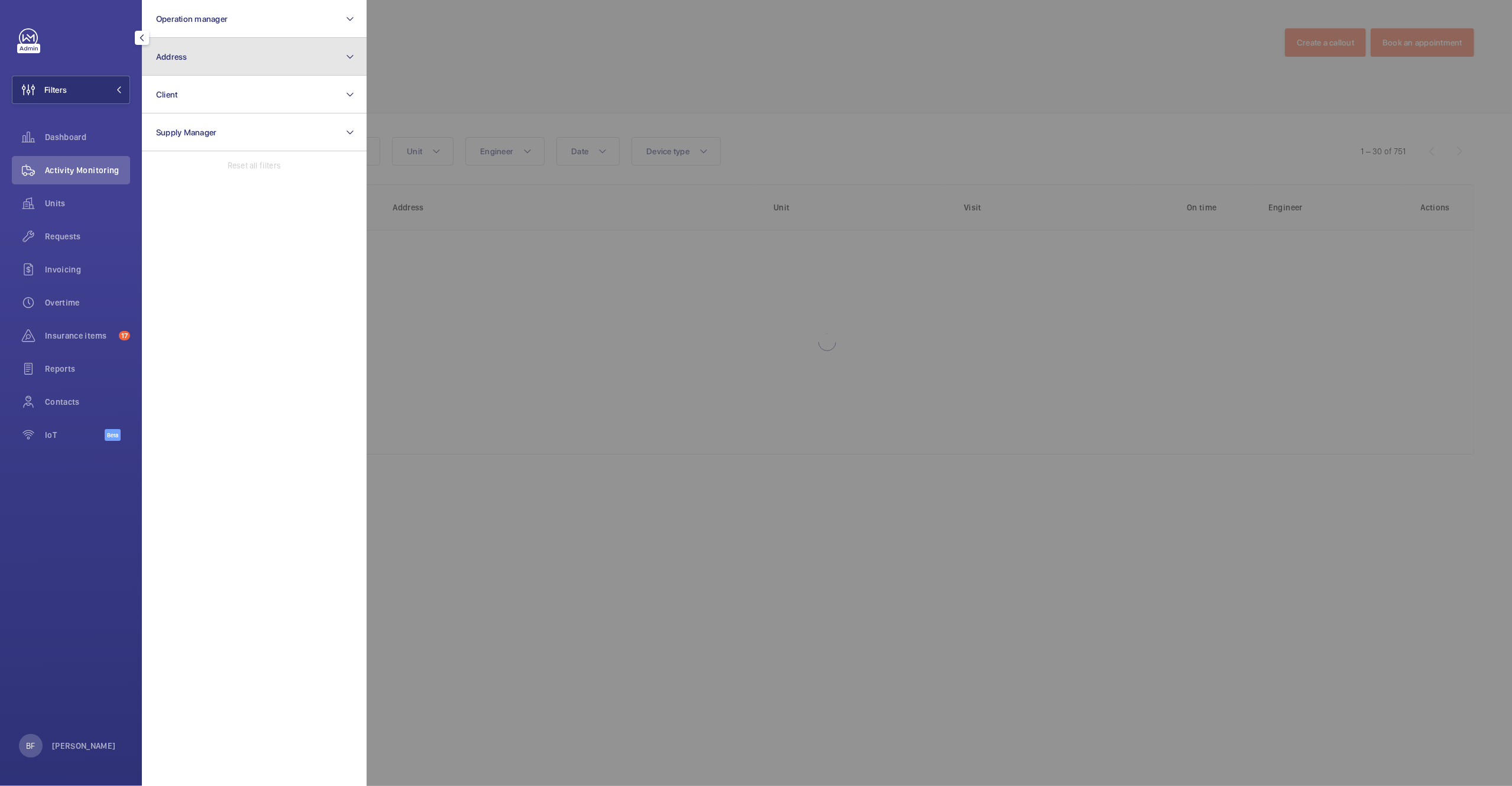
click at [217, 72] on button "Address" at bounding box center [254, 57] width 225 height 38
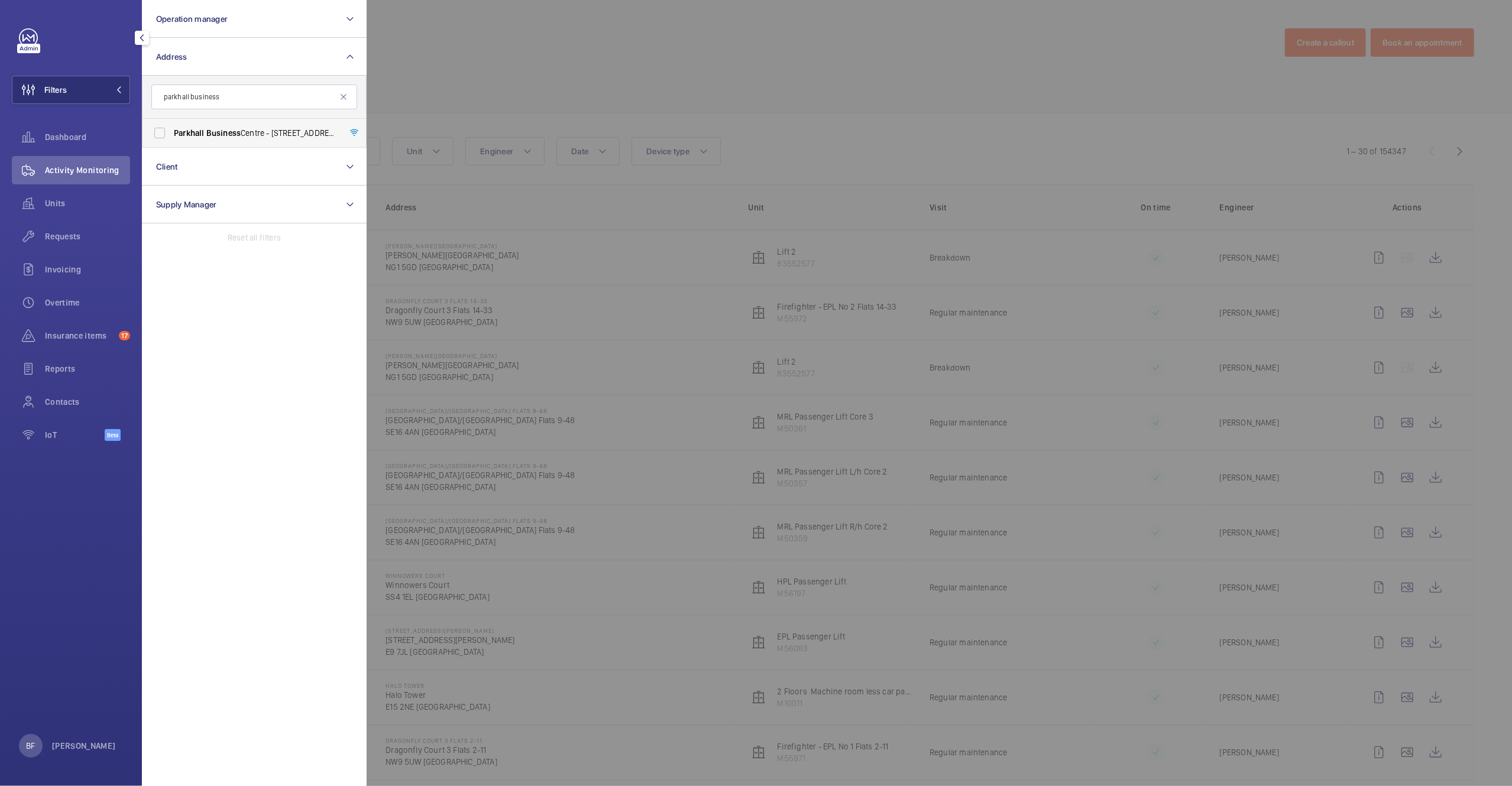
type input "parkhall business"
click at [249, 140] on label "Parkhall Business Centre - 40 Martell Road, Dulwich, LONDON SE21 8EN" at bounding box center [245, 133] width 206 height 28
click at [171, 140] on input "Parkhall Business Centre - 40 Martell Road, Dulwich, LONDON SE21 8EN" at bounding box center [160, 133] width 24 height 24
checkbox input "true"
click at [618, 67] on div at bounding box center [1122, 393] width 1512 height 786
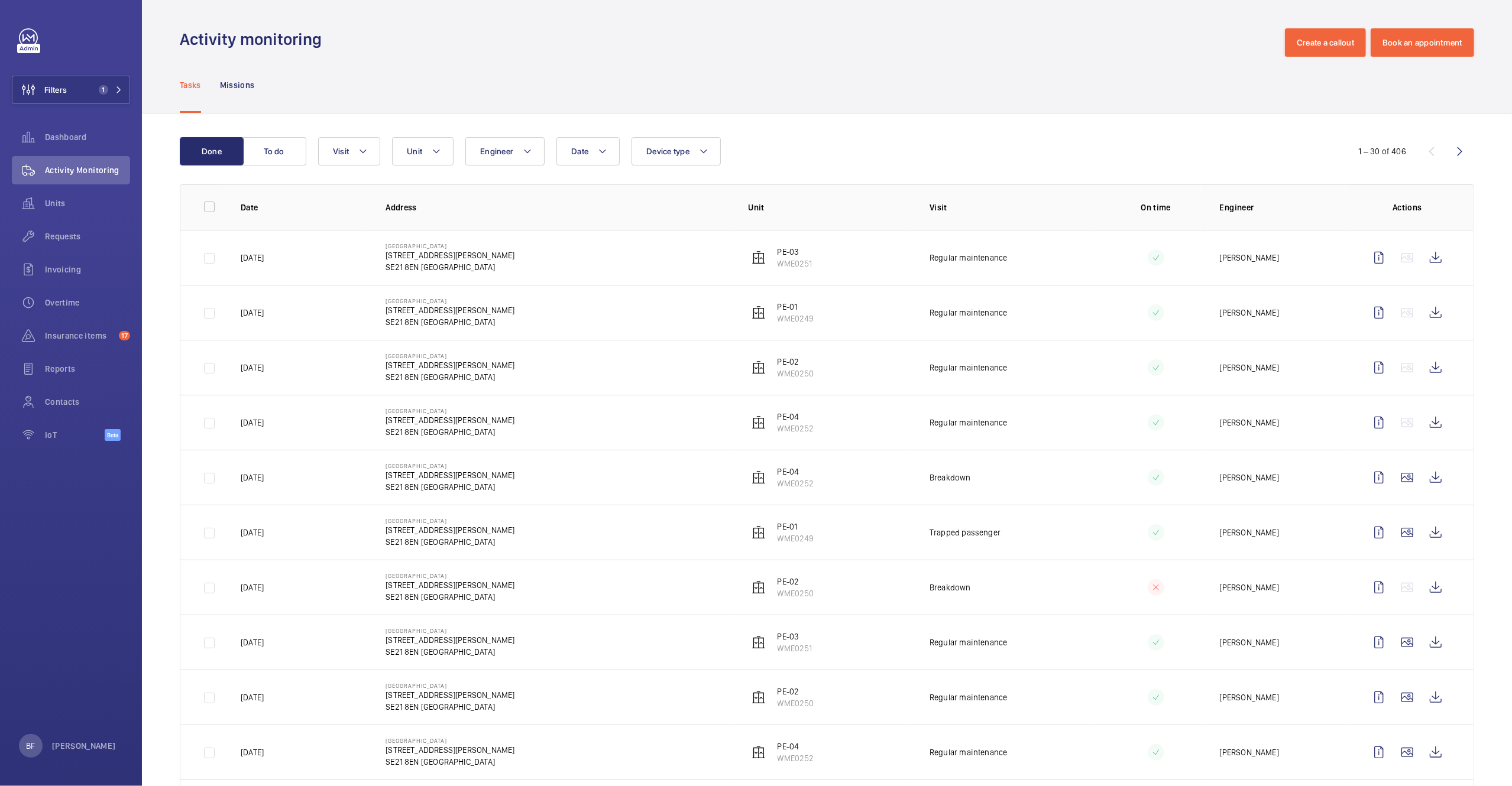
click at [115, 352] on div "Insurance items 17" at bounding box center [71, 338] width 118 height 33
click at [86, 334] on span "Insurance items" at bounding box center [79, 335] width 70 height 12
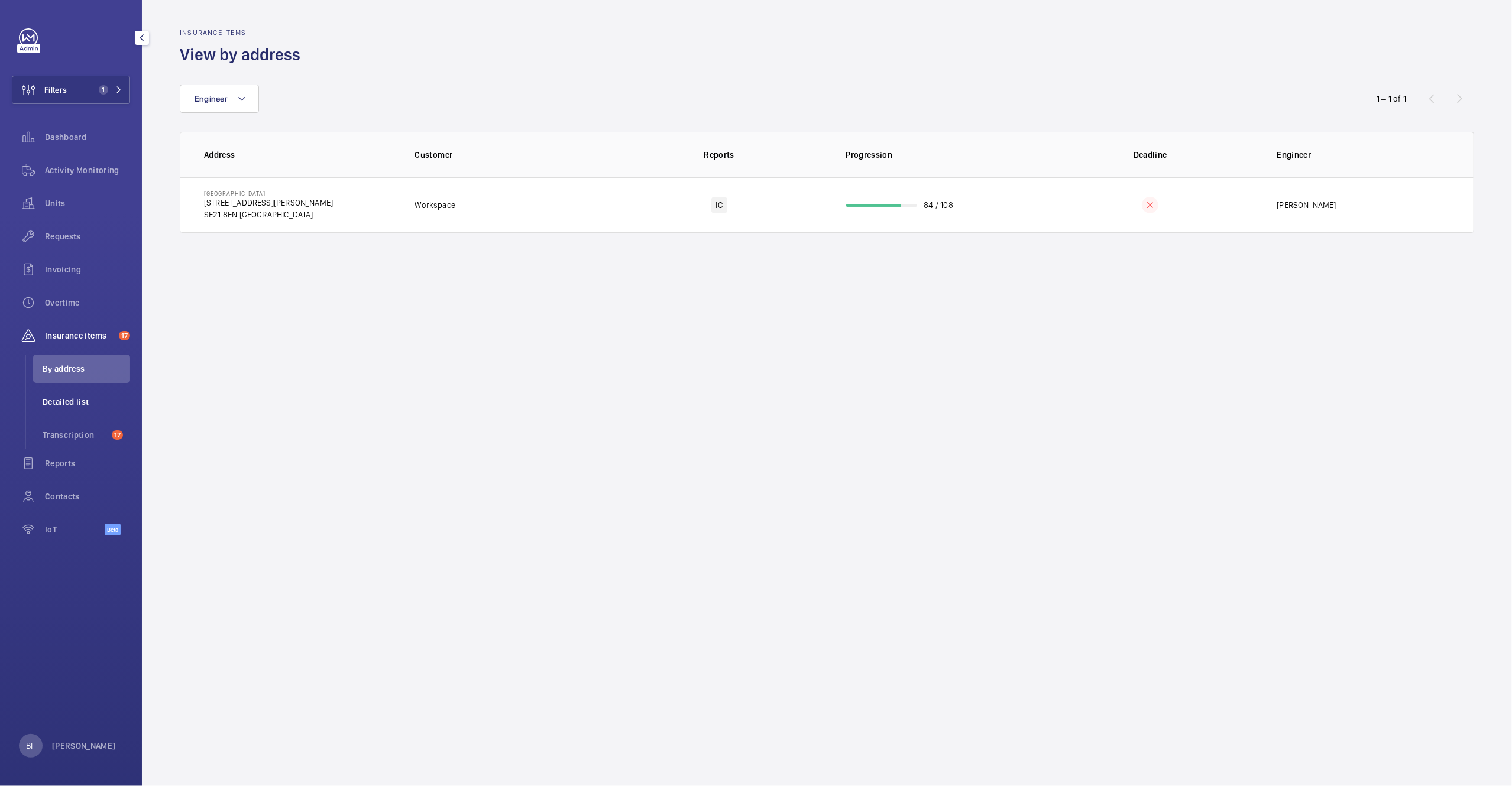
click at [75, 397] on span "Detailed list" at bounding box center [86, 402] width 87 height 12
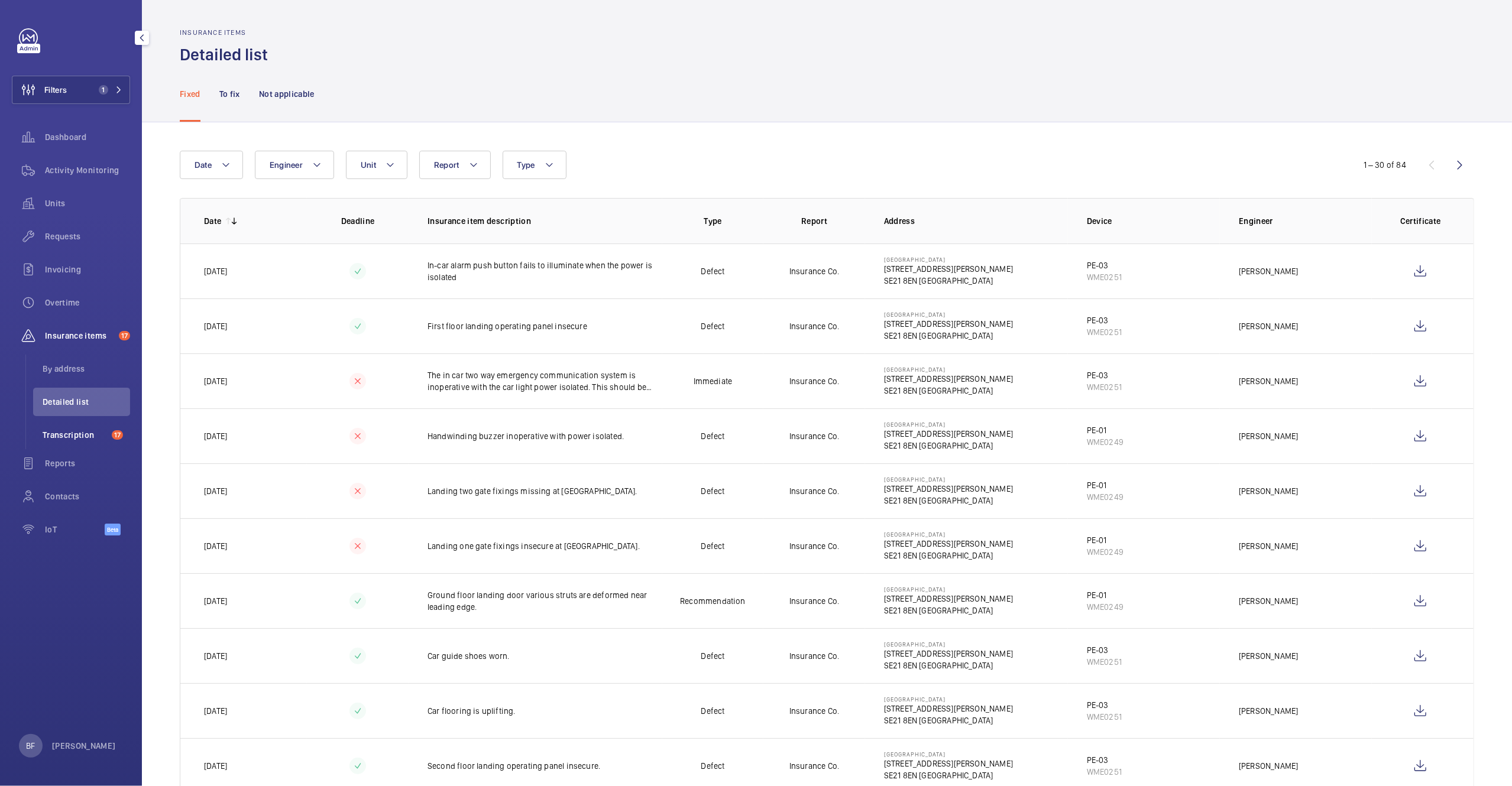
click at [90, 435] on span "Transcription" at bounding box center [75, 435] width 64 height 12
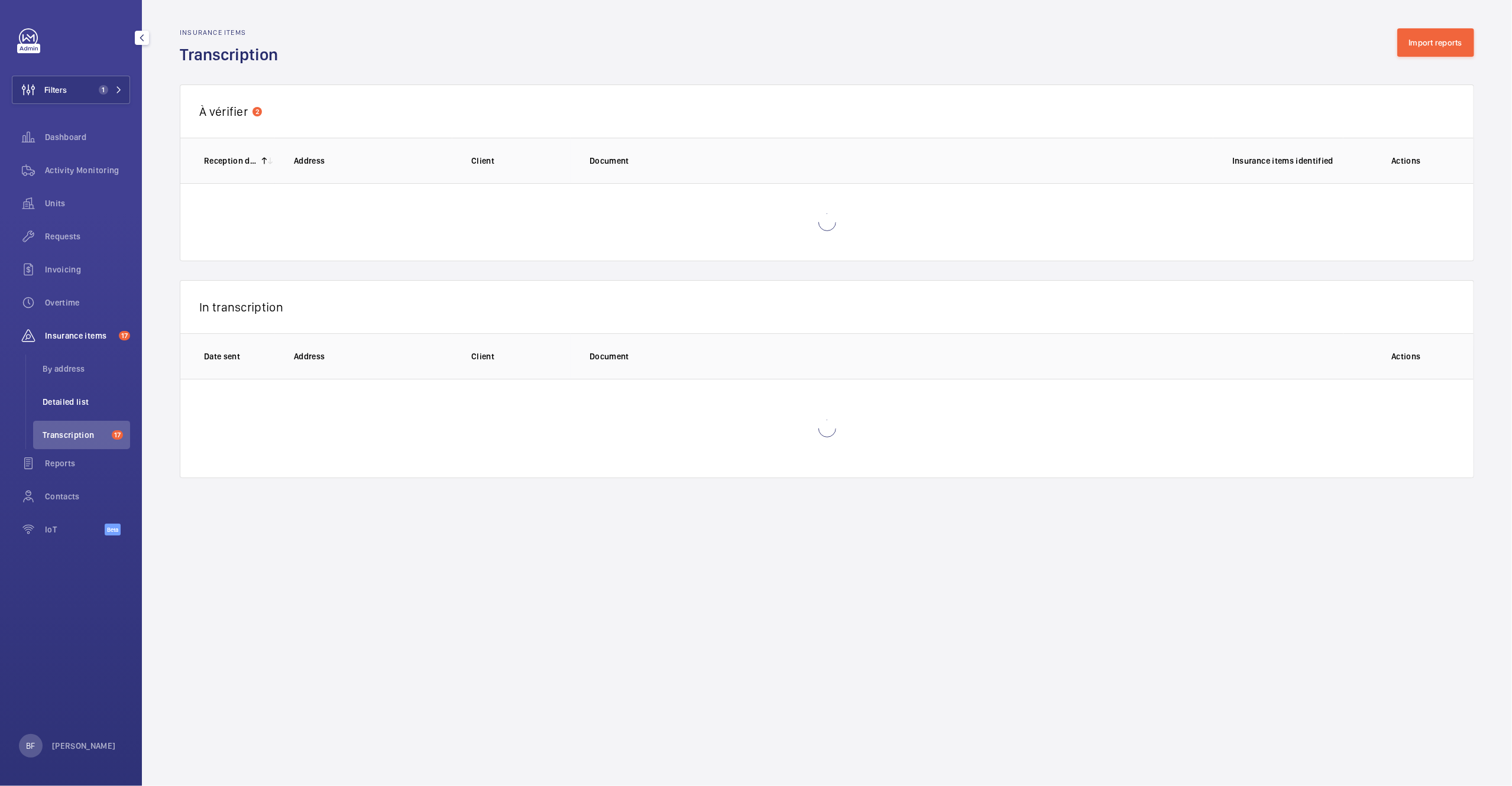
click at [90, 412] on li "Detailed list" at bounding box center [81, 402] width 97 height 28
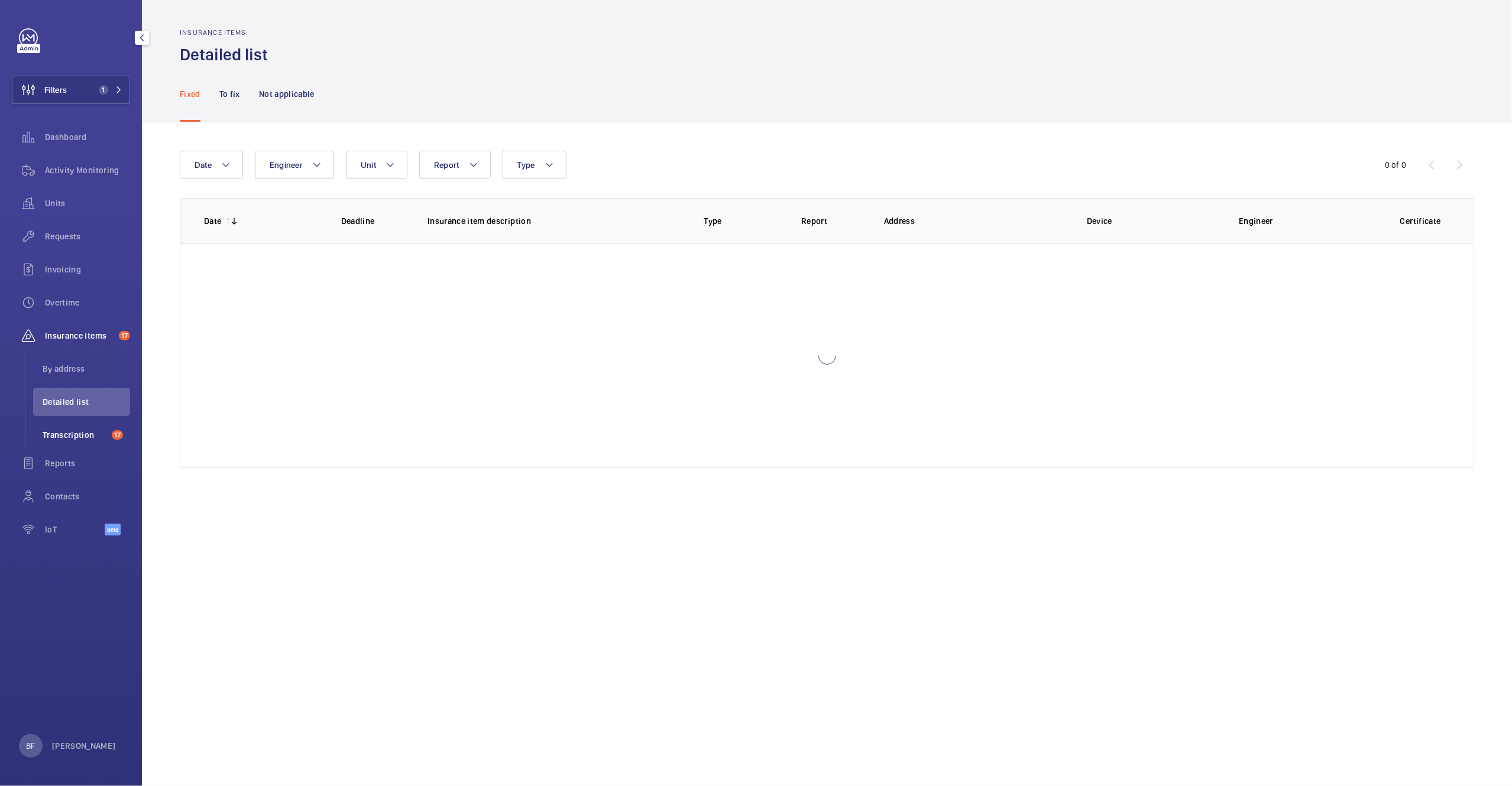
click at [88, 435] on span "Transcription" at bounding box center [75, 435] width 64 height 12
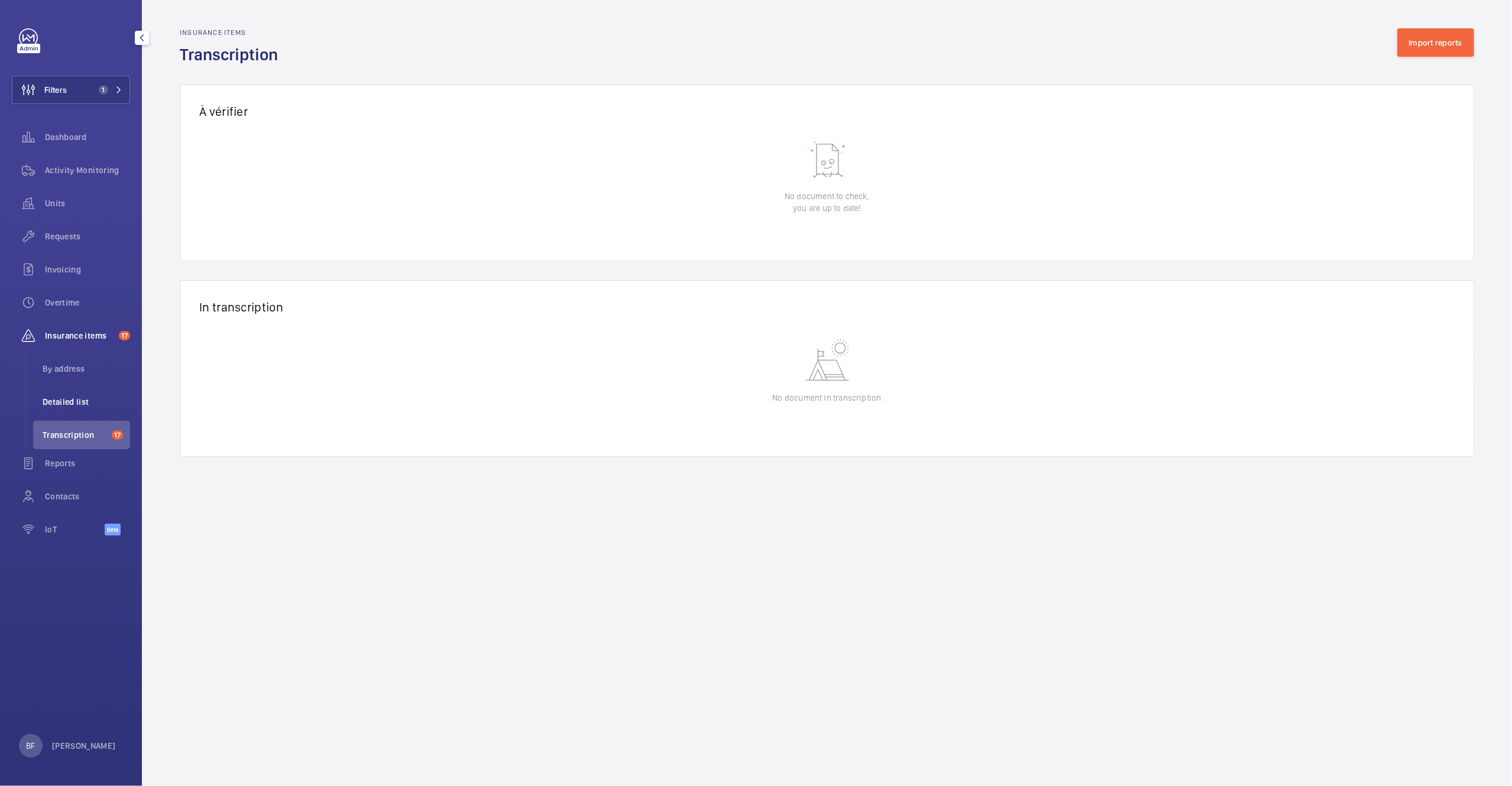
click at [88, 412] on li "Detailed list" at bounding box center [81, 402] width 97 height 28
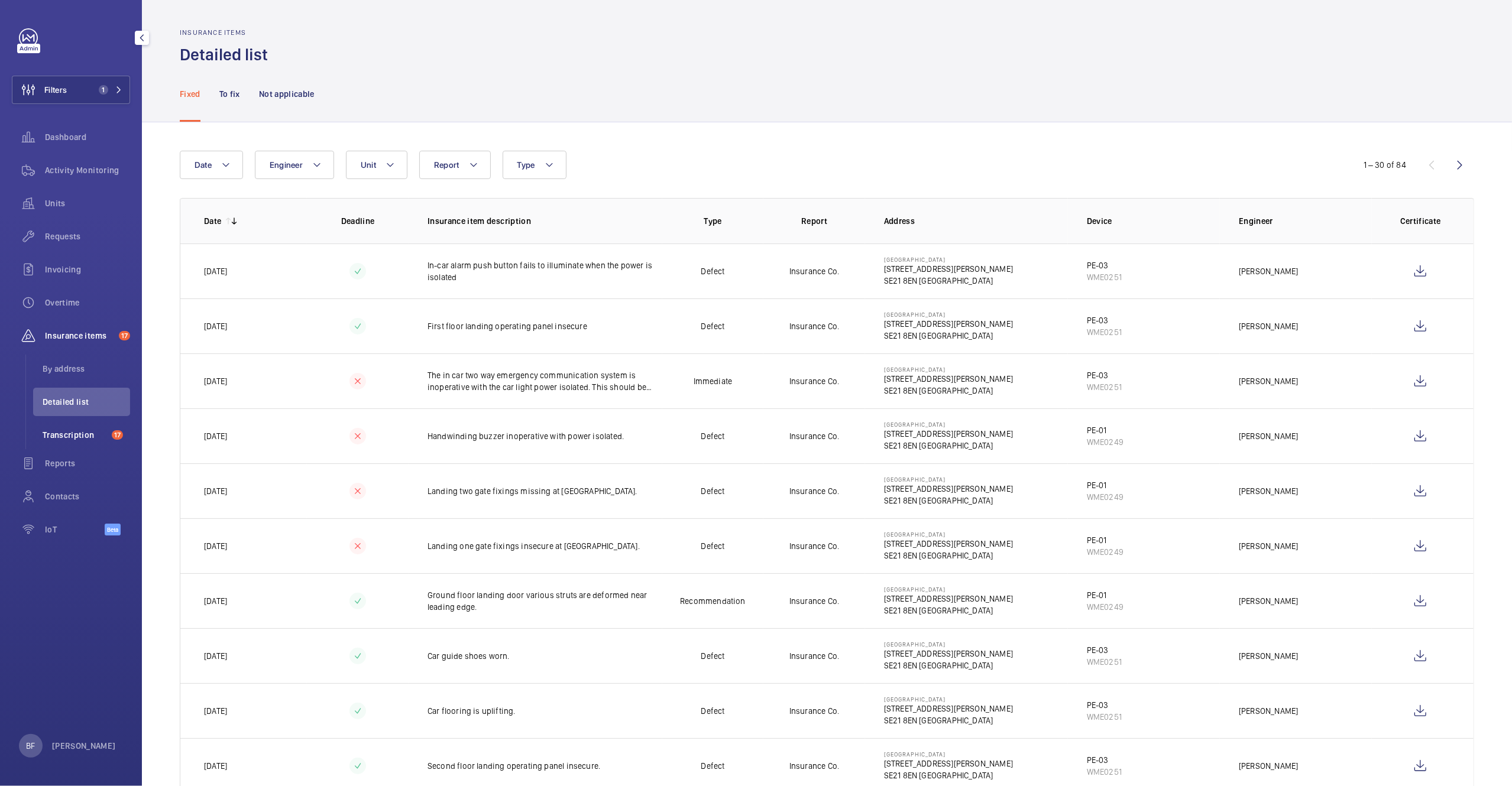
click at [86, 439] on span "Transcription" at bounding box center [75, 435] width 64 height 12
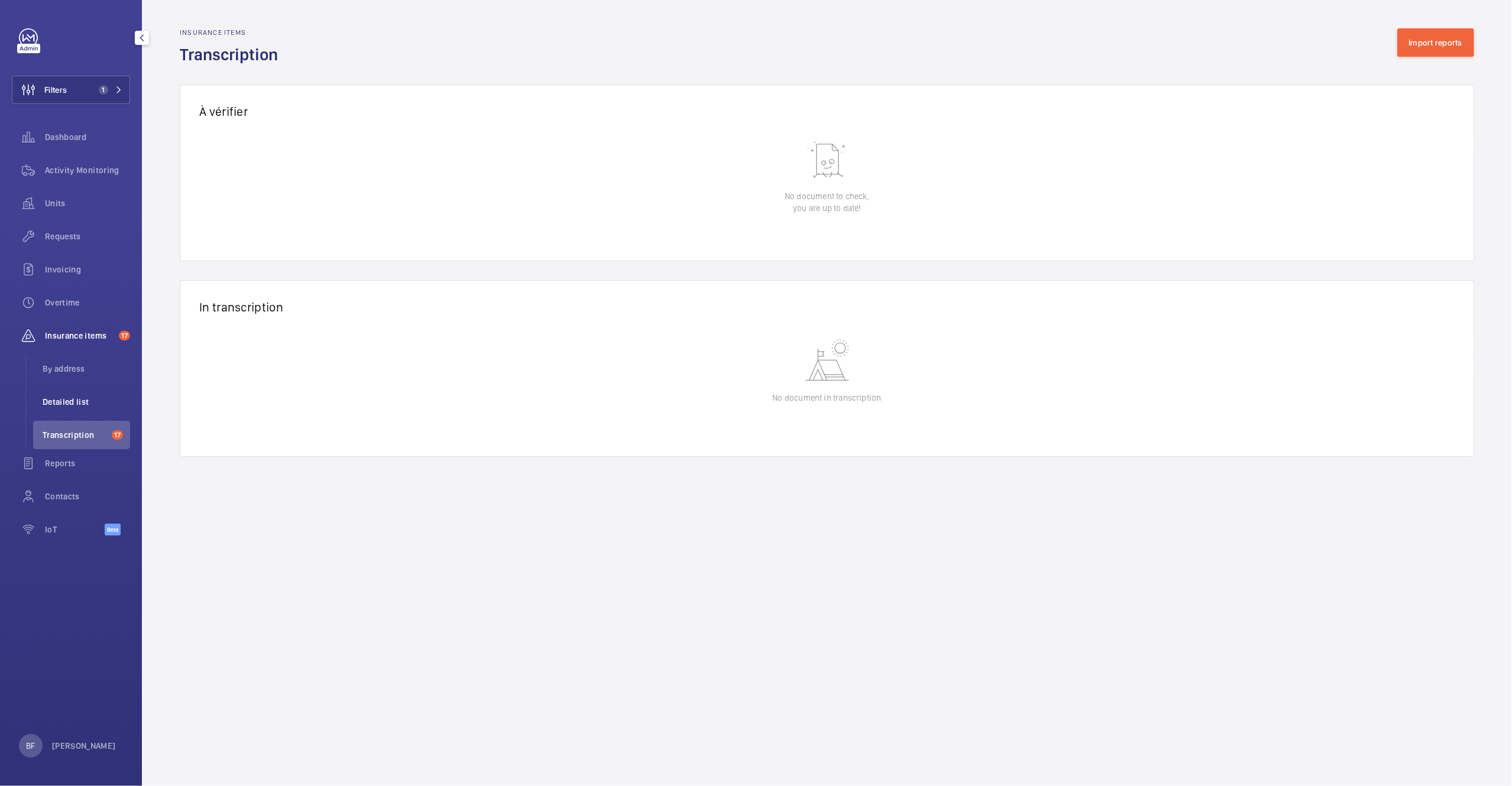
click at [97, 389] on li "Detailed list" at bounding box center [81, 402] width 97 height 28
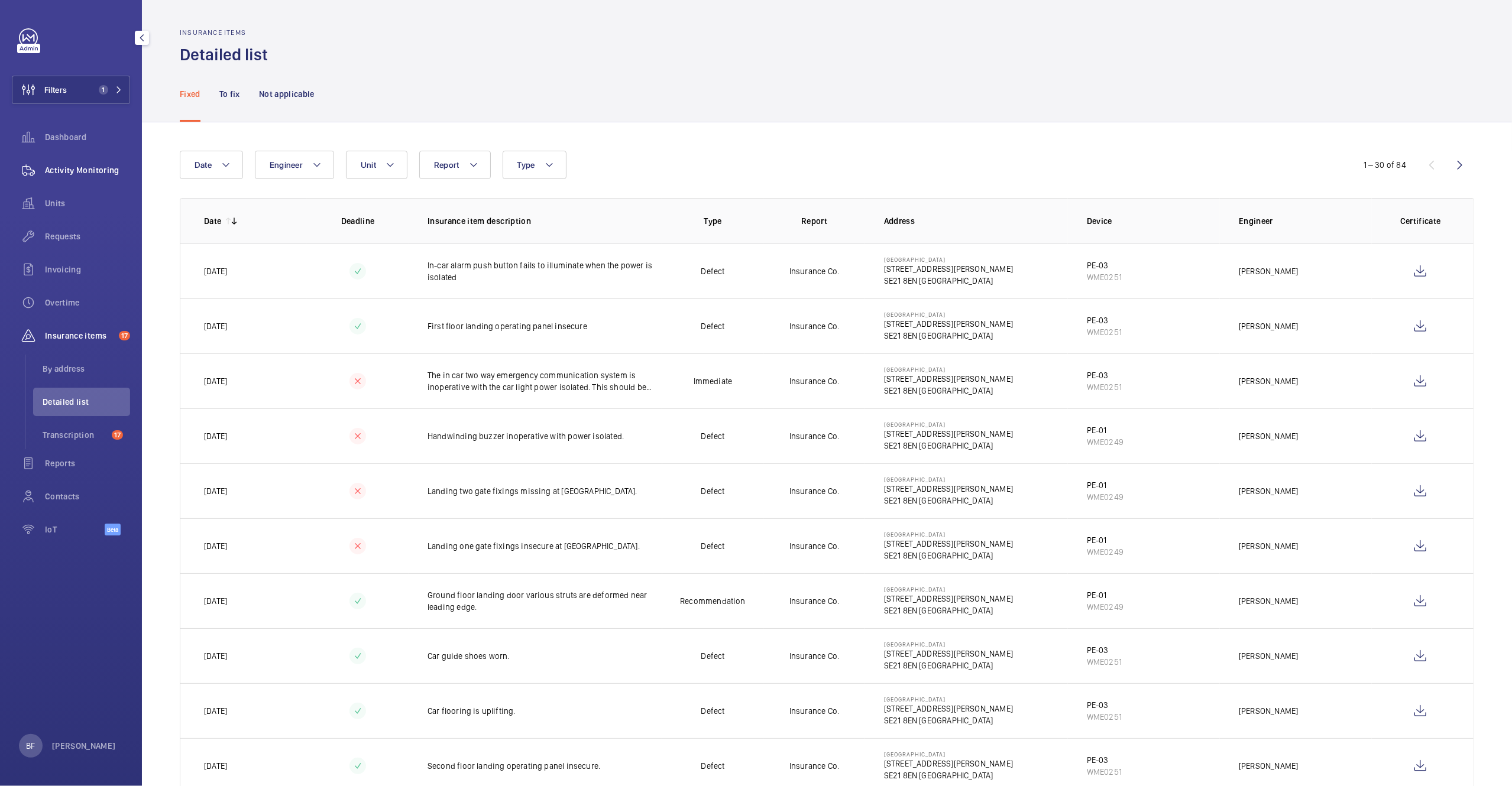
click at [98, 173] on span "Activity Monitoring" at bounding box center [87, 170] width 85 height 12
